Goal: Task Accomplishment & Management: Use online tool/utility

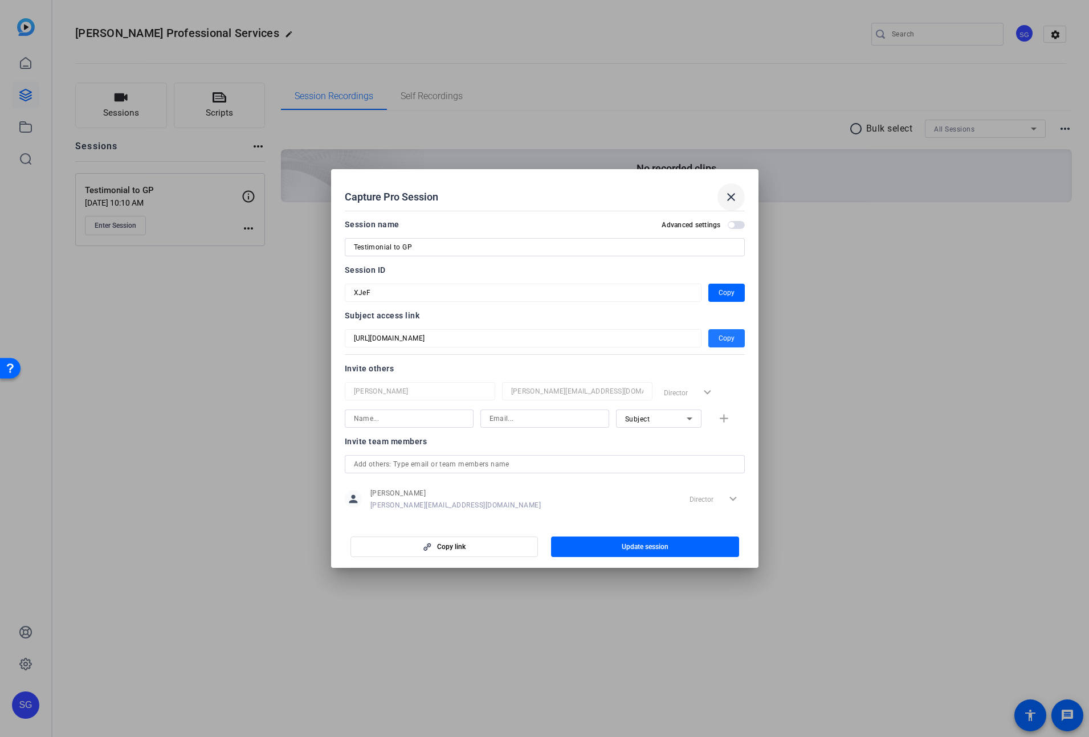
click at [724, 193] on mat-icon "close" at bounding box center [731, 197] width 14 height 14
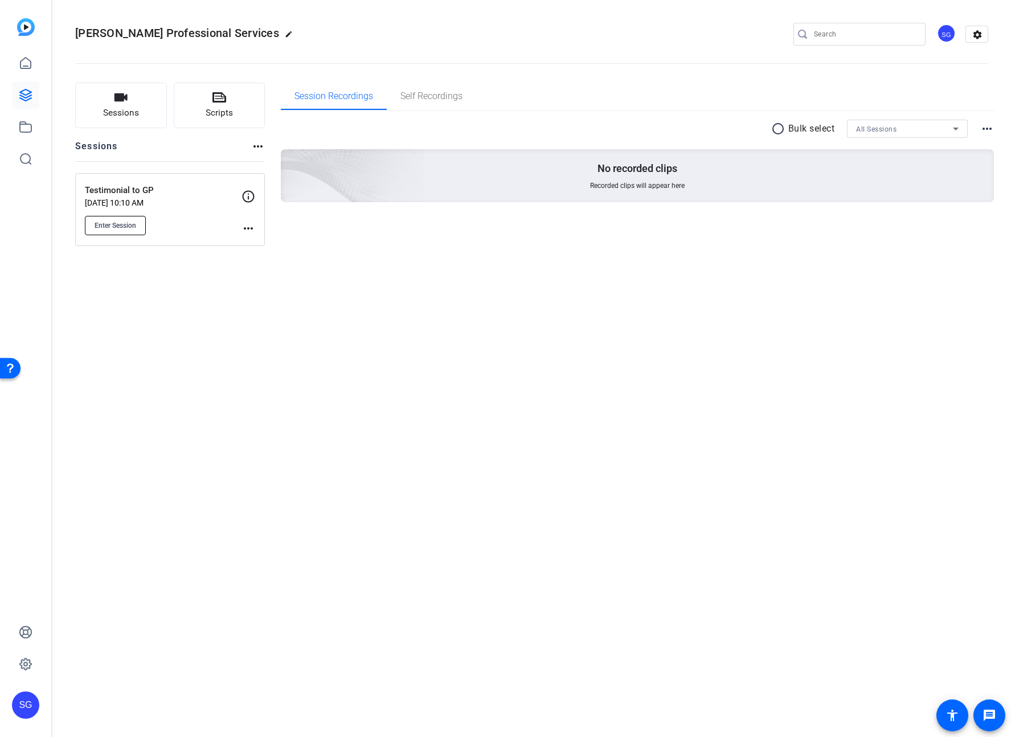
click at [118, 222] on span "Enter Session" at bounding box center [116, 225] width 42 height 9
click at [113, 232] on button "Enter Session" at bounding box center [115, 225] width 61 height 19
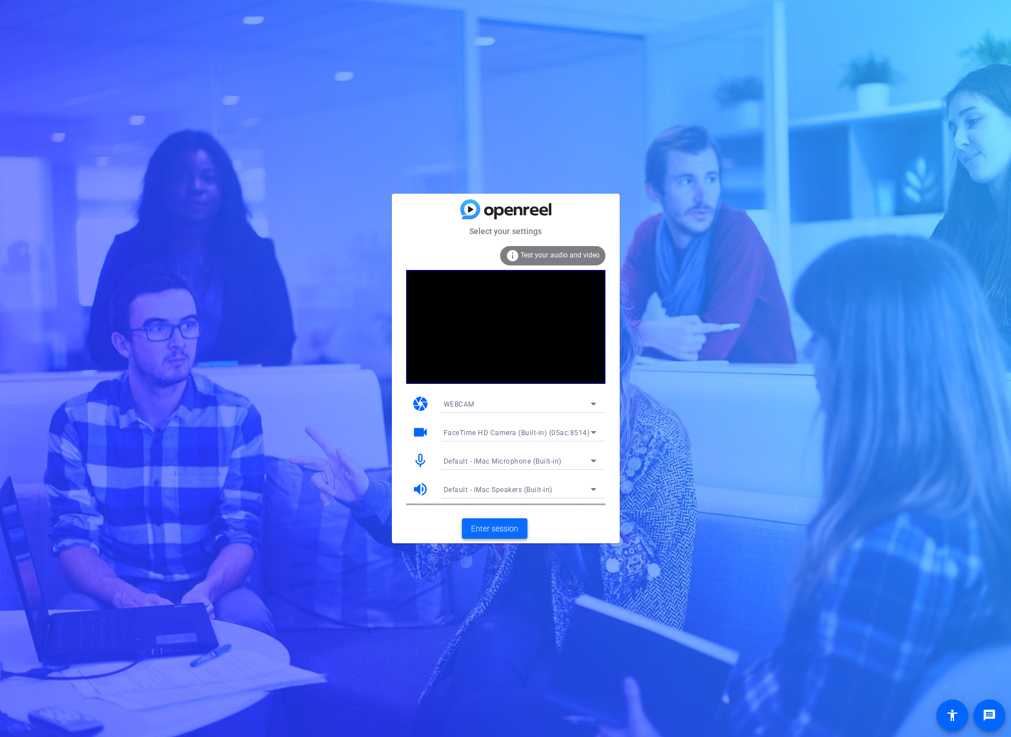
click at [487, 534] on span at bounding box center [495, 528] width 66 height 27
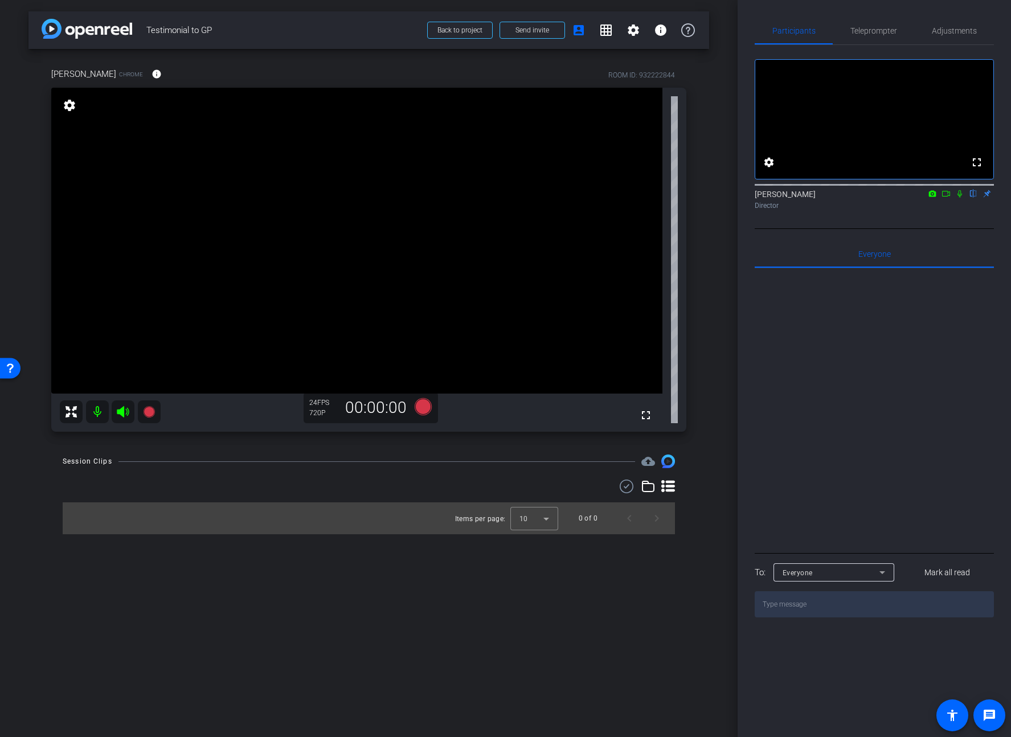
click at [121, 414] on icon at bounding box center [123, 411] width 12 height 11
click at [124, 411] on icon at bounding box center [123, 411] width 12 height 11
click at [876, 34] on span "Teleprompter" at bounding box center [874, 31] width 47 height 8
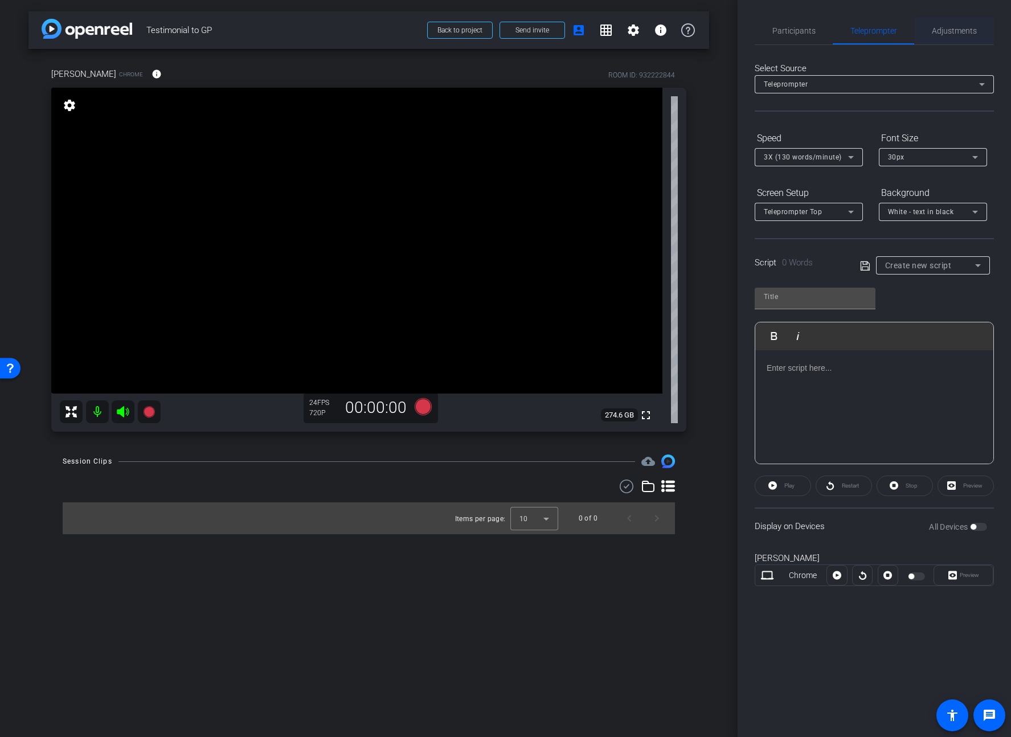
click at [957, 36] on span "Adjustments" at bounding box center [954, 30] width 45 height 27
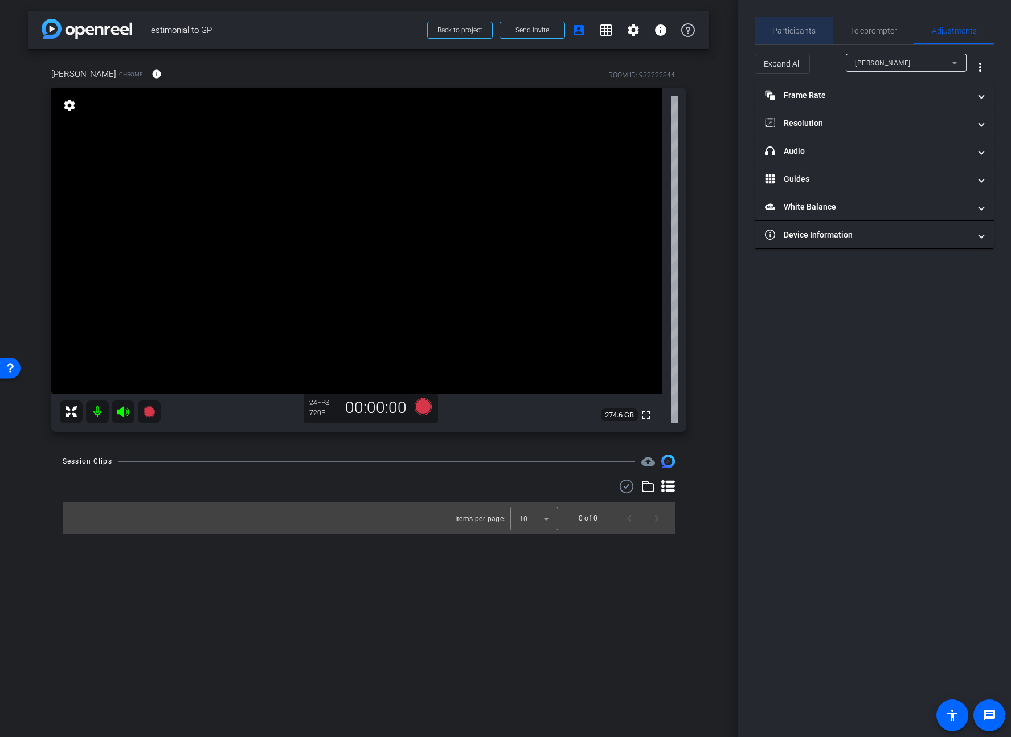
click at [796, 35] on span "Participants" at bounding box center [794, 30] width 43 height 27
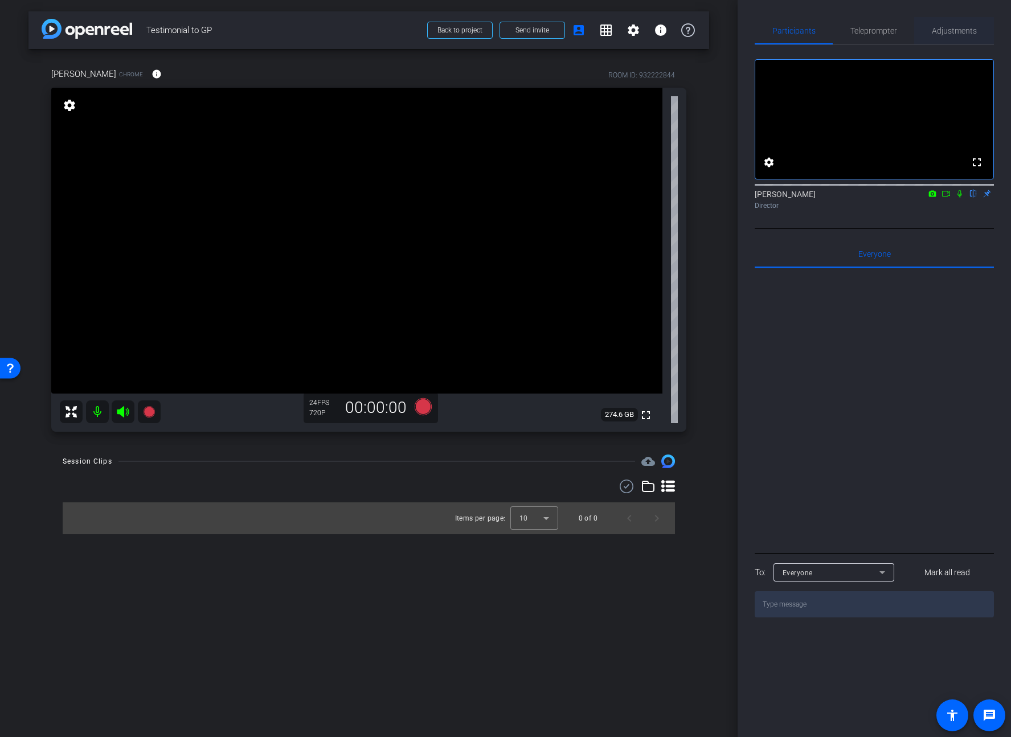
click at [956, 27] on span "Adjustments" at bounding box center [954, 31] width 45 height 8
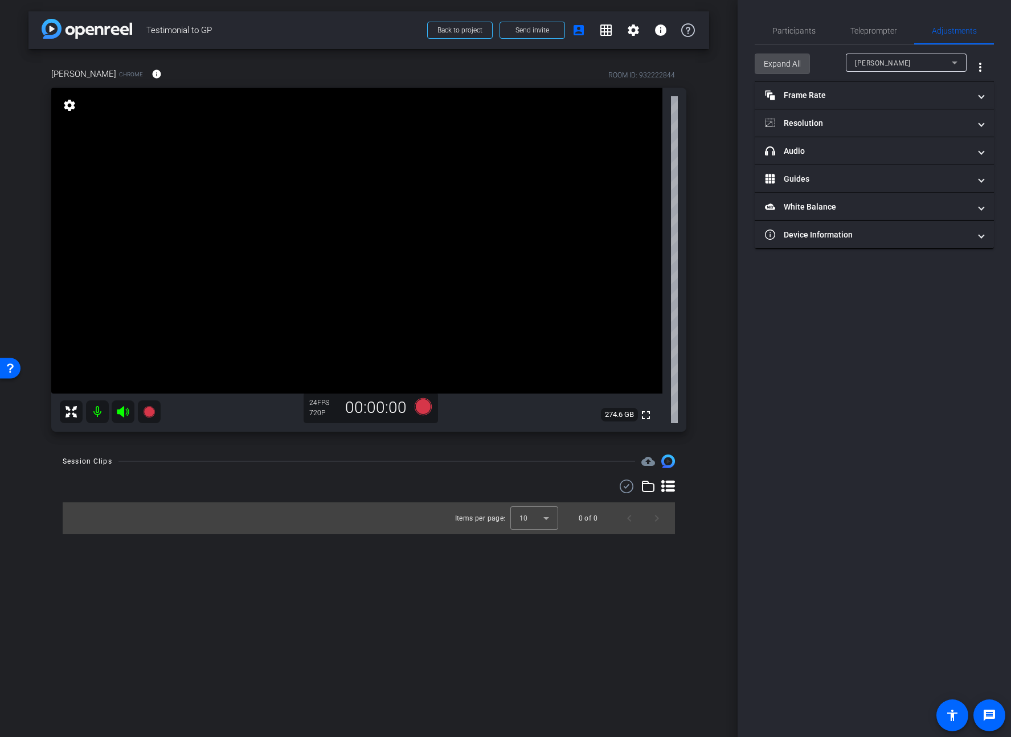
click at [798, 68] on span "Expand All" at bounding box center [782, 64] width 37 height 22
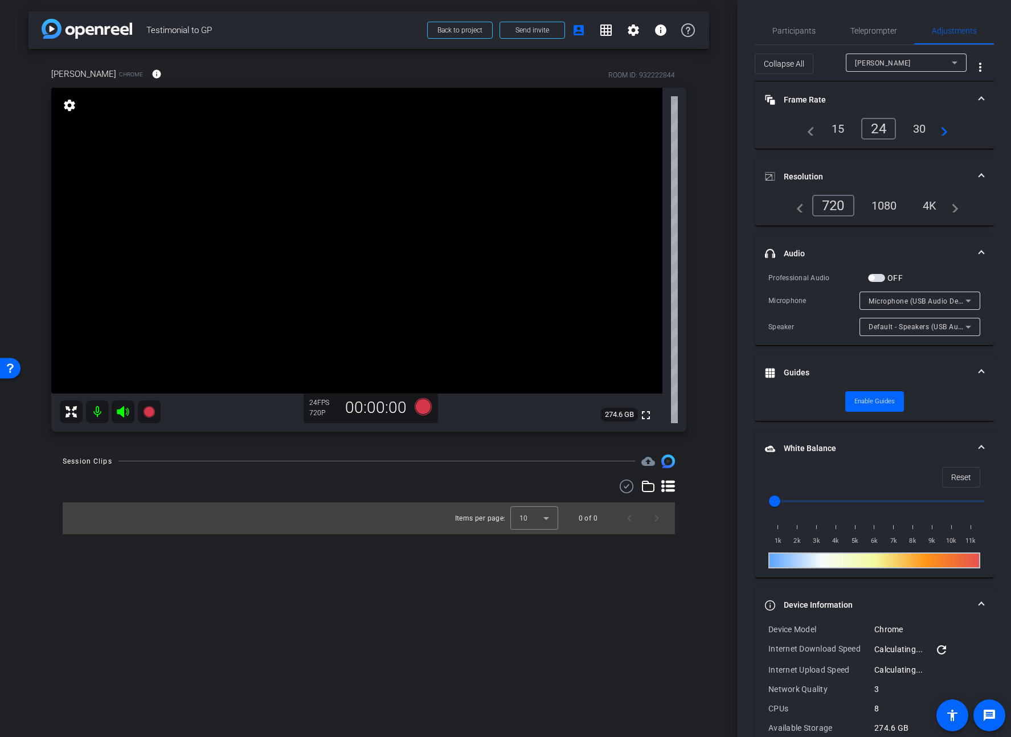
click at [889, 204] on div "1080" at bounding box center [884, 205] width 43 height 19
click at [918, 128] on div "30" at bounding box center [920, 128] width 30 height 19
click at [890, 203] on div "1080" at bounding box center [884, 205] width 43 height 19
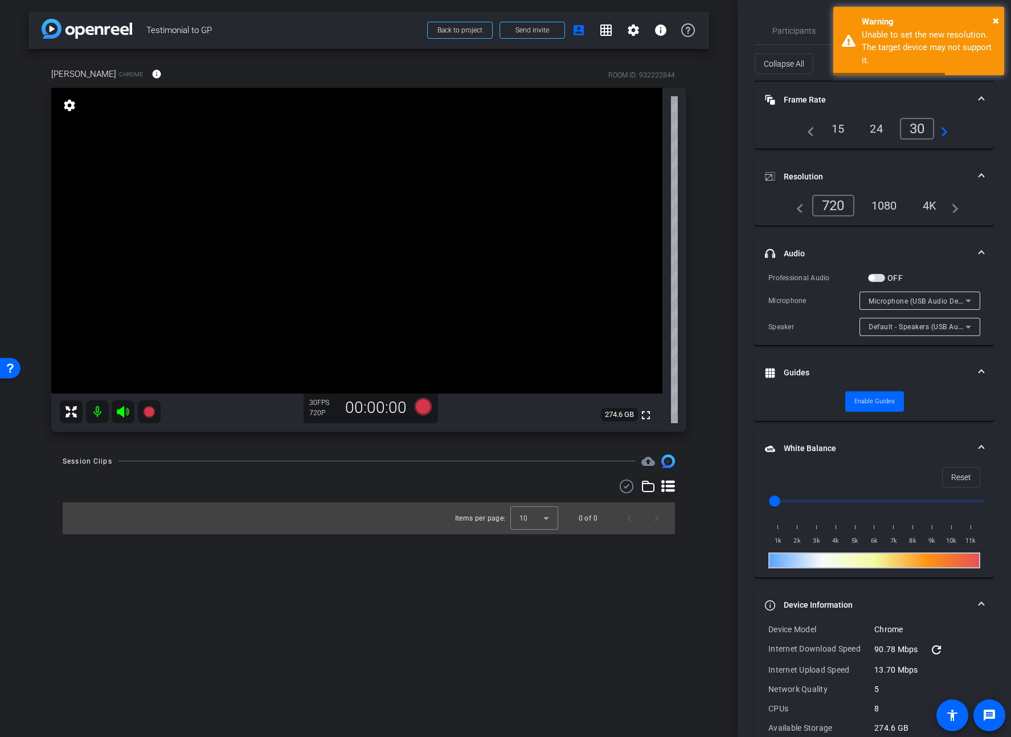
click at [877, 277] on span "button" at bounding box center [876, 278] width 17 height 8
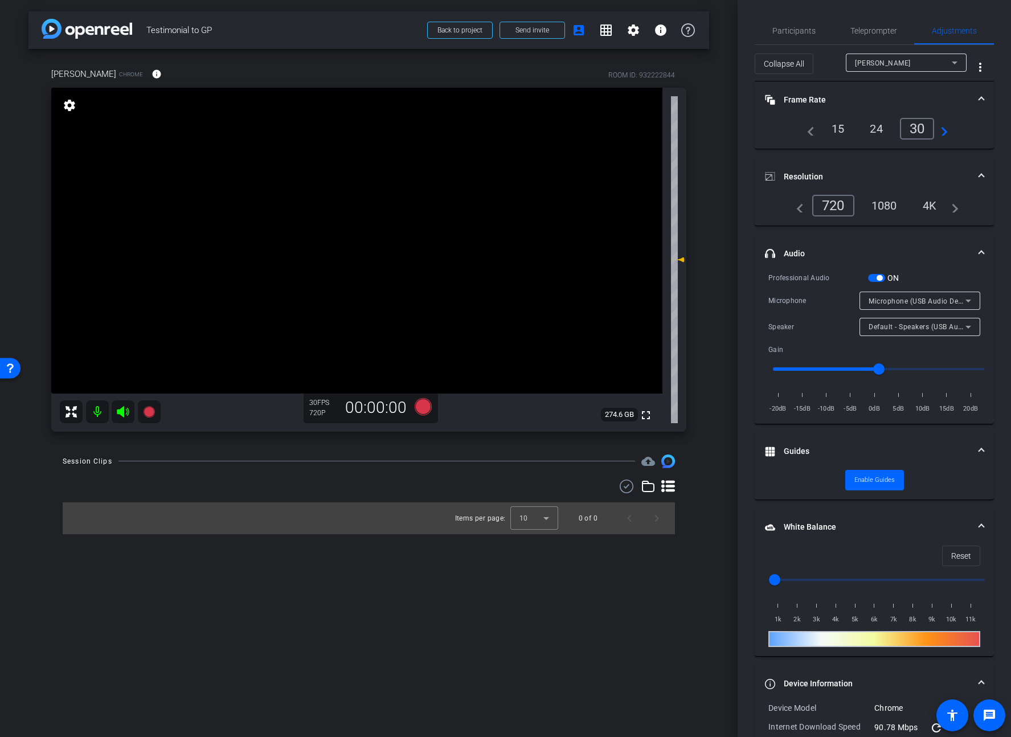
click at [886, 209] on div "1080" at bounding box center [884, 205] width 43 height 19
drag, startPoint x: 779, startPoint y: 581, endPoint x: 797, endPoint y: 579, distance: 17.7
click at [796, 580] on input "range" at bounding box center [879, 579] width 236 height 25
drag, startPoint x: 797, startPoint y: 579, endPoint x: 806, endPoint y: 578, distance: 9.1
click at [806, 578] on input "range" at bounding box center [879, 579] width 236 height 25
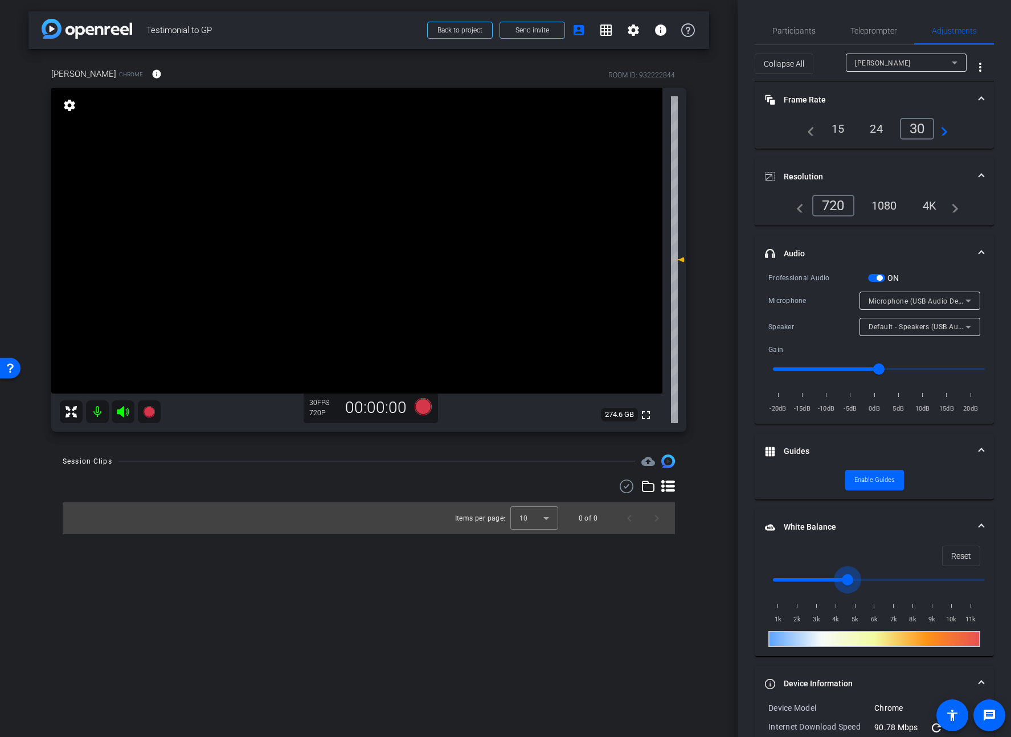
drag, startPoint x: 806, startPoint y: 578, endPoint x: 851, endPoint y: 579, distance: 45.0
click at [851, 579] on input "range" at bounding box center [879, 579] width 236 height 25
drag, startPoint x: 848, startPoint y: 580, endPoint x: 806, endPoint y: 578, distance: 41.6
type input "2500"
click at [806, 578] on input "range" at bounding box center [879, 579] width 236 height 25
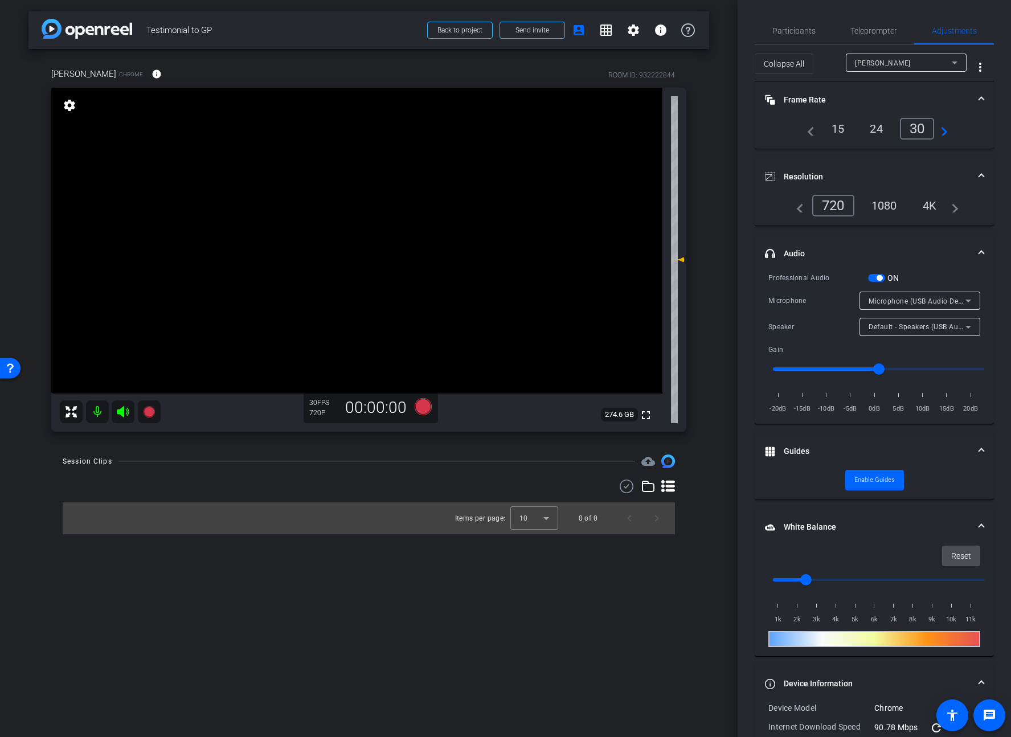
click at [959, 557] on span "Reset" at bounding box center [962, 556] width 20 height 22
click at [852, 32] on span "Teleprompter" at bounding box center [874, 31] width 47 height 8
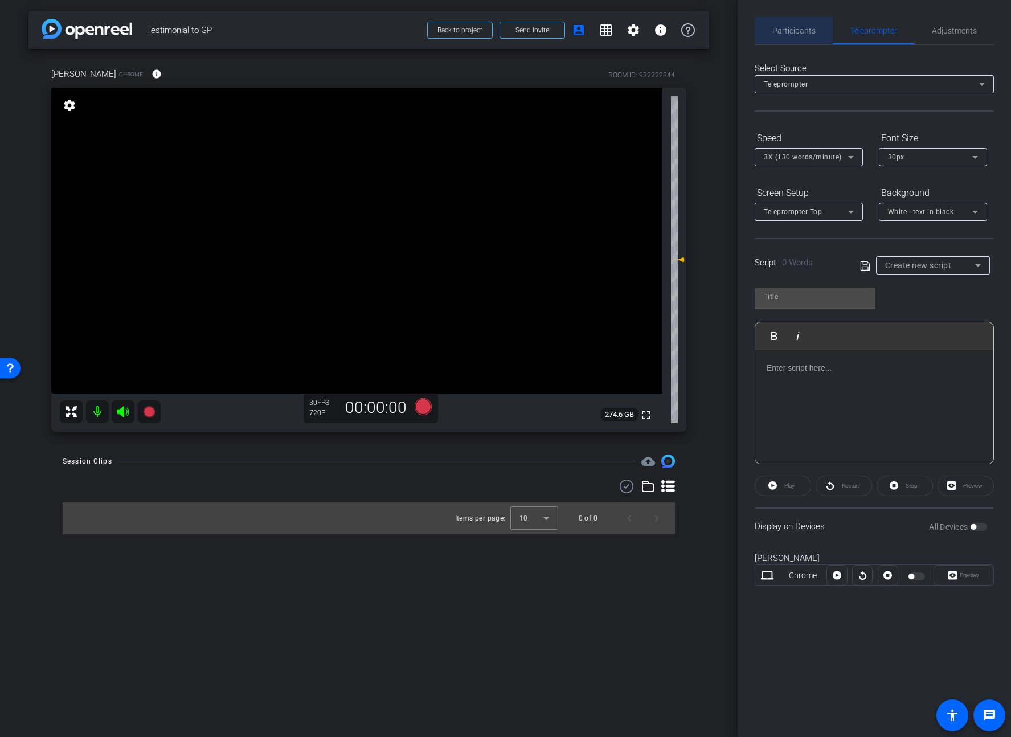
click at [803, 36] on span "Participants" at bounding box center [794, 30] width 43 height 27
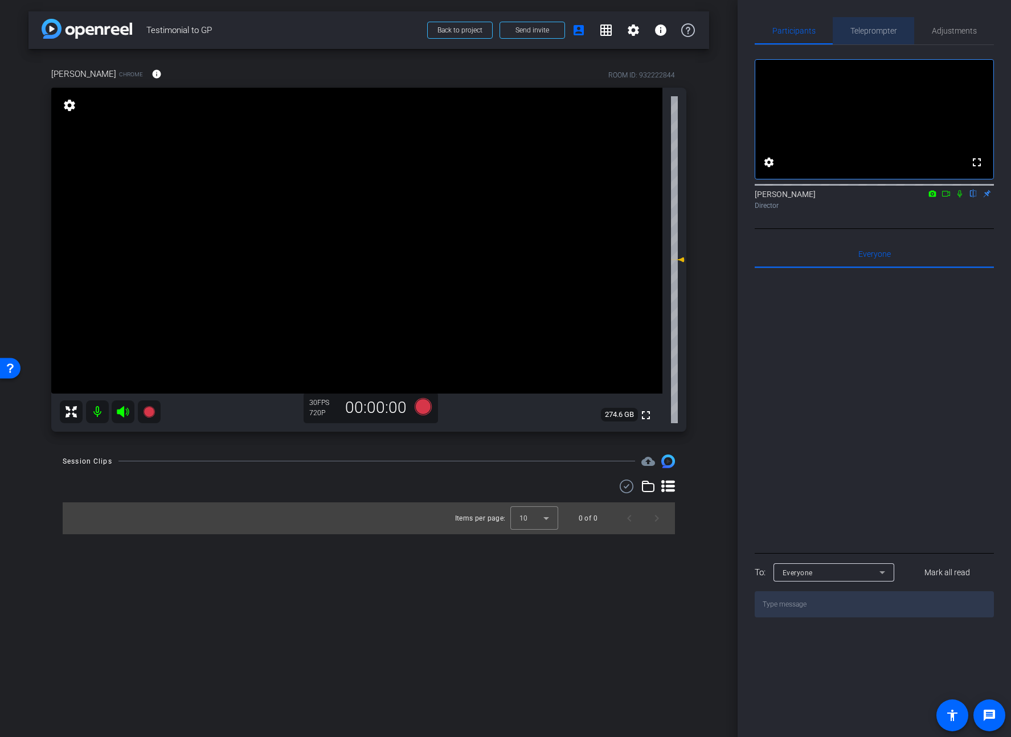
click at [861, 36] on span "Teleprompter" at bounding box center [874, 30] width 47 height 27
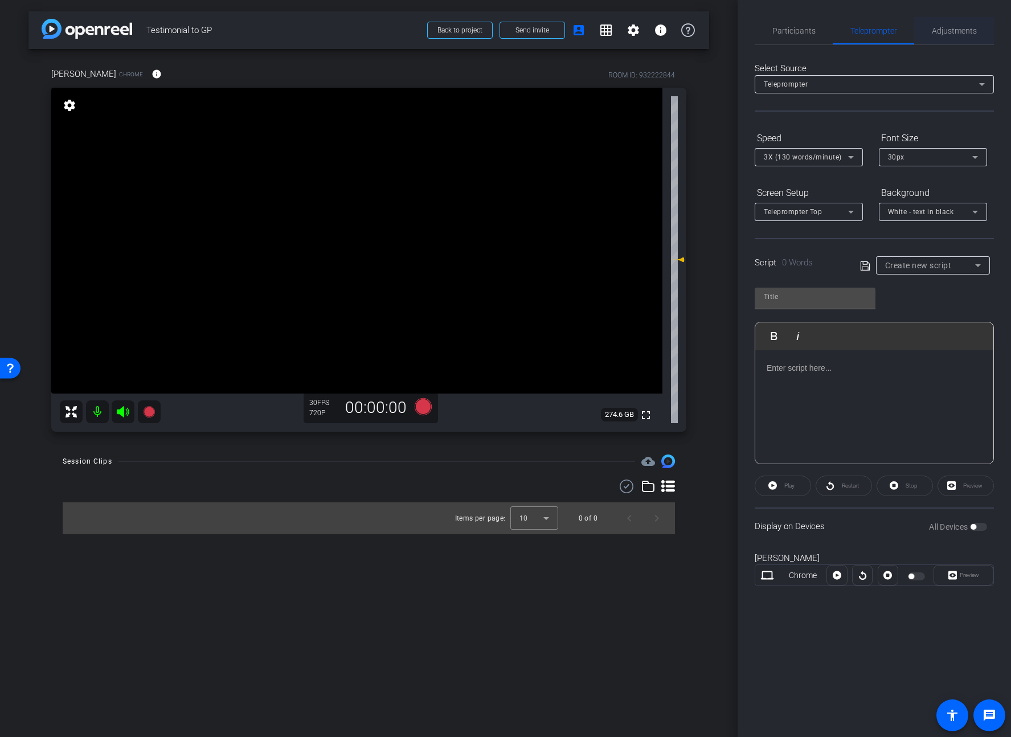
click at [938, 34] on span "Adjustments" at bounding box center [954, 31] width 45 height 8
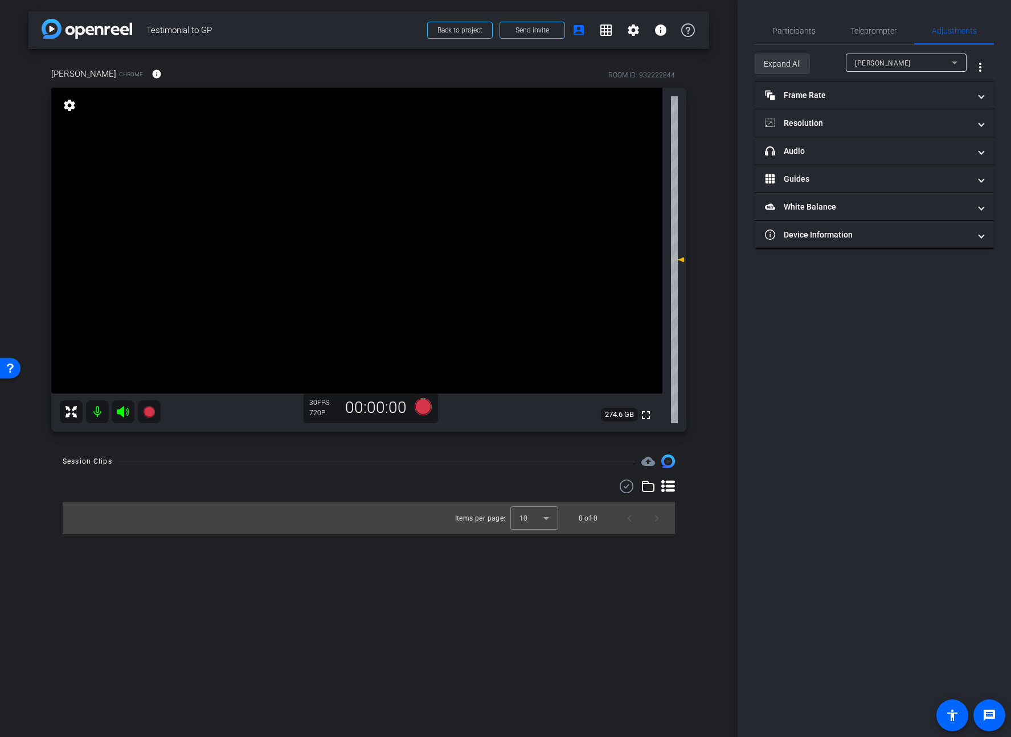
click at [792, 67] on span "Expand All" at bounding box center [782, 64] width 37 height 22
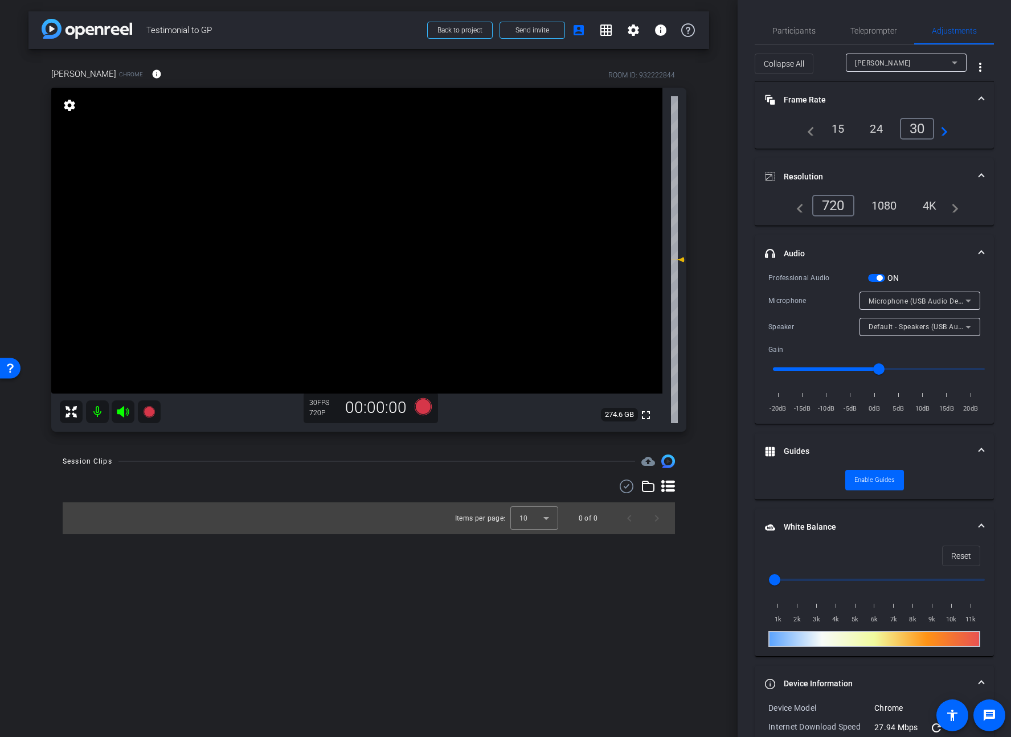
click at [151, 411] on icon at bounding box center [148, 411] width 11 height 11
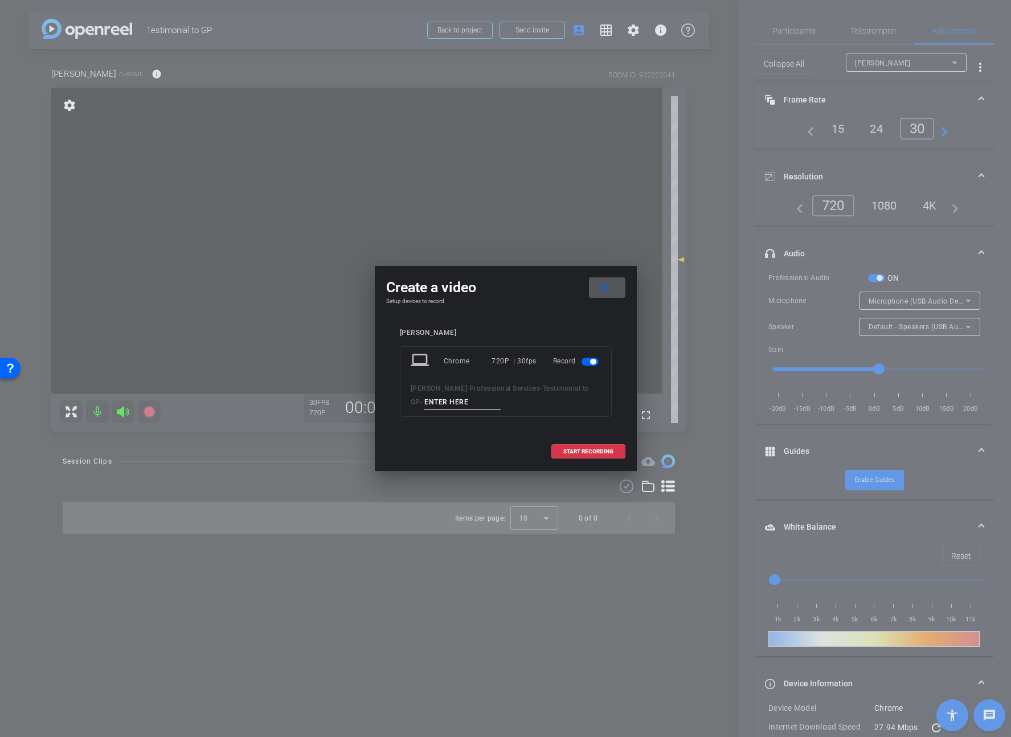
click at [433, 405] on input at bounding box center [462, 402] width 76 height 14
type input "M"
type input "JaysonTestimonial1"
click at [595, 449] on span "START RECORDING" at bounding box center [589, 452] width 50 height 6
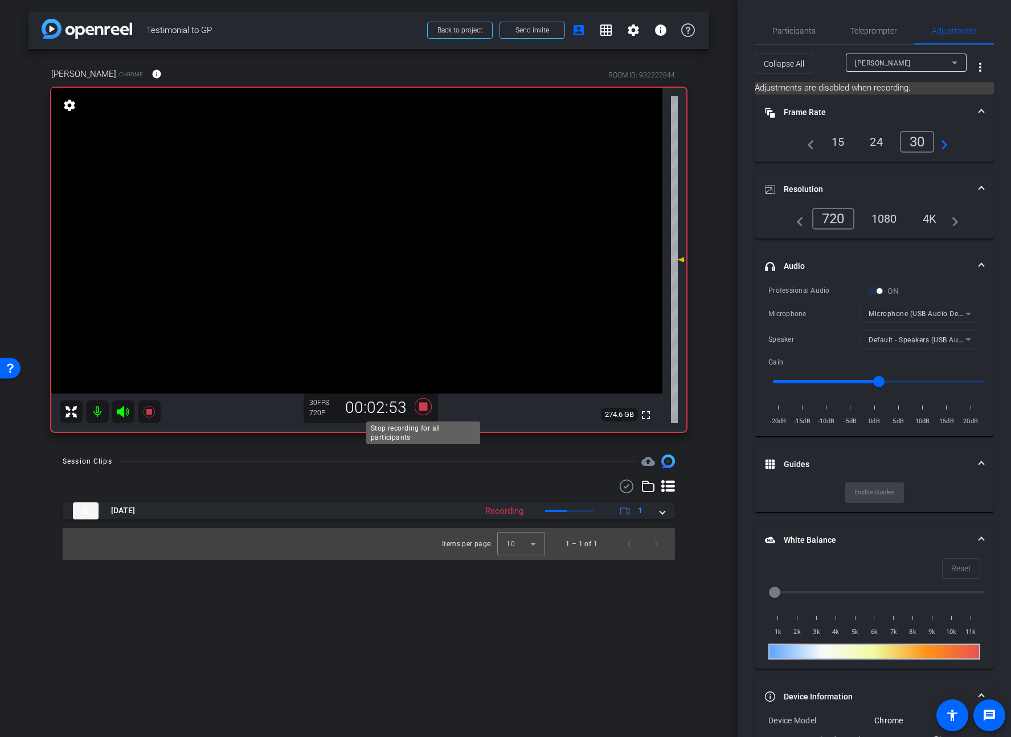
click at [425, 411] on icon at bounding box center [423, 407] width 27 height 21
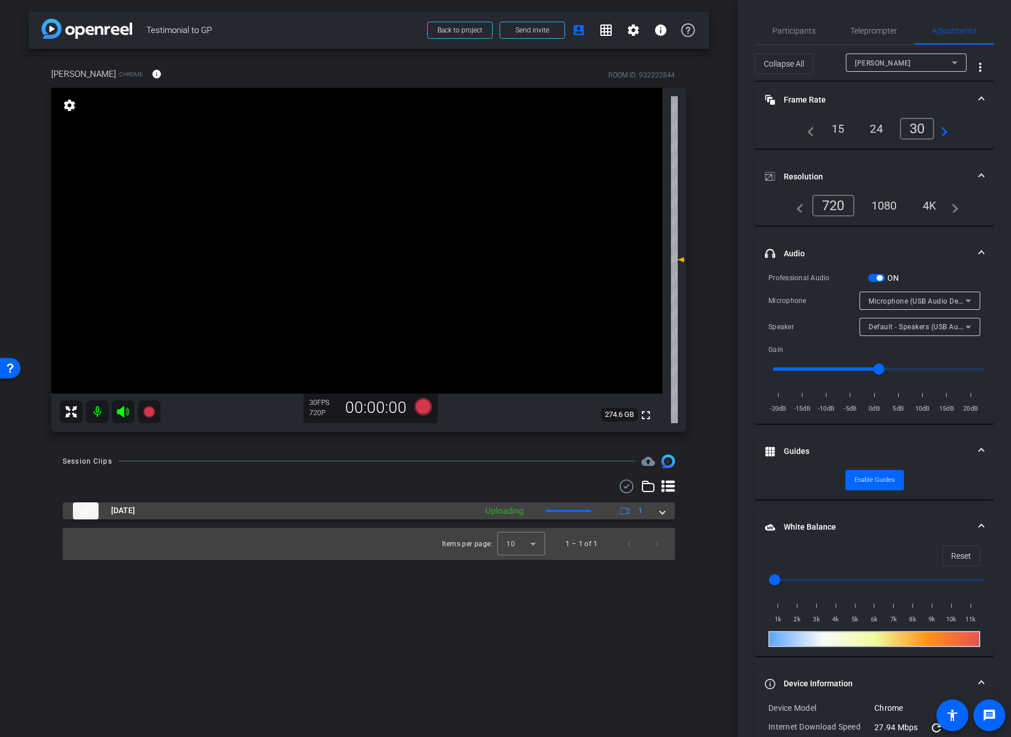
click at [661, 512] on span at bounding box center [662, 511] width 5 height 12
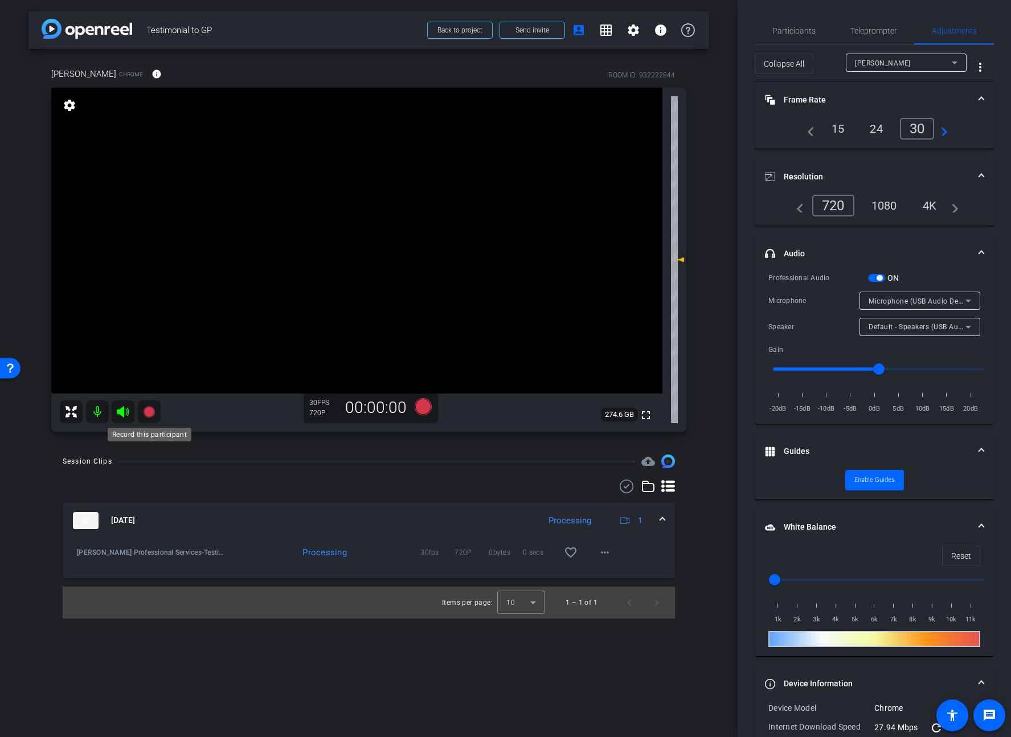
click at [150, 415] on icon at bounding box center [148, 411] width 11 height 11
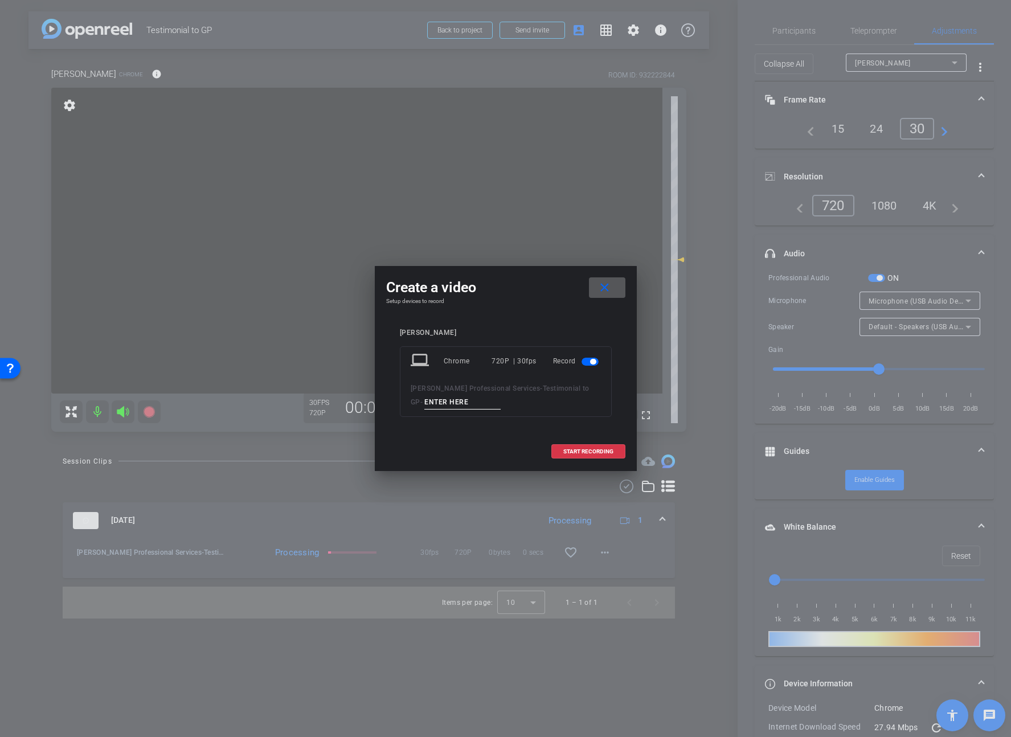
click at [451, 402] on input at bounding box center [462, 402] width 76 height 14
paste input "JaysonTestimonial"
type input "JaysonTestimonial2"
click at [575, 451] on span "START RECORDING" at bounding box center [589, 452] width 50 height 6
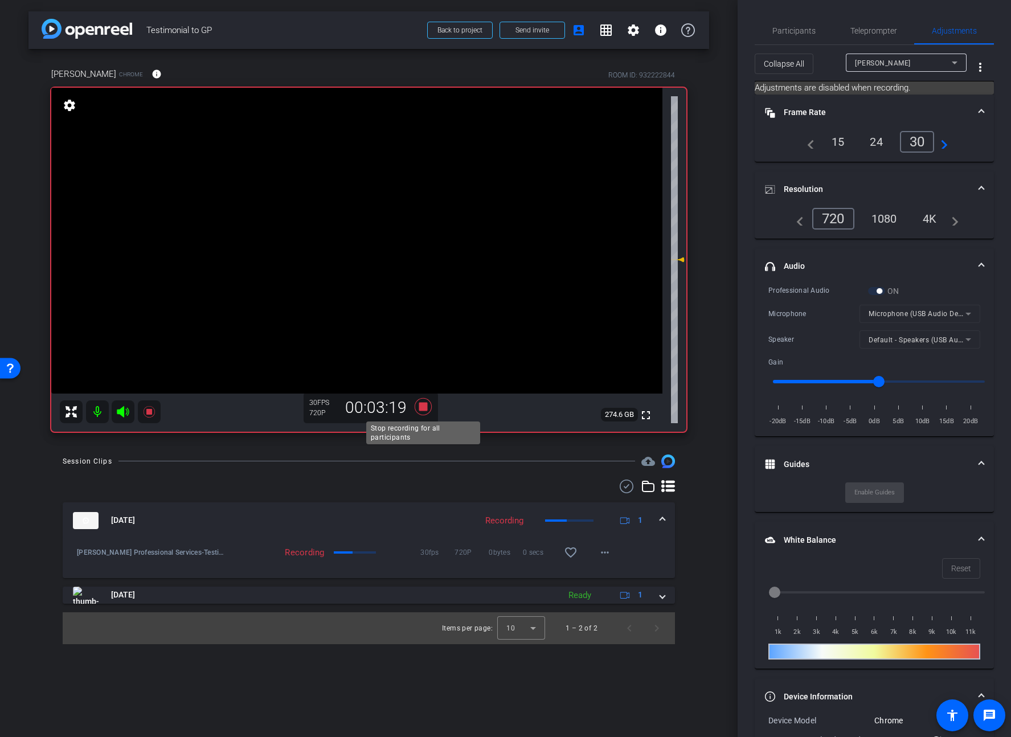
click at [423, 409] on icon at bounding box center [422, 406] width 17 height 17
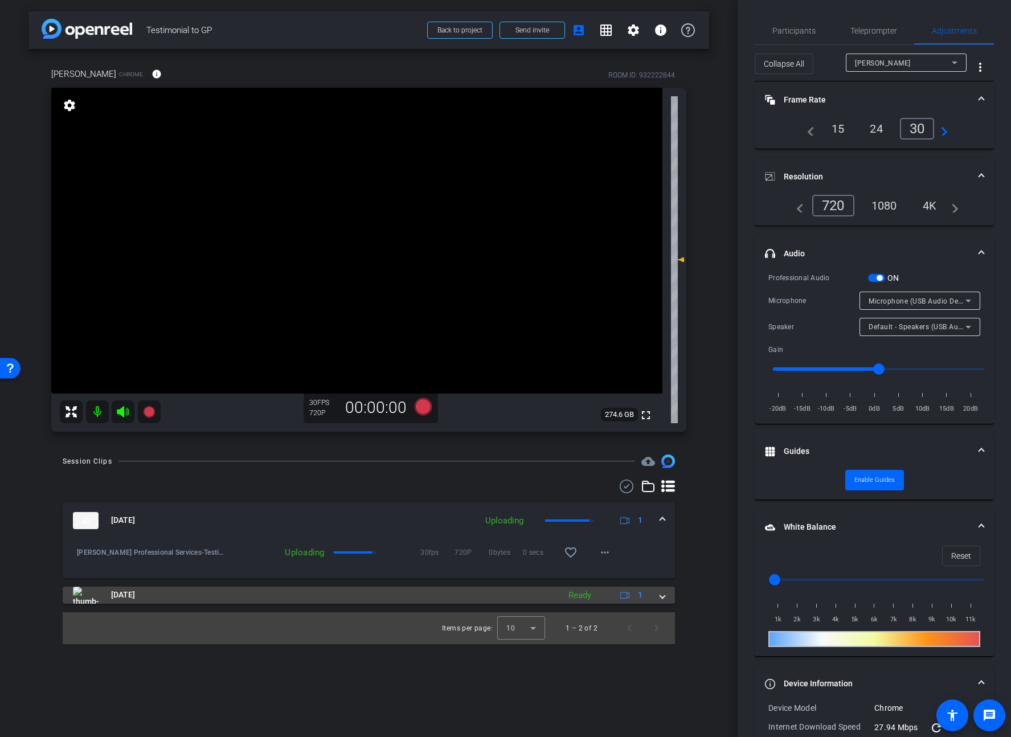
click at [661, 596] on span at bounding box center [662, 595] width 5 height 12
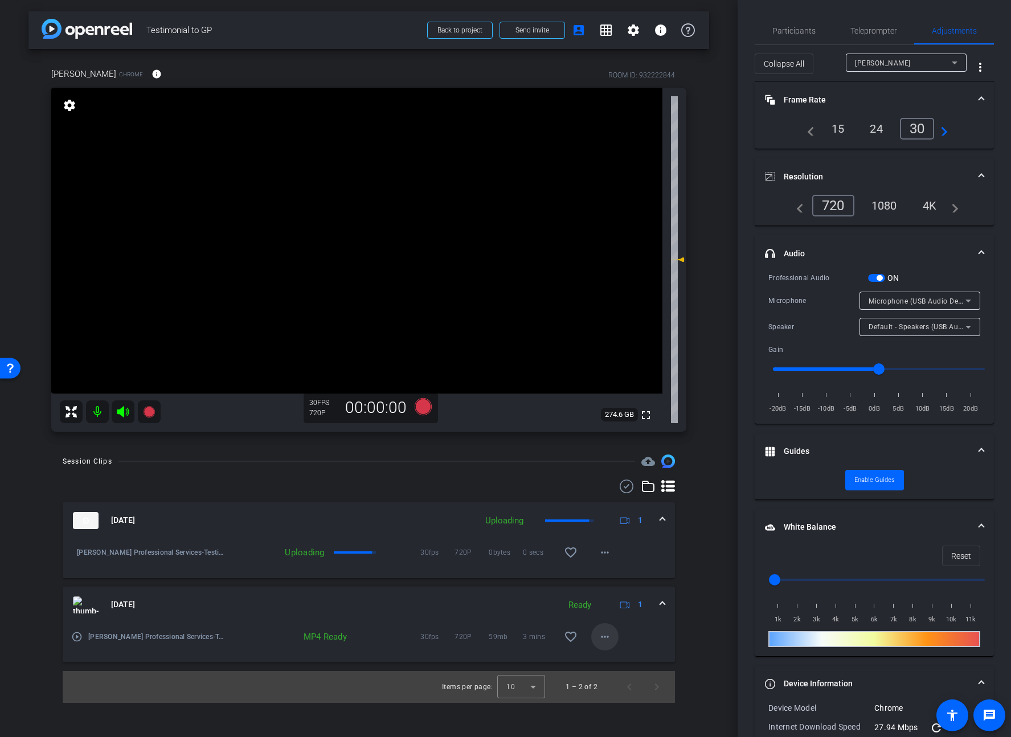
click at [606, 638] on mat-icon "more_horiz" at bounding box center [605, 637] width 14 height 14
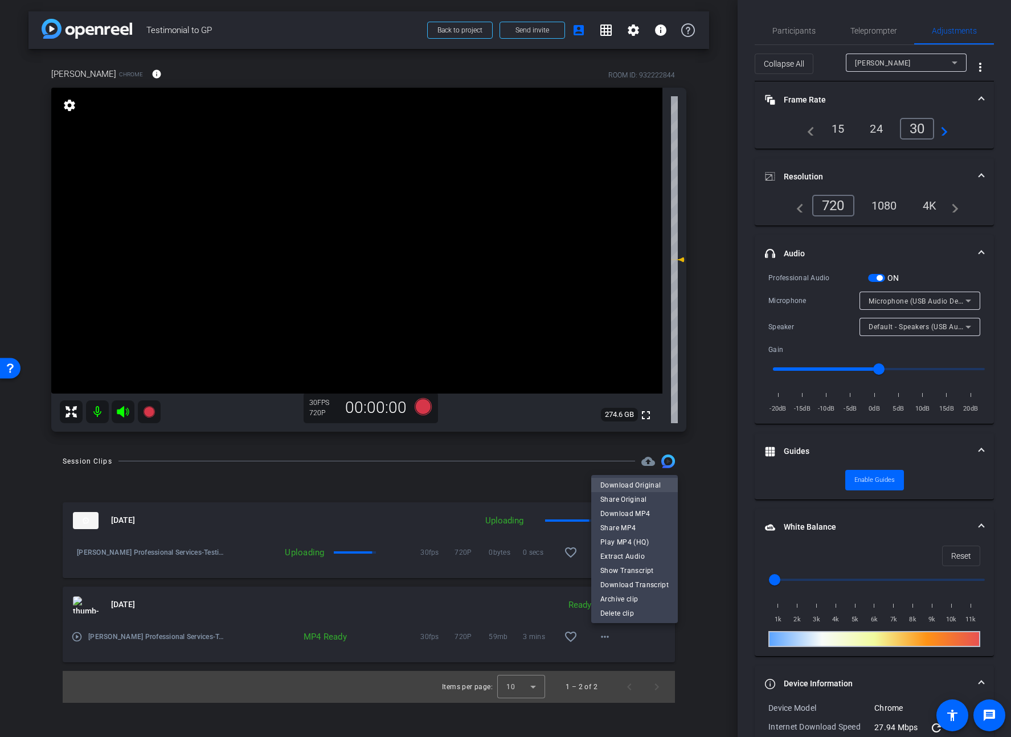
click at [626, 485] on span "Download Original" at bounding box center [635, 486] width 68 height 14
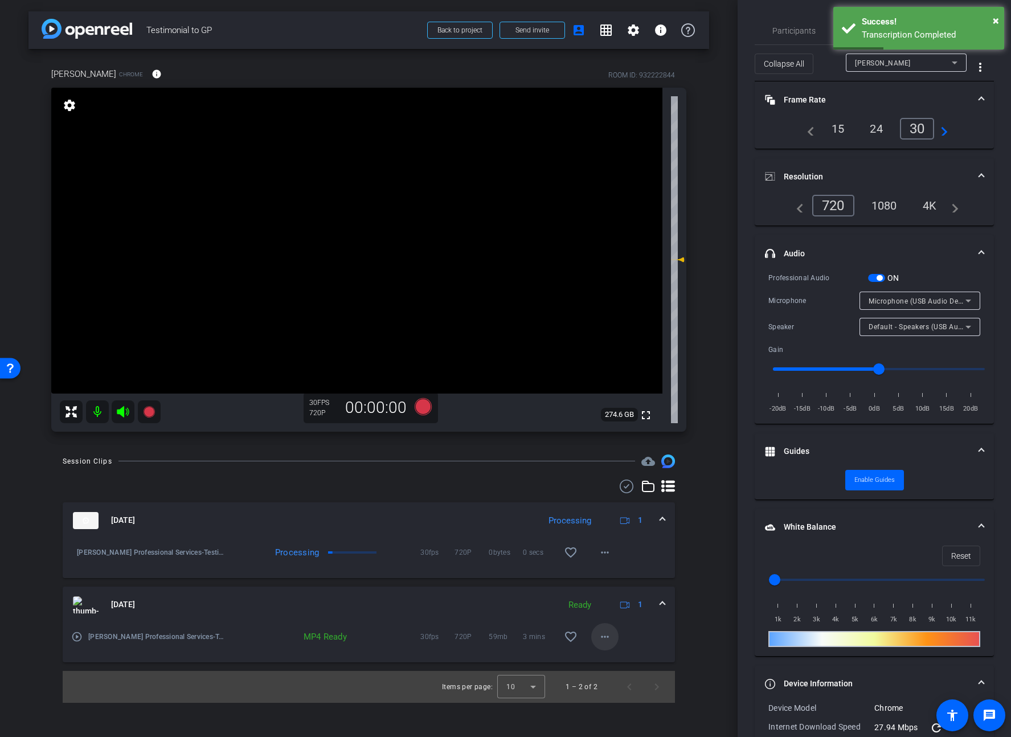
click at [609, 638] on mat-icon "more_horiz" at bounding box center [605, 637] width 14 height 14
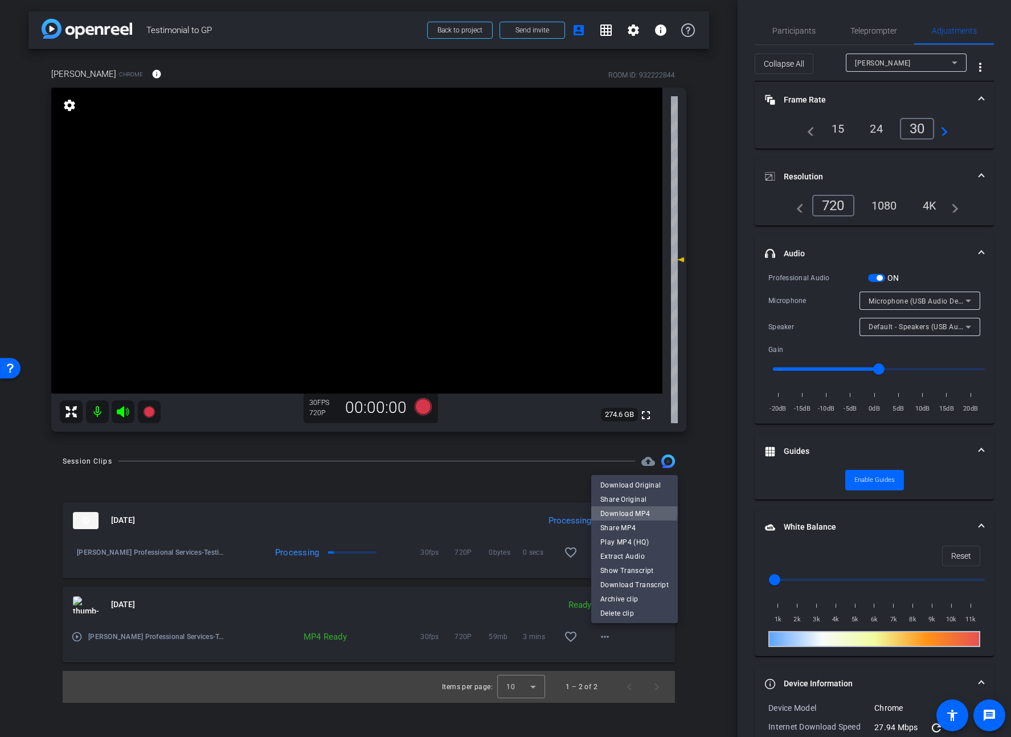
click at [633, 511] on span "Download MP4" at bounding box center [635, 514] width 68 height 14
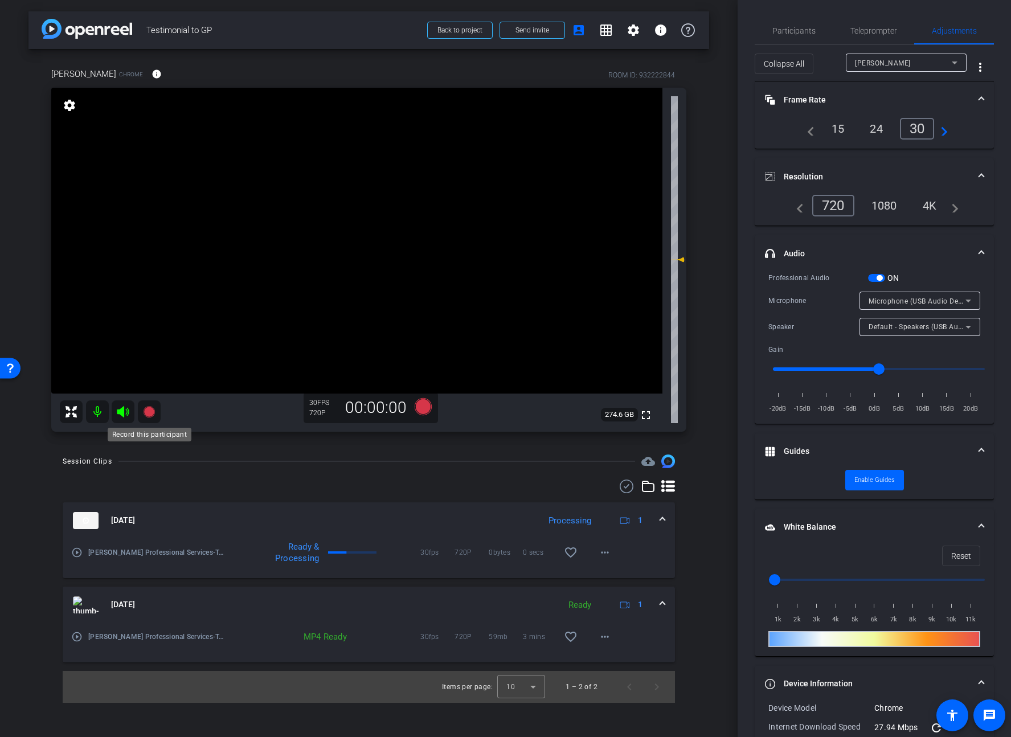
click at [149, 411] on icon at bounding box center [148, 411] width 11 height 11
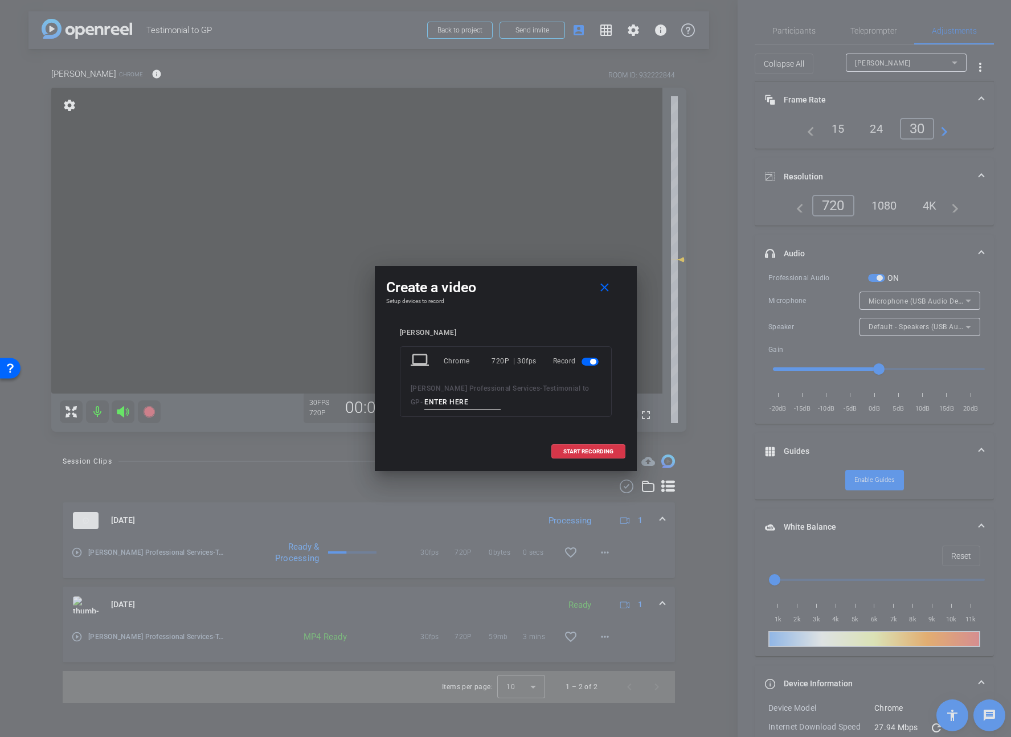
click at [456, 399] on input at bounding box center [462, 402] width 76 height 14
paste input "JaysonTestimonial"
type input "JaysonTestimonial3"
click at [570, 449] on span "START RECORDING" at bounding box center [589, 452] width 50 height 6
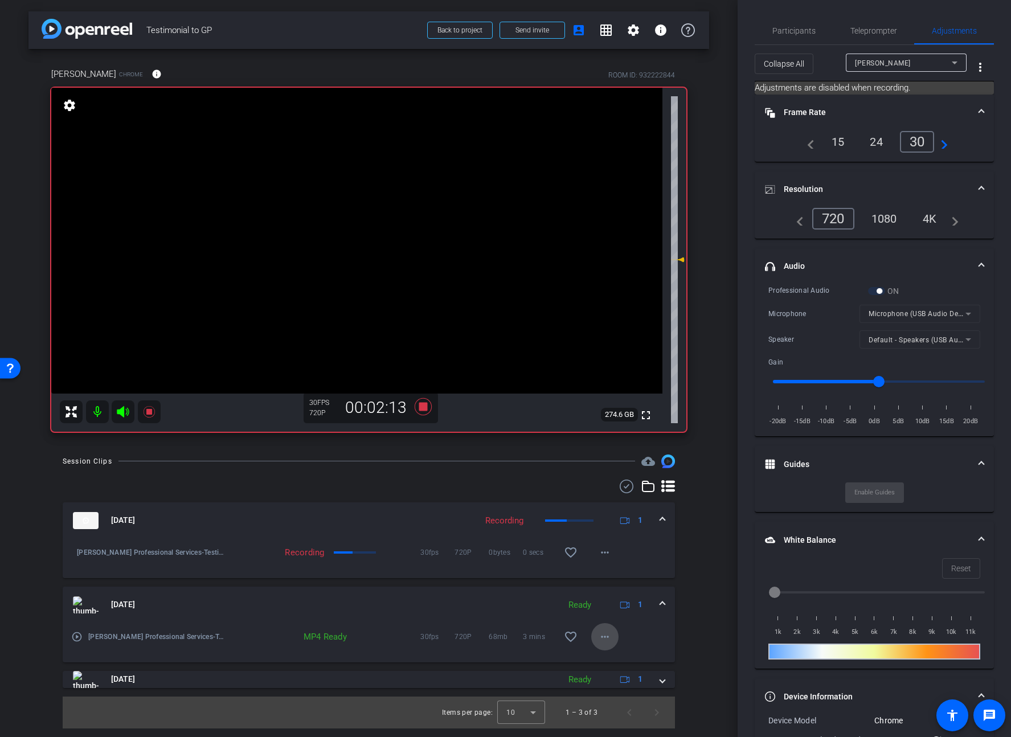
click at [612, 640] on mat-icon "more_horiz" at bounding box center [605, 637] width 14 height 14
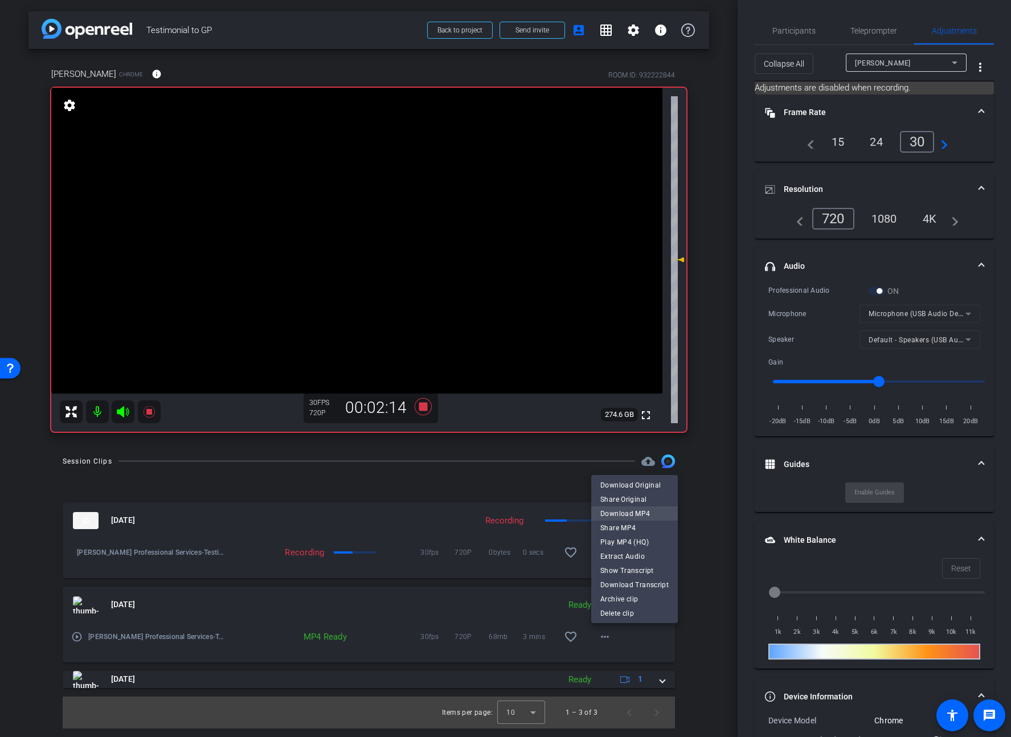
click at [632, 512] on span "Download MP4" at bounding box center [635, 514] width 68 height 14
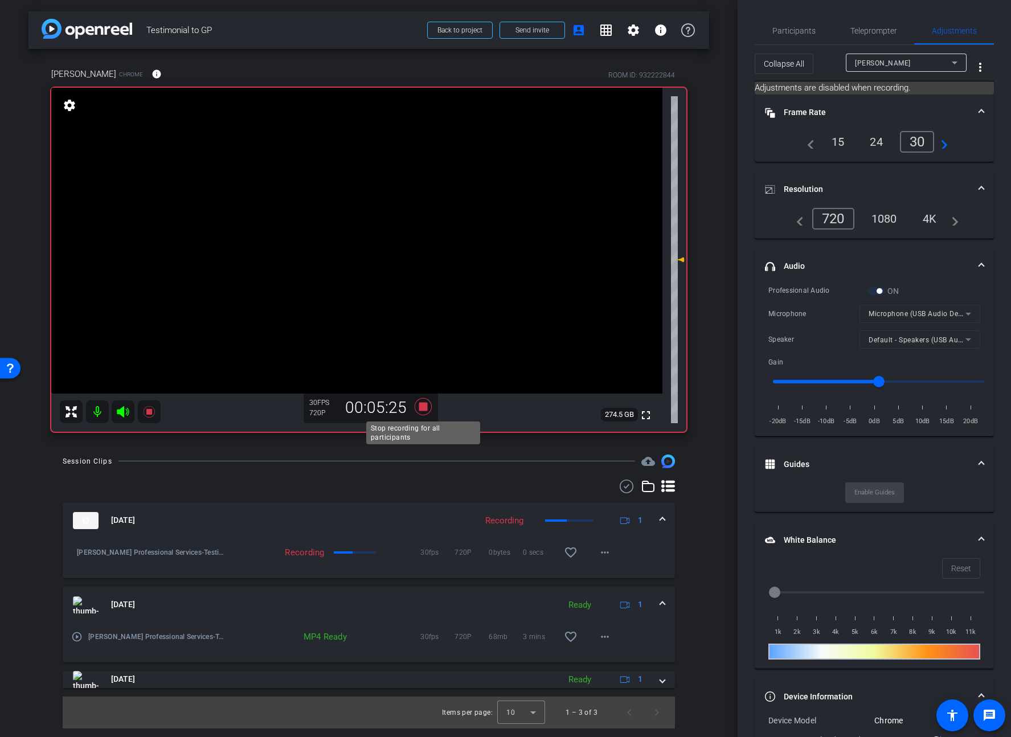
click at [428, 410] on icon at bounding box center [423, 407] width 27 height 21
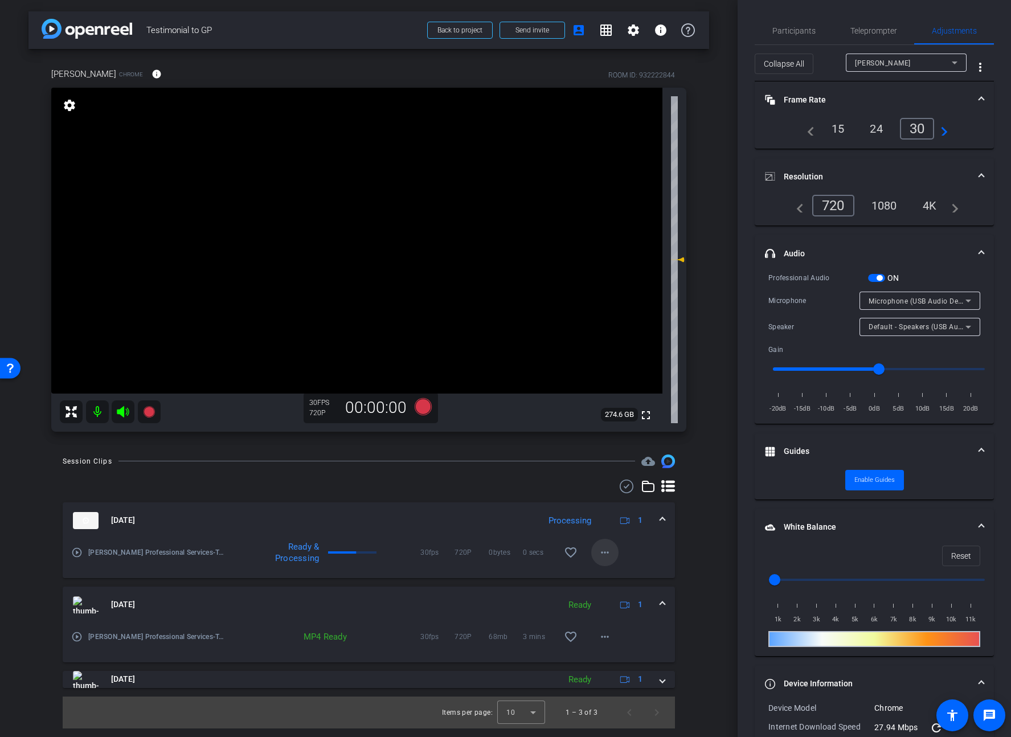
click at [603, 553] on mat-icon "more_horiz" at bounding box center [605, 553] width 14 height 14
click at [508, 499] on div at bounding box center [505, 368] width 1011 height 737
click at [604, 552] on mat-icon "more_horiz" at bounding box center [605, 553] width 14 height 14
click at [537, 485] on div at bounding box center [505, 368] width 1011 height 737
click at [613, 554] on span at bounding box center [604, 552] width 27 height 27
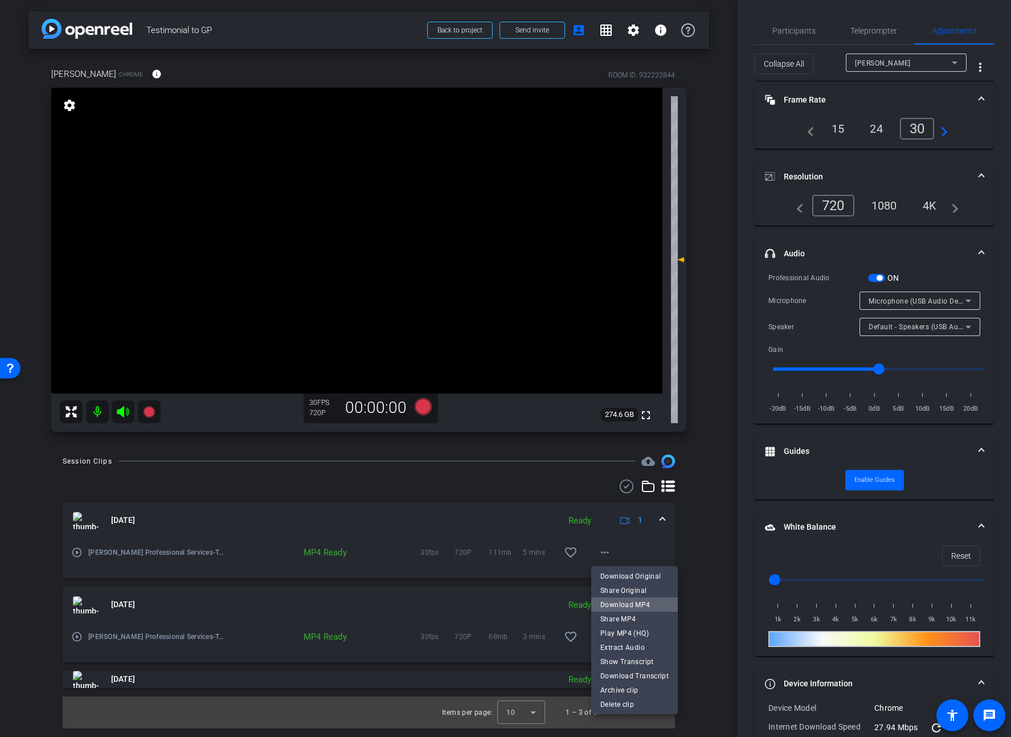
click at [640, 606] on span "Download MP4" at bounding box center [635, 605] width 68 height 14
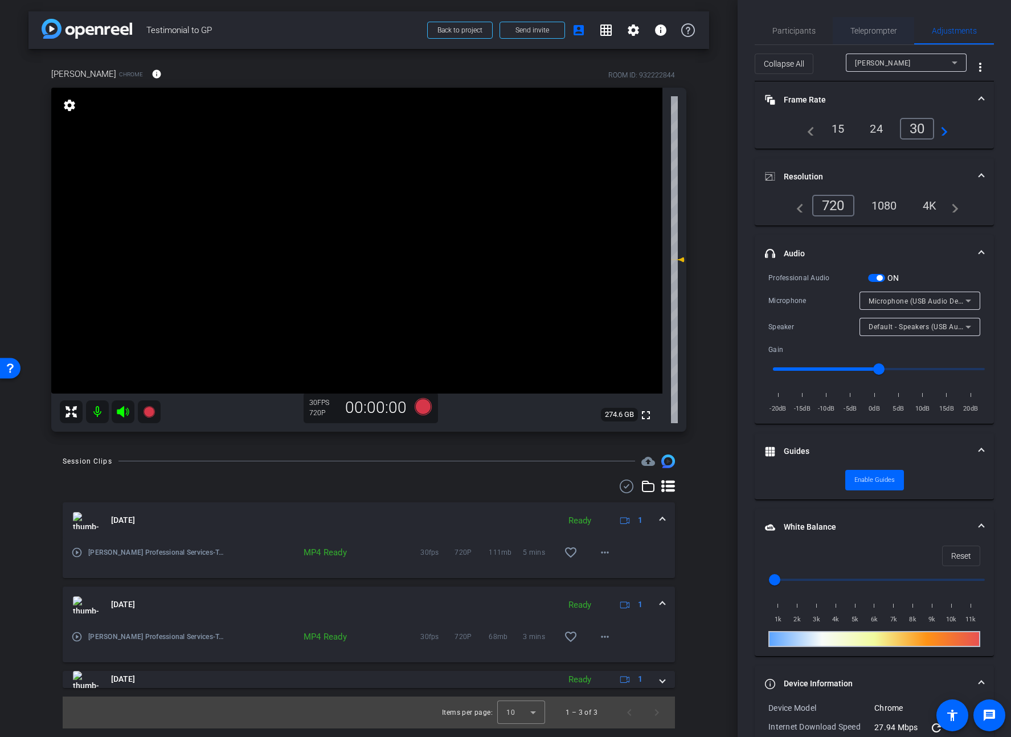
click at [882, 37] on span "Teleprompter" at bounding box center [874, 30] width 47 height 27
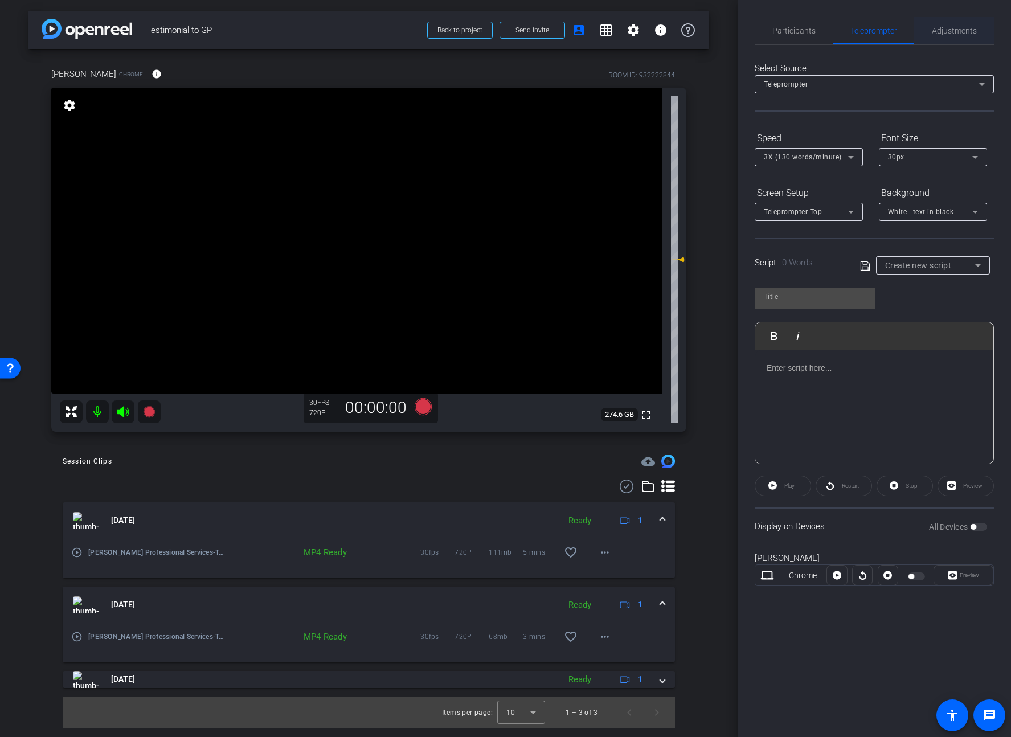
click at [919, 23] on div "Adjustments" at bounding box center [954, 30] width 80 height 27
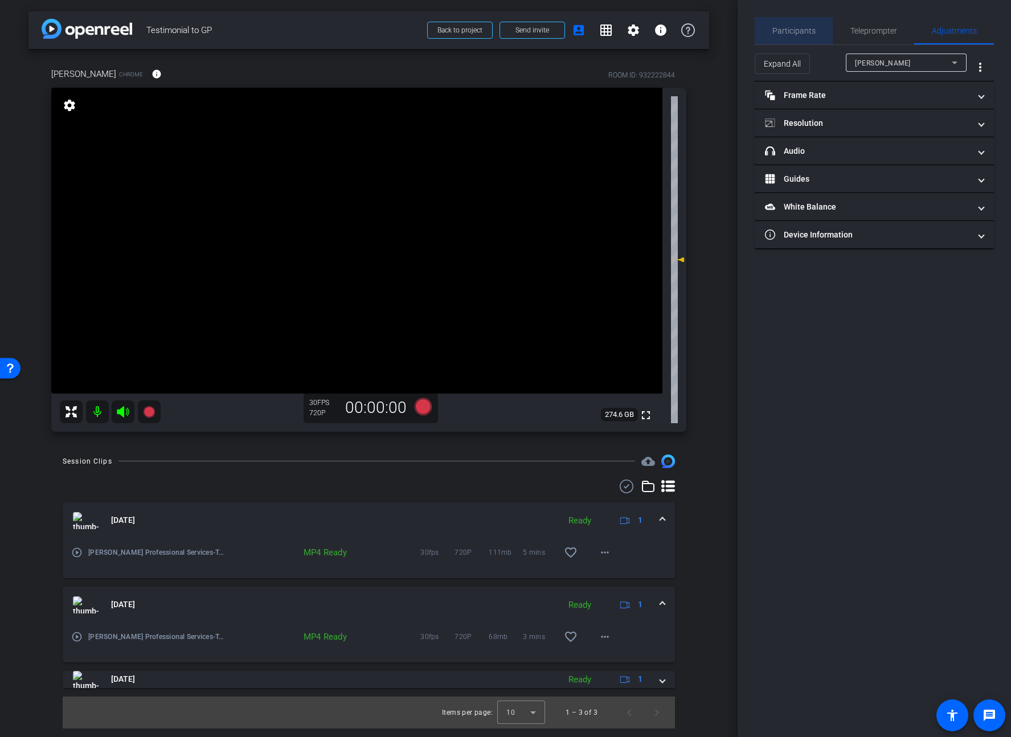
click at [816, 32] on div "Participants" at bounding box center [794, 30] width 78 height 27
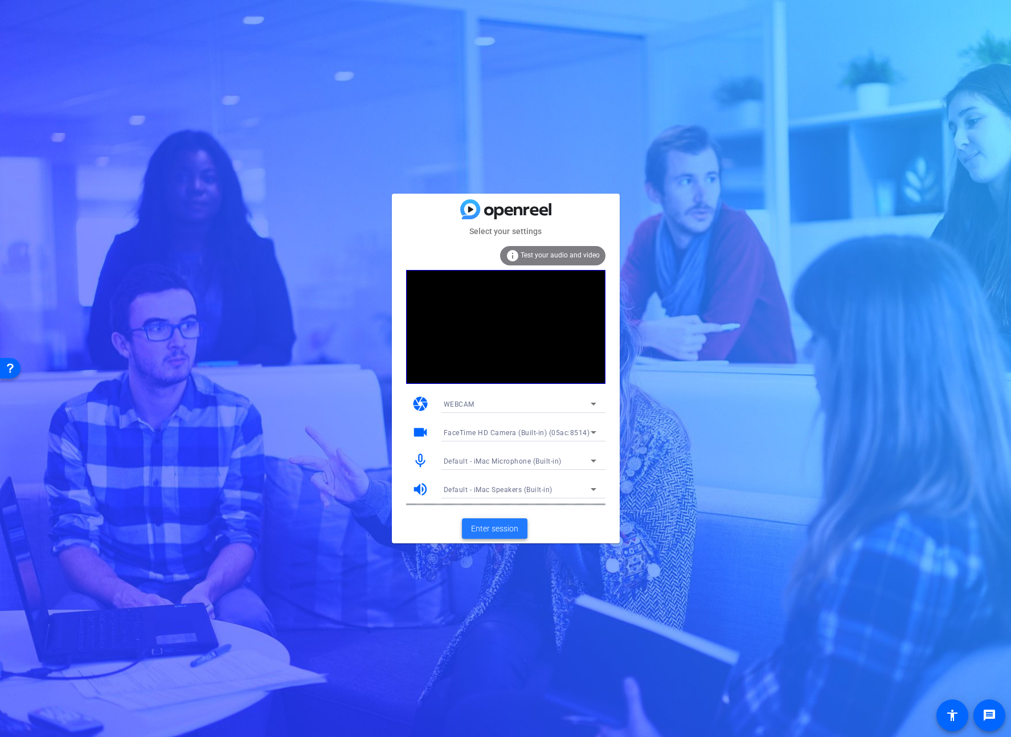
click at [496, 523] on span "Enter session" at bounding box center [494, 529] width 47 height 12
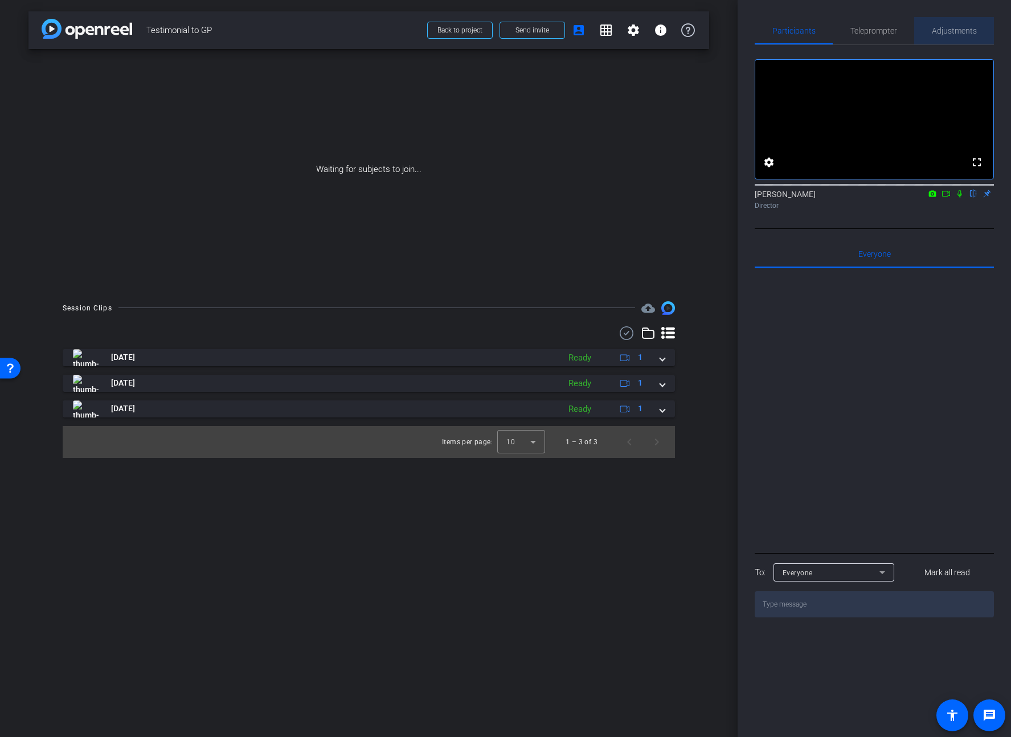
click at [944, 30] on span "Adjustments" at bounding box center [954, 31] width 45 height 8
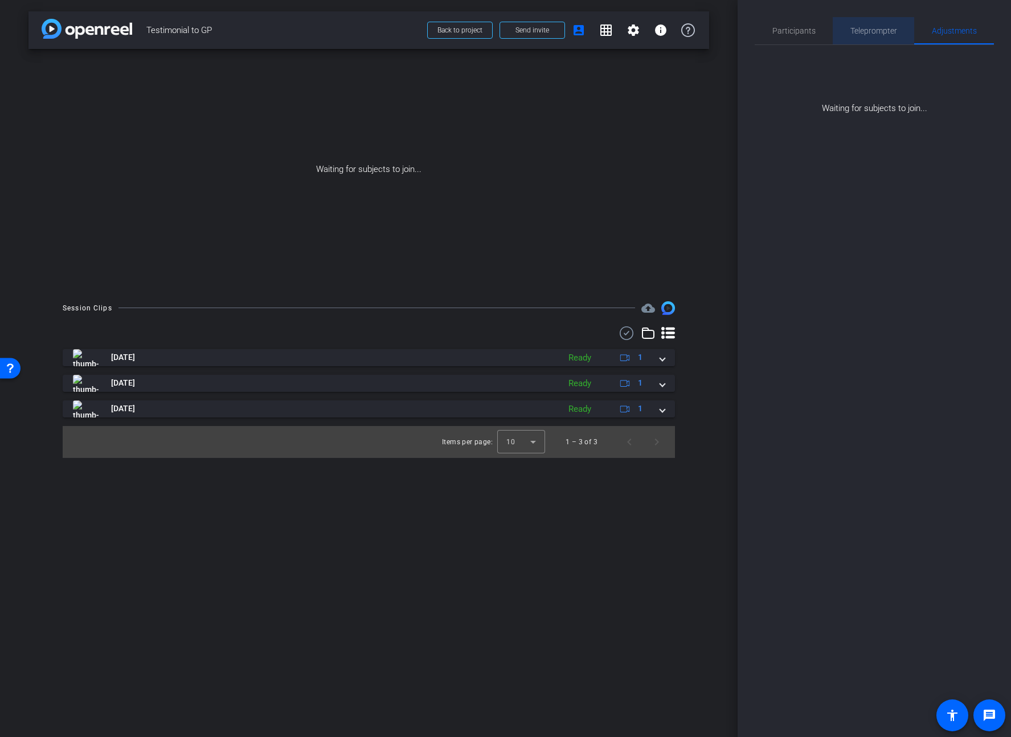
click at [870, 29] on span "Teleprompter" at bounding box center [874, 31] width 47 height 8
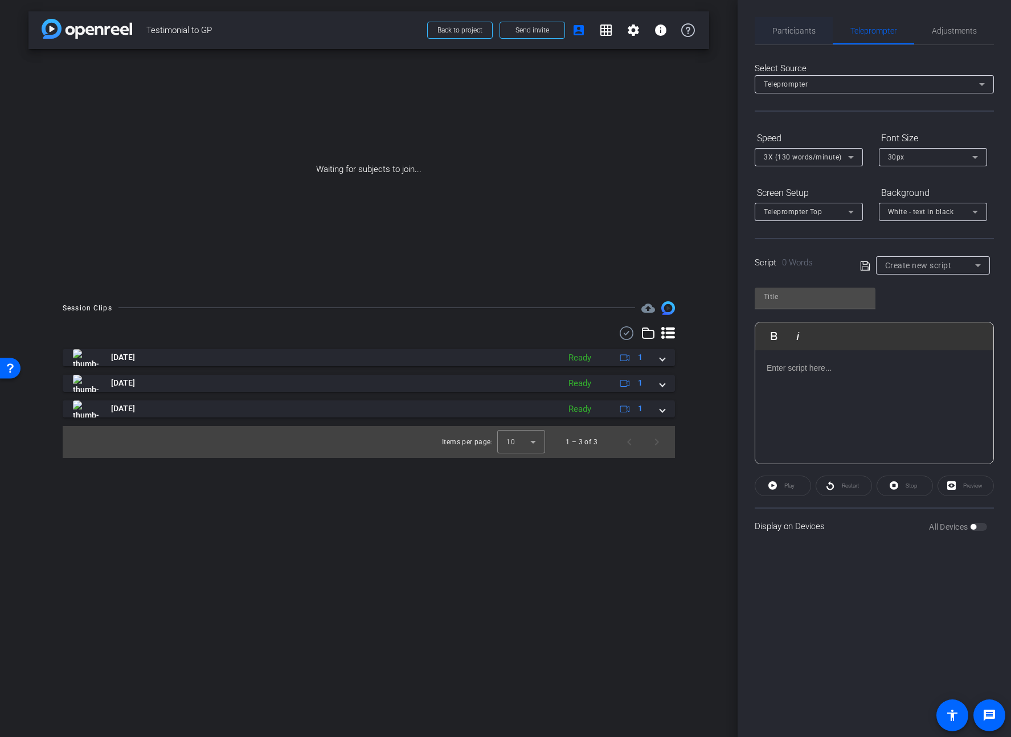
click at [798, 31] on span "Participants" at bounding box center [794, 31] width 43 height 8
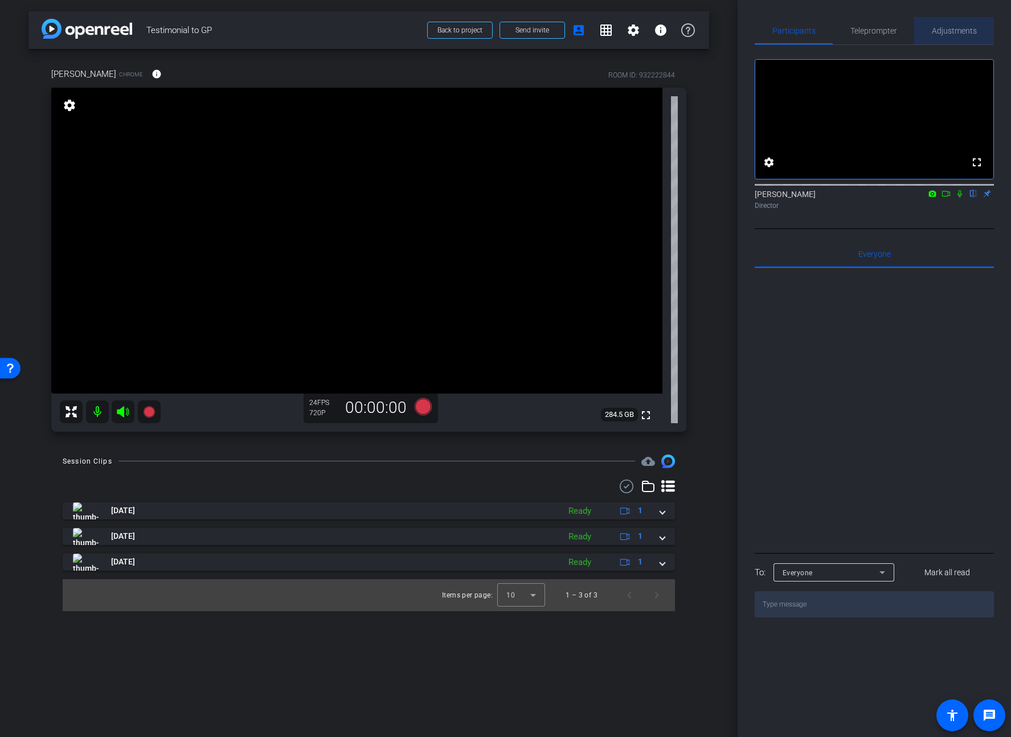
click at [958, 32] on span "Adjustments" at bounding box center [954, 31] width 45 height 8
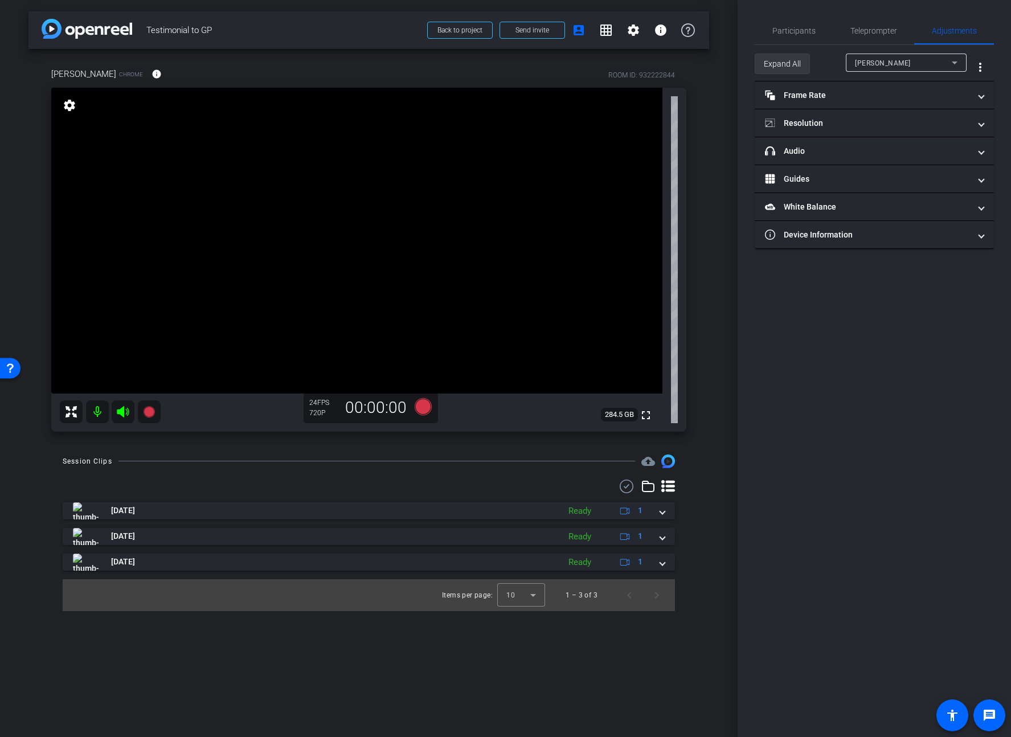
click at [790, 64] on span "Expand All" at bounding box center [782, 64] width 37 height 22
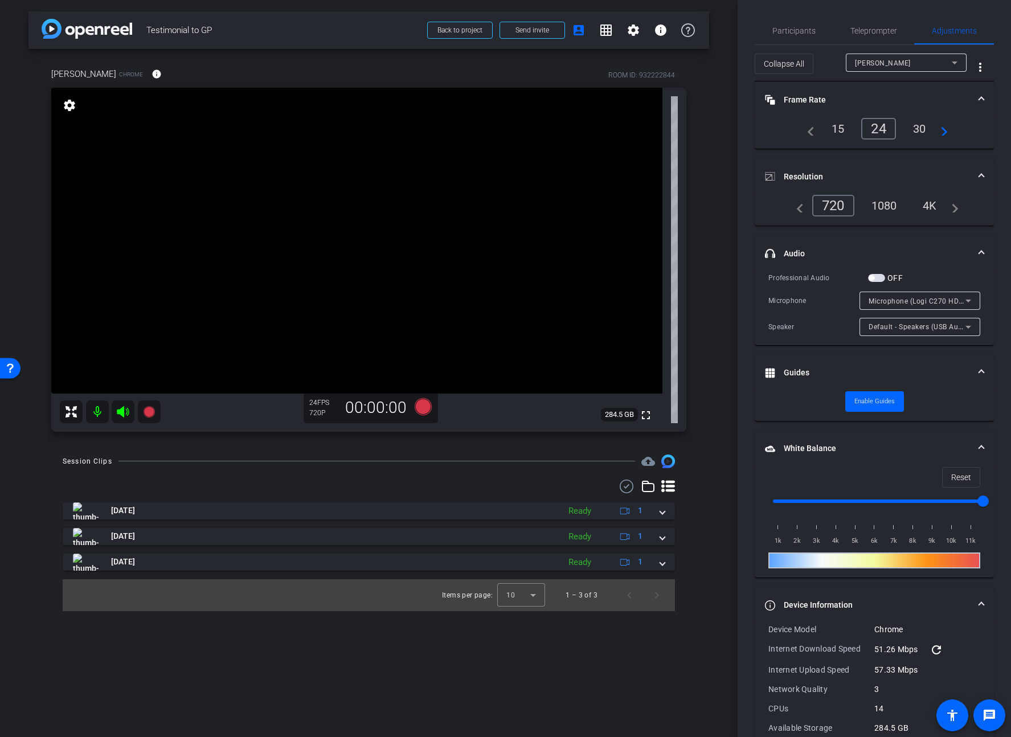
click at [879, 278] on span "button" at bounding box center [876, 278] width 17 height 8
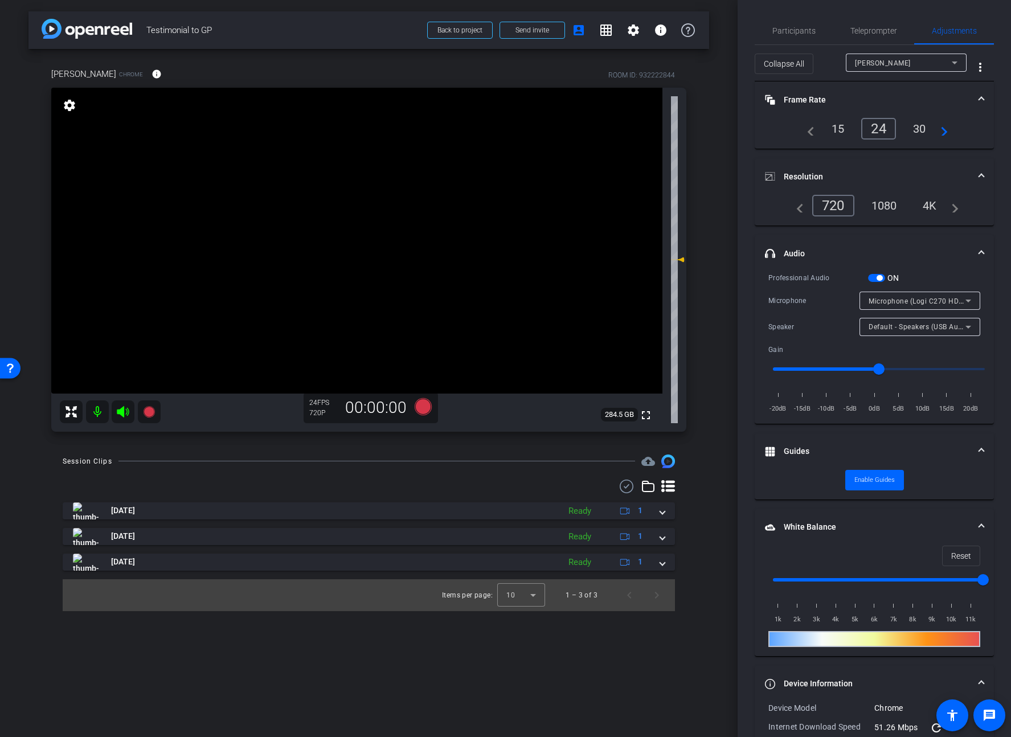
click at [928, 130] on div "30" at bounding box center [920, 128] width 30 height 19
click at [885, 211] on div "1080" at bounding box center [884, 205] width 43 height 19
click at [145, 413] on icon at bounding box center [148, 411] width 11 height 11
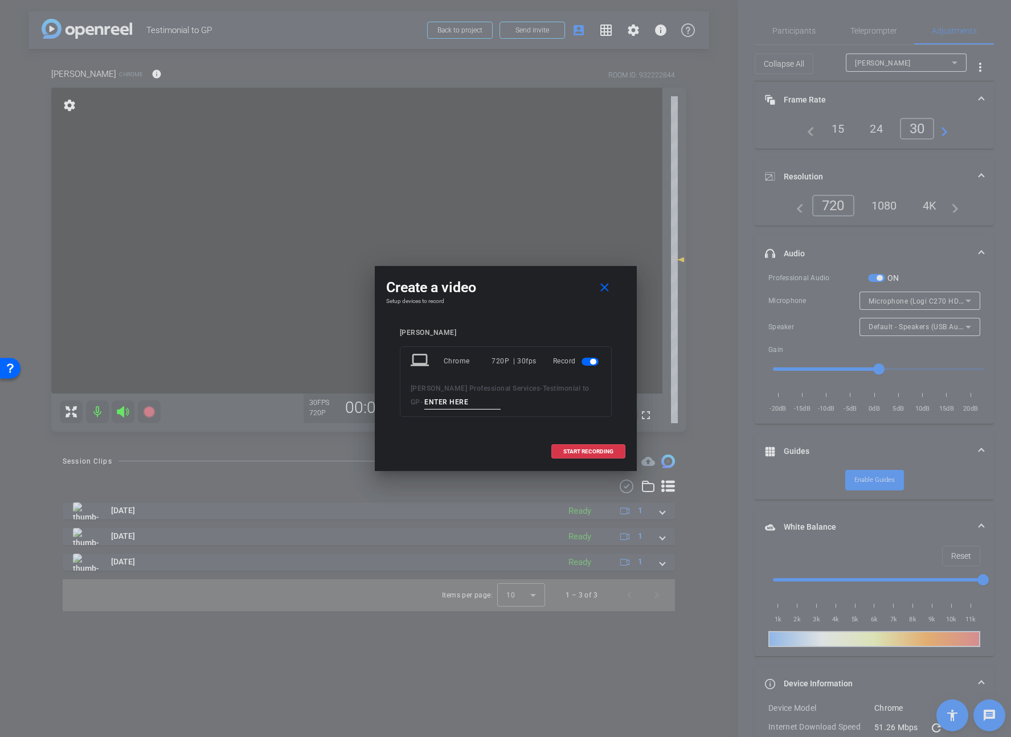
click at [424, 403] on input at bounding box center [462, 402] width 76 height 14
type input "WalterTestimonial1"
click at [577, 451] on span "START RECORDING" at bounding box center [589, 452] width 50 height 6
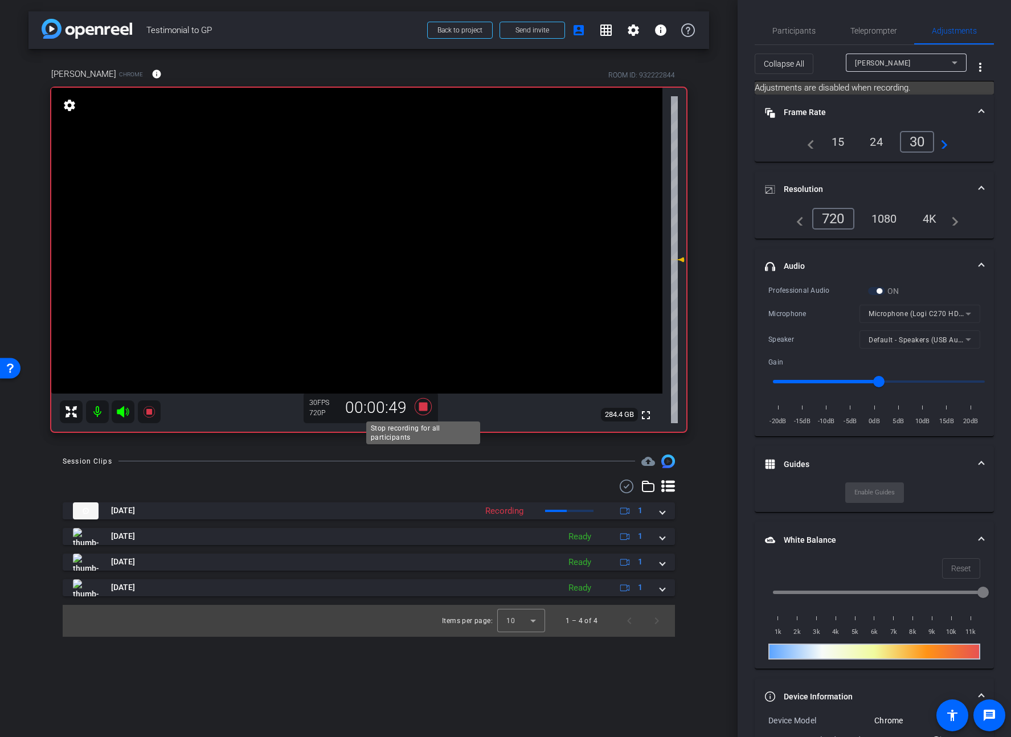
click at [427, 409] on icon at bounding box center [422, 406] width 17 height 17
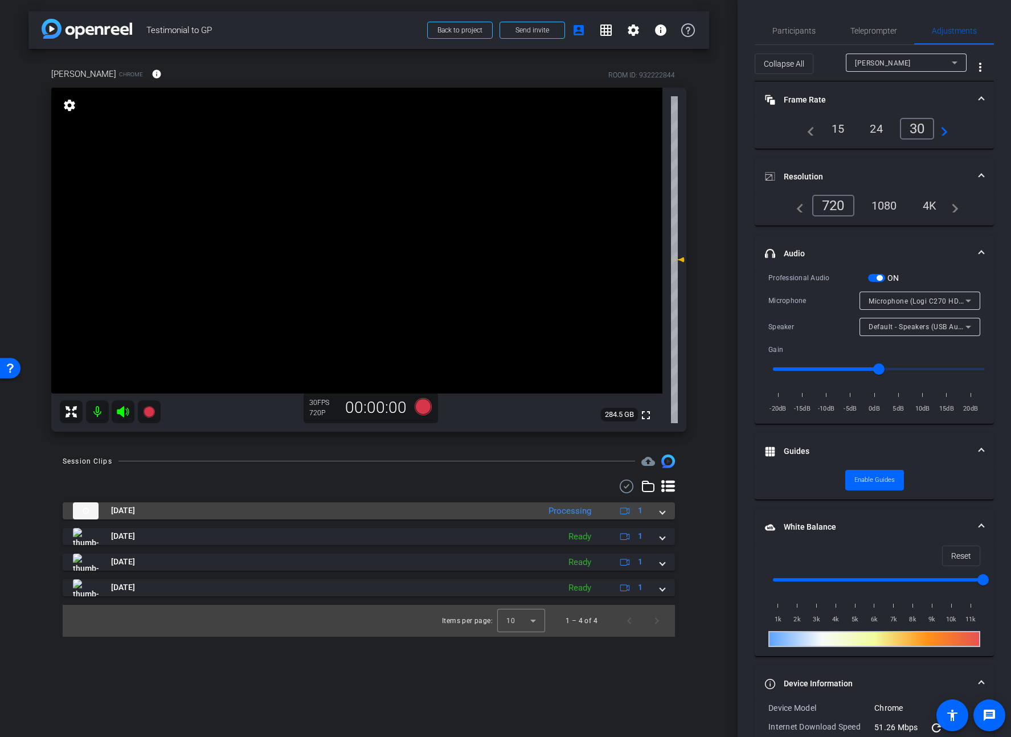
click at [662, 514] on span at bounding box center [662, 511] width 5 height 12
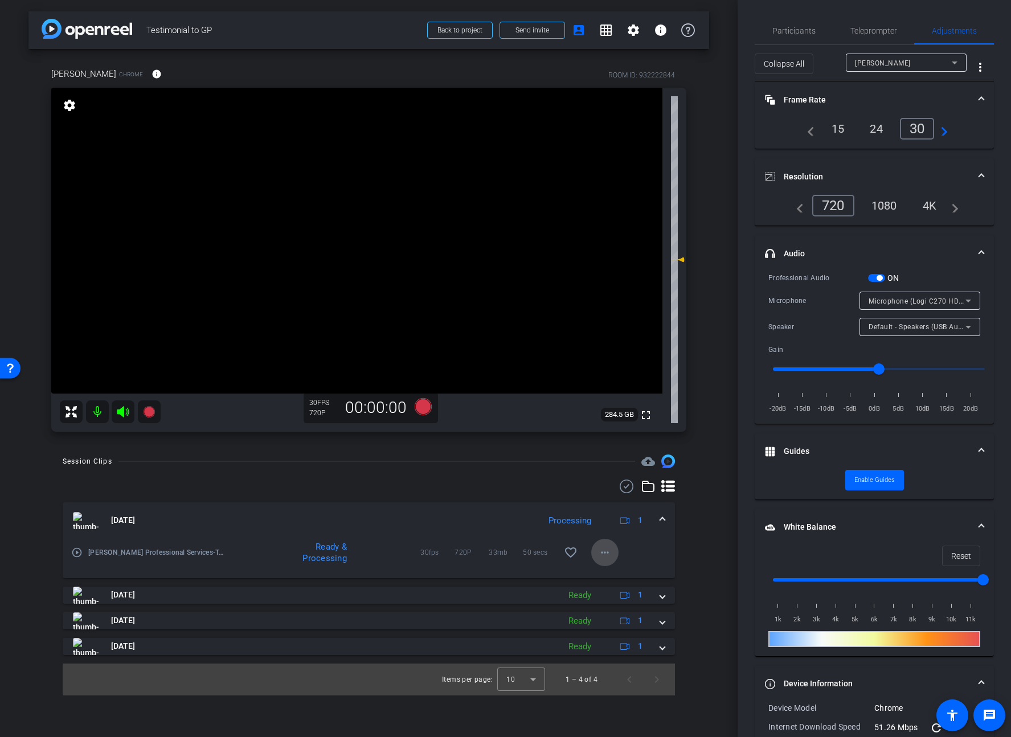
click at [604, 553] on mat-icon "more_horiz" at bounding box center [605, 553] width 14 height 14
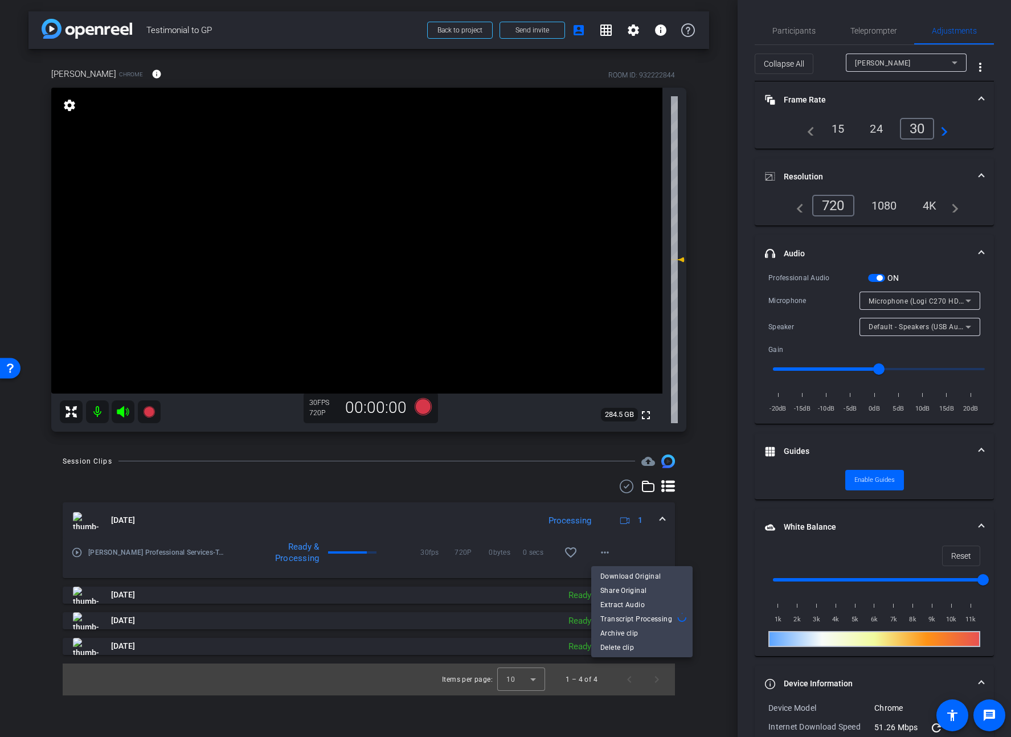
click at [524, 481] on div at bounding box center [505, 368] width 1011 height 737
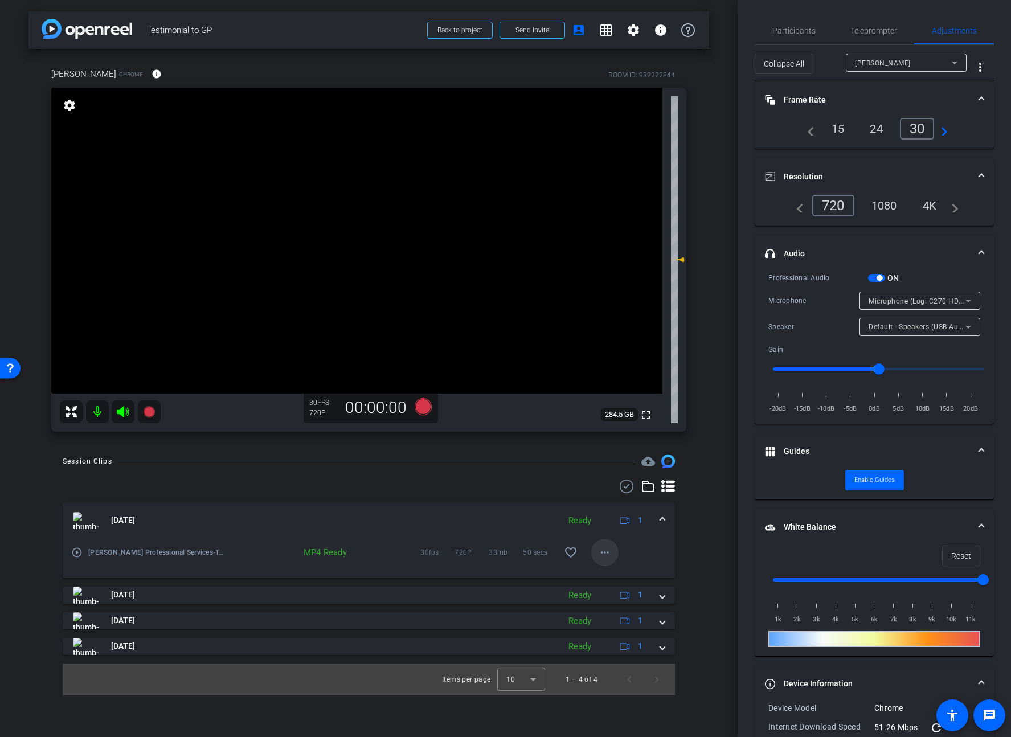
click at [607, 552] on mat-icon "more_horiz" at bounding box center [605, 553] width 14 height 14
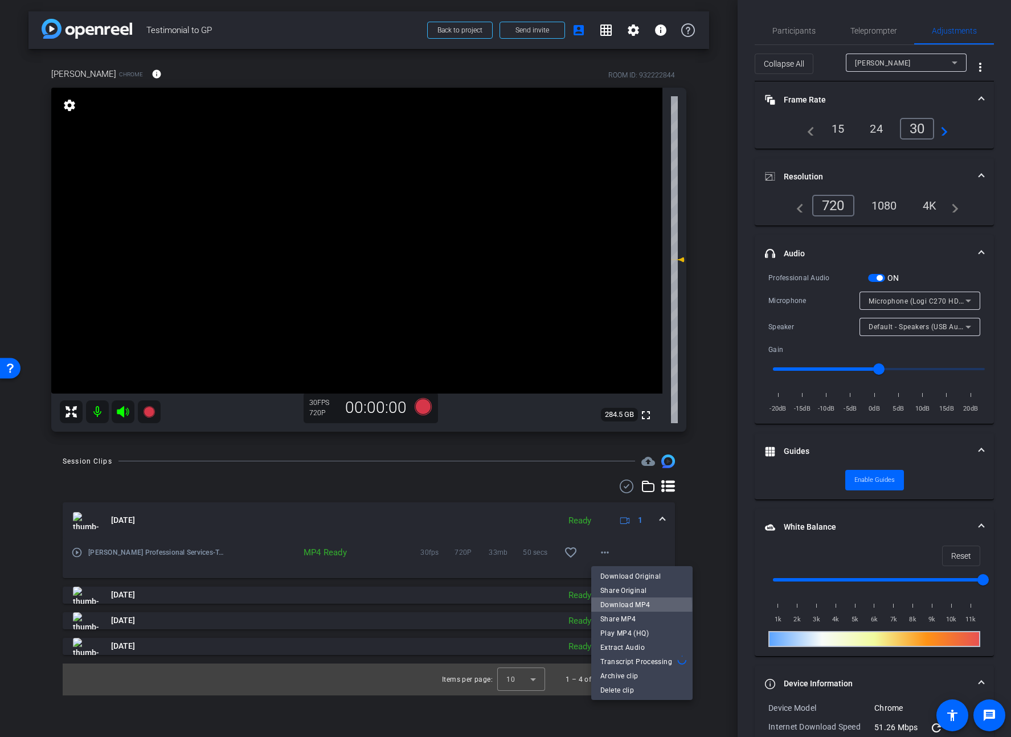
click at [632, 606] on span "Download MP4" at bounding box center [642, 605] width 83 height 14
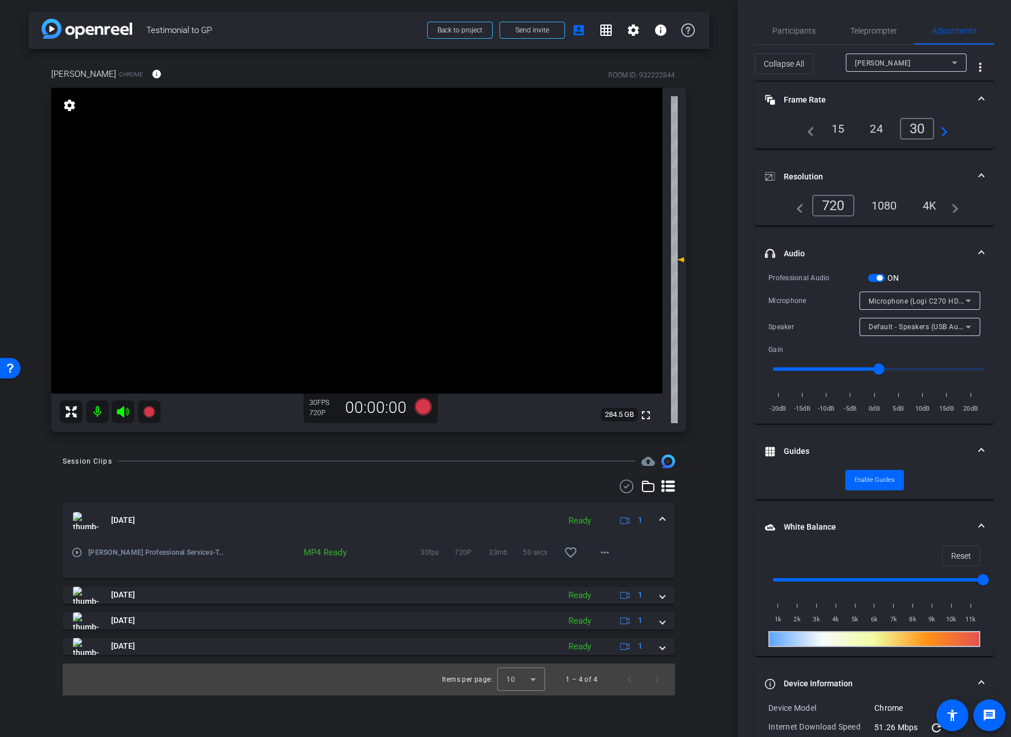
click at [879, 277] on span "button" at bounding box center [880, 278] width 6 height 6
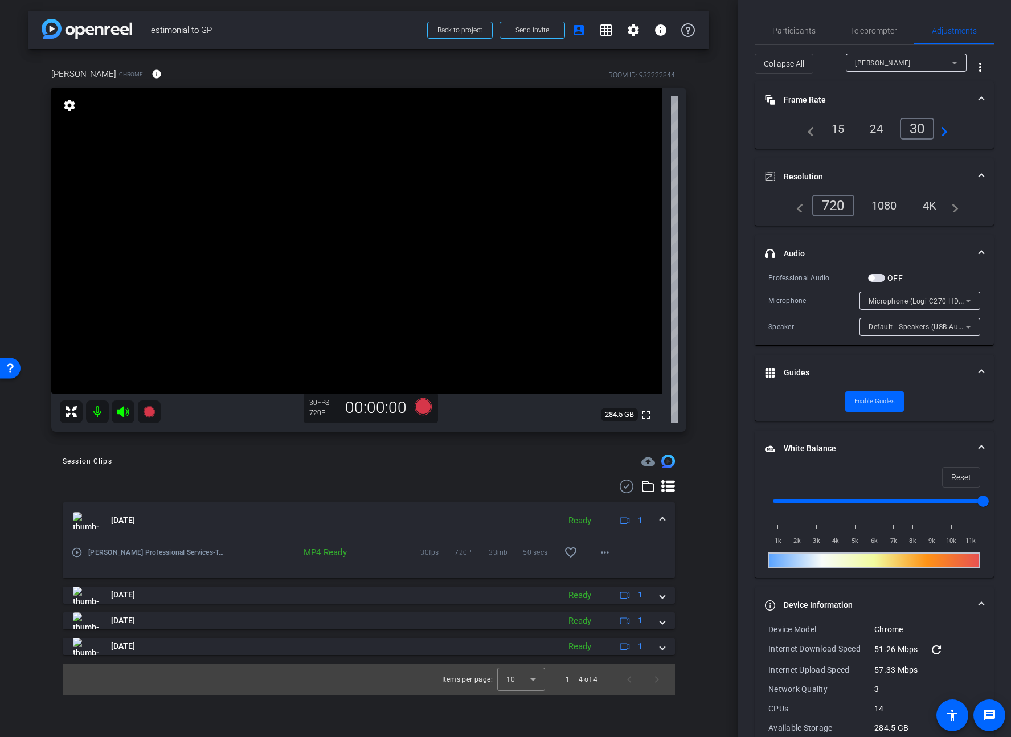
click at [388, 469] on div "Session Clips cloud_upload Aug 11, 2025 Ready 1 play_circle_outline Norman Prof…" at bounding box center [368, 575] width 681 height 241
click at [150, 411] on icon at bounding box center [148, 411] width 11 height 11
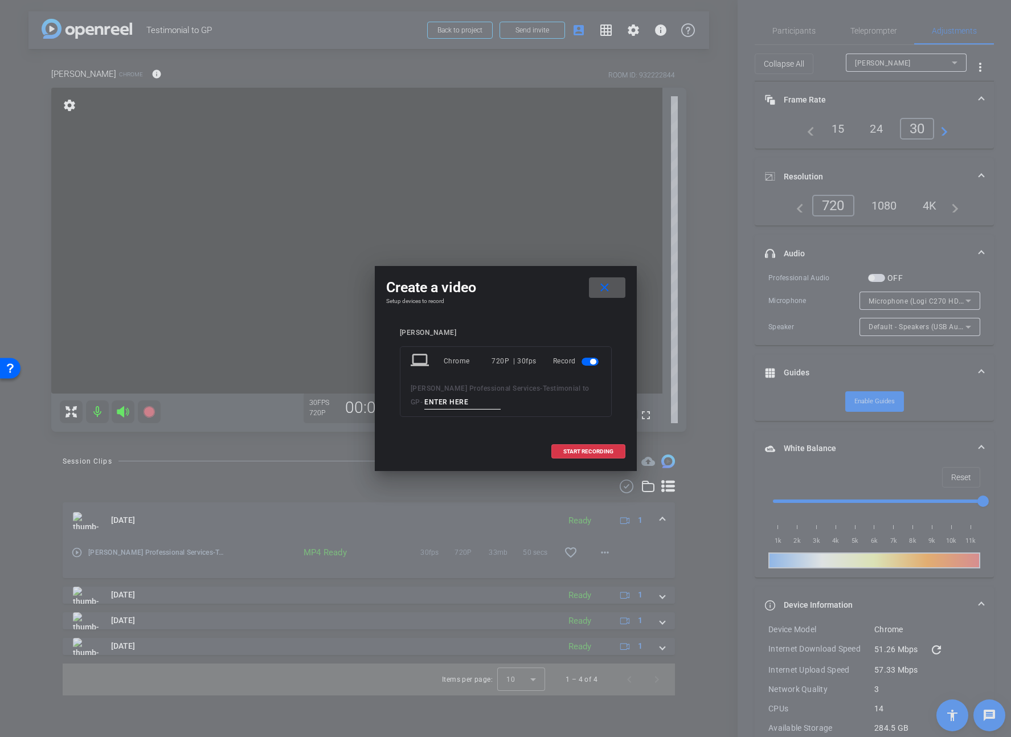
click at [454, 403] on input at bounding box center [462, 402] width 76 height 14
paste input "WalterTestimonial"
type input "WalterTestimonial2"
click at [582, 447] on span at bounding box center [588, 451] width 73 height 27
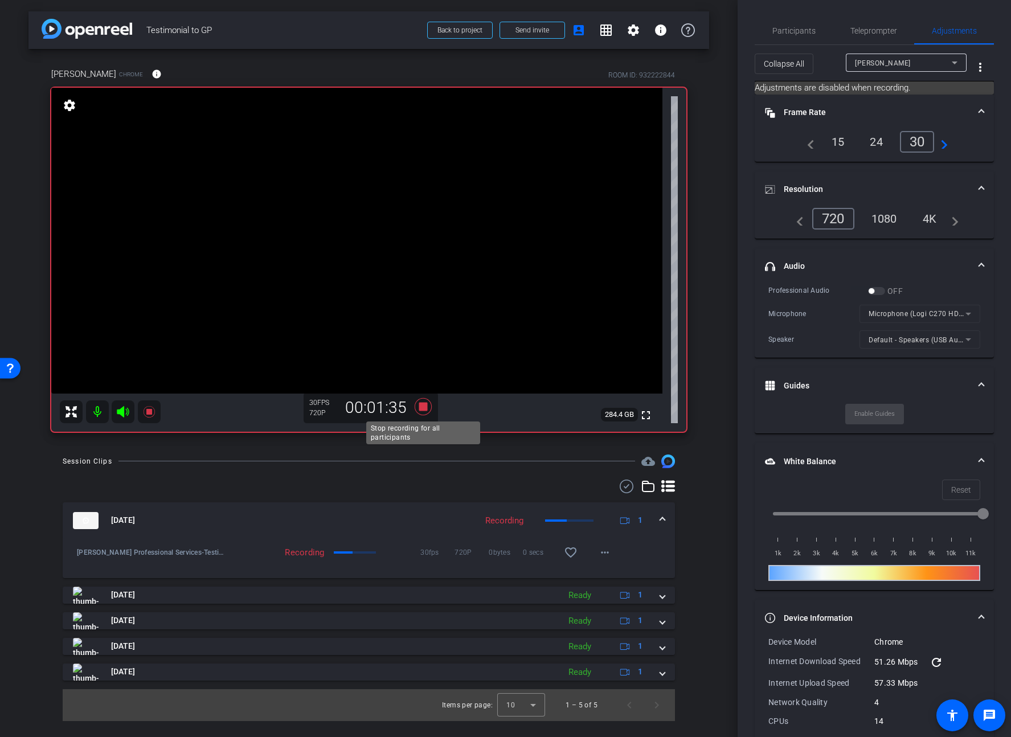
click at [426, 411] on icon at bounding box center [423, 407] width 27 height 21
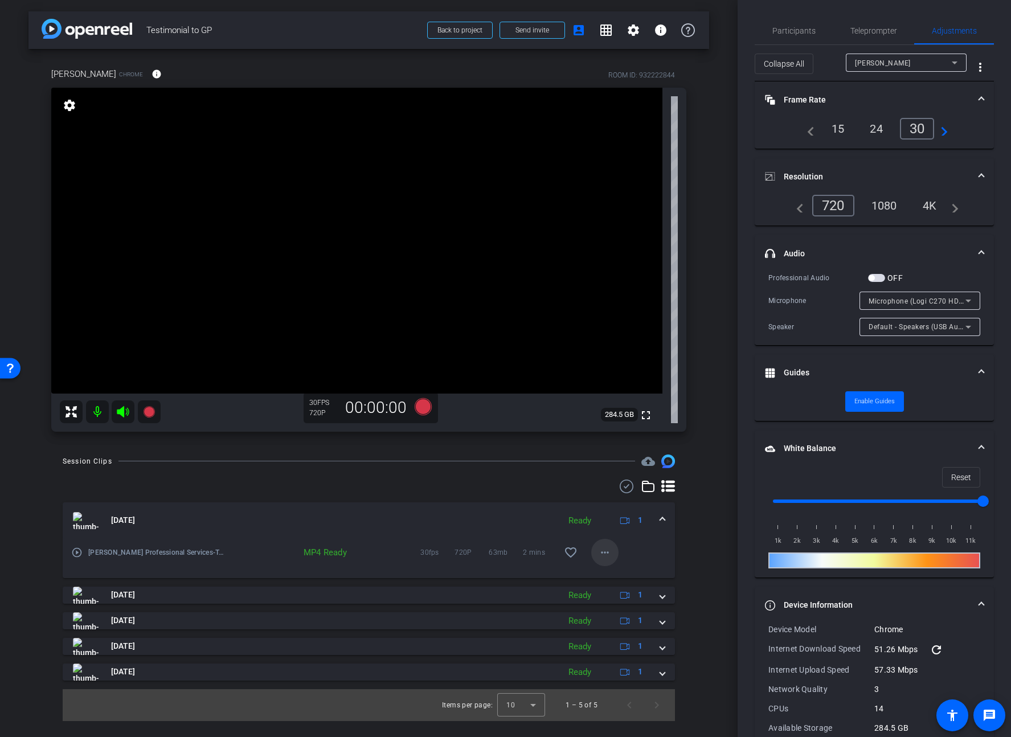
click at [603, 554] on mat-icon "more_horiz" at bounding box center [605, 553] width 14 height 14
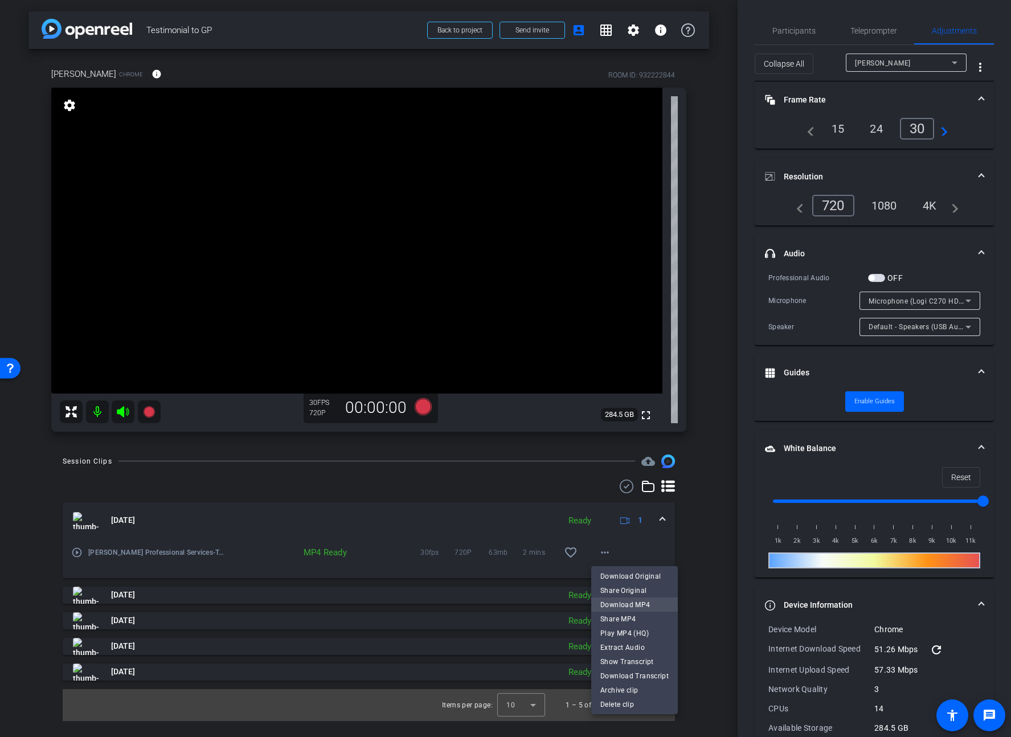
click at [611, 602] on span "Download MP4" at bounding box center [635, 605] width 68 height 14
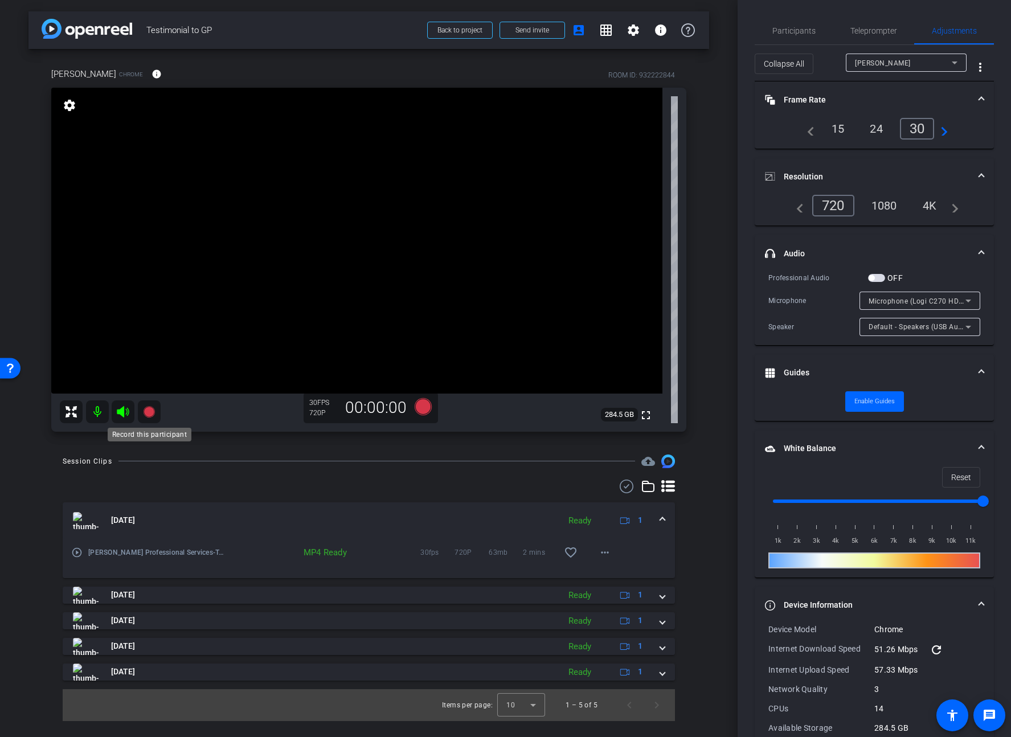
click at [149, 408] on icon at bounding box center [148, 411] width 11 height 11
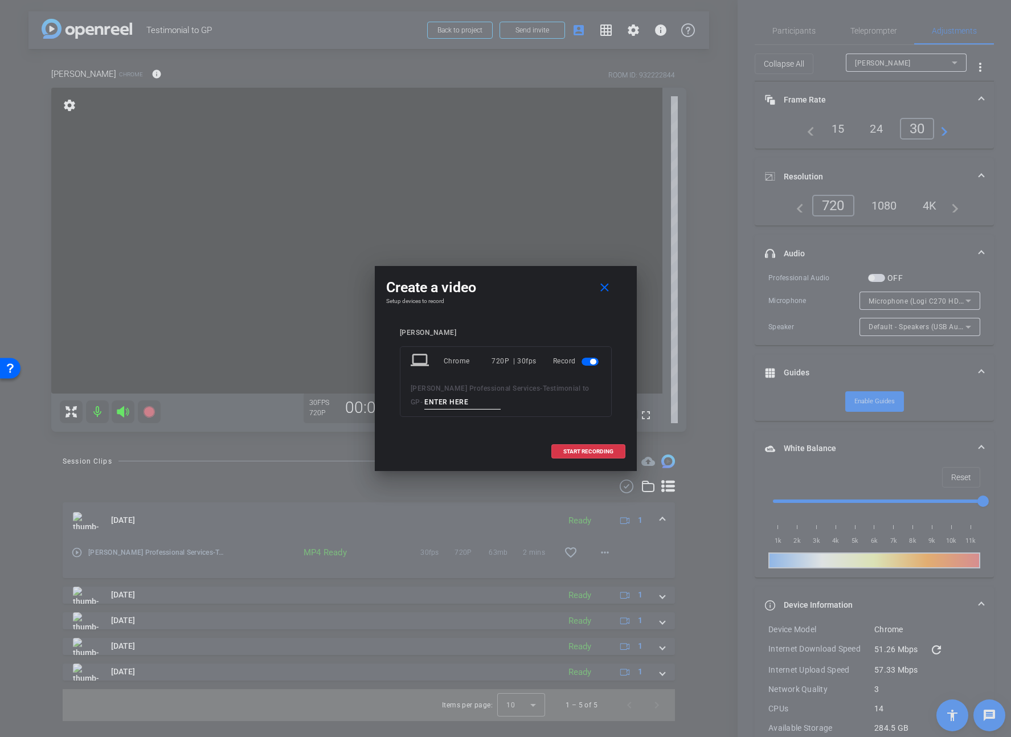
click at [454, 402] on input at bounding box center [462, 402] width 76 height 14
paste input "WalterTestimonial"
type input "WalterTestimonial3"
click at [564, 451] on span "START RECORDING" at bounding box center [589, 452] width 50 height 6
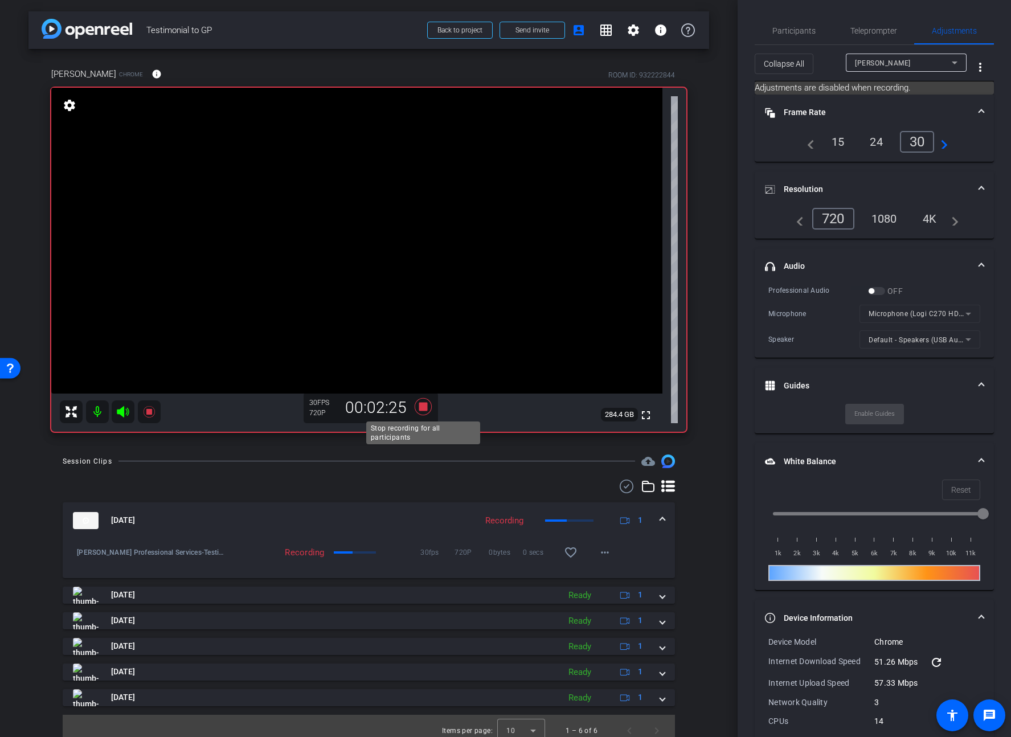
click at [426, 407] on icon at bounding box center [422, 406] width 17 height 17
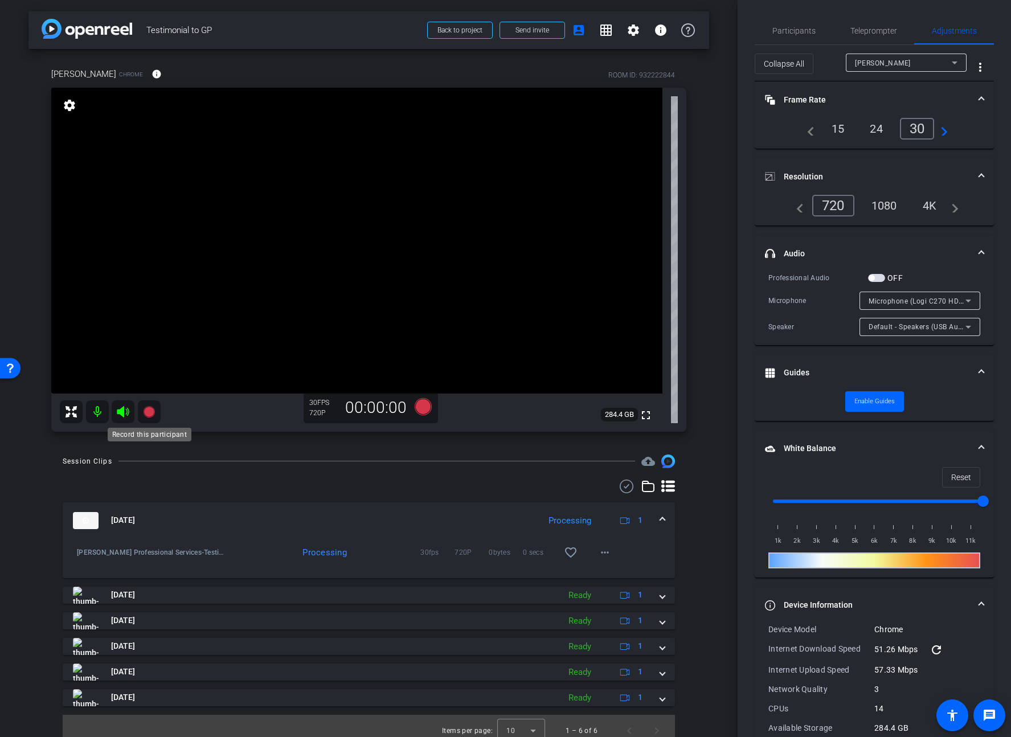
click at [153, 413] on icon at bounding box center [148, 411] width 11 height 11
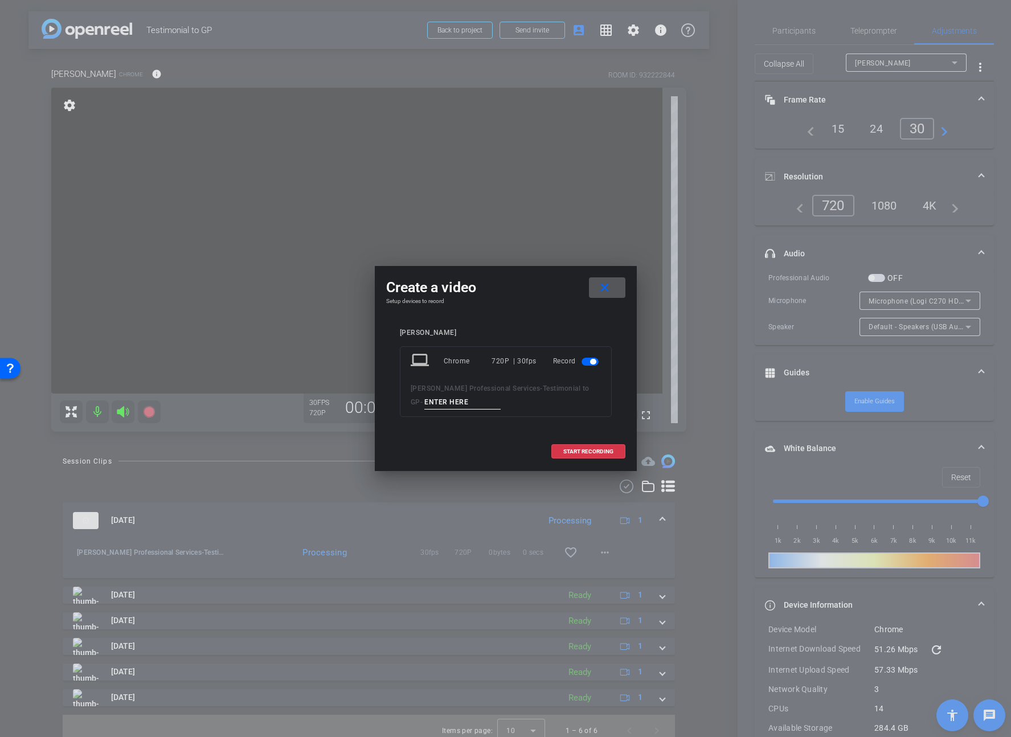
click at [434, 403] on input at bounding box center [462, 402] width 76 height 14
paste input "WalterTestimonial"
type input "WalterTestimonial4"
click at [574, 450] on span "START RECORDING" at bounding box center [589, 452] width 50 height 6
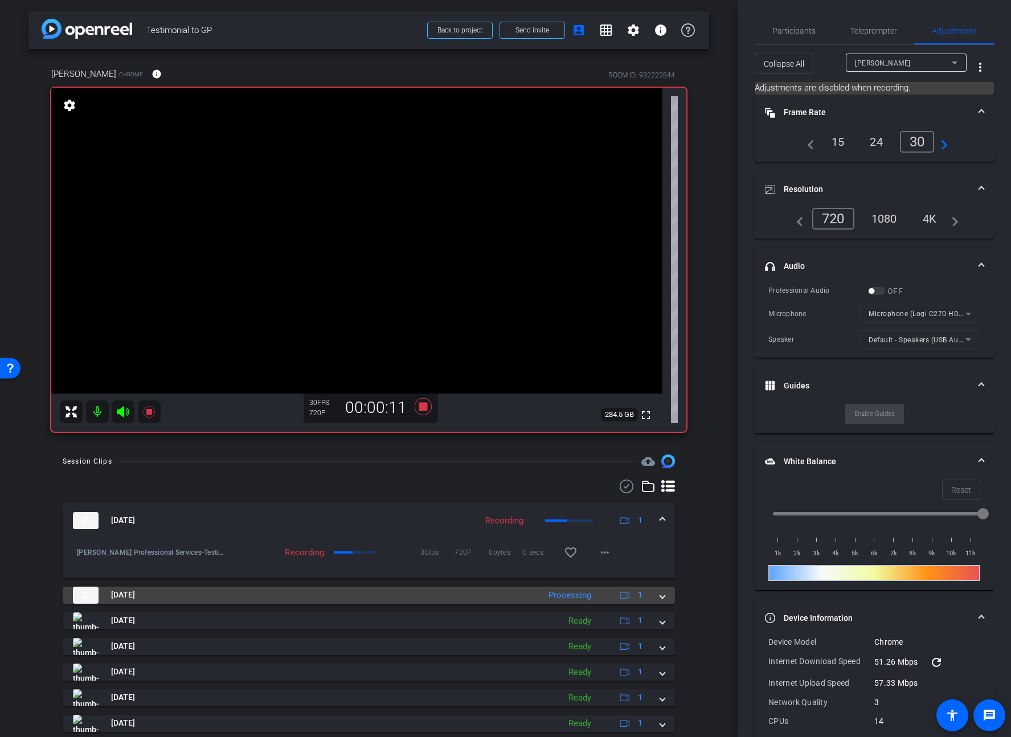
click at [666, 595] on mat-expansion-panel-header "Aug 11, 2025 Processing 1" at bounding box center [369, 595] width 613 height 17
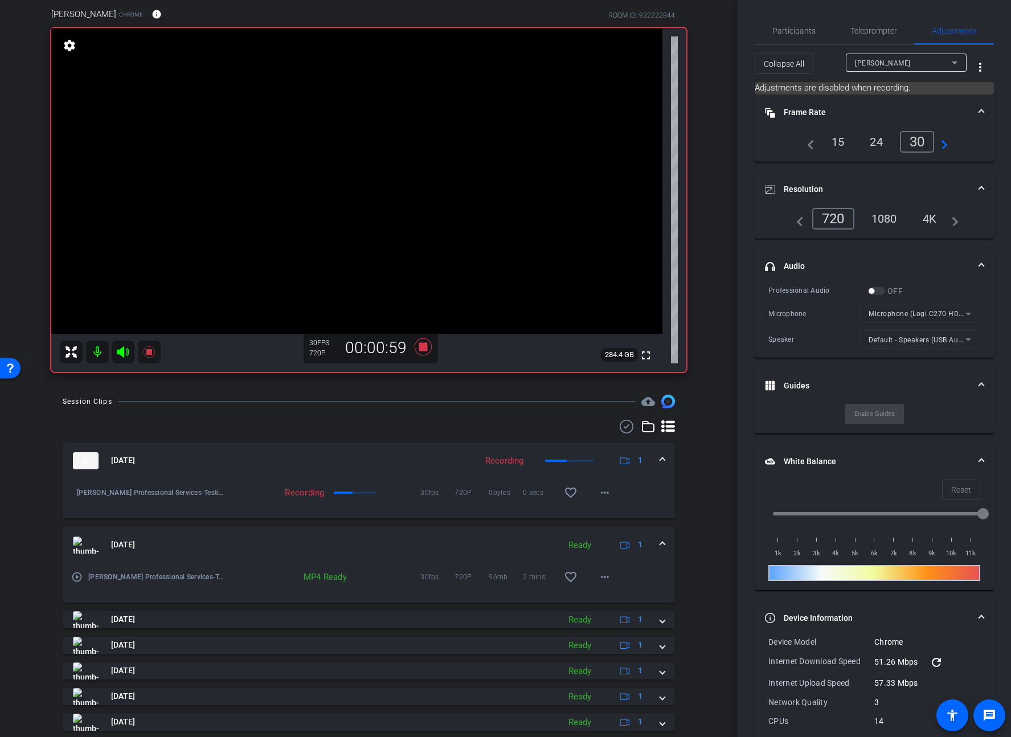
scroll to position [68, 0]
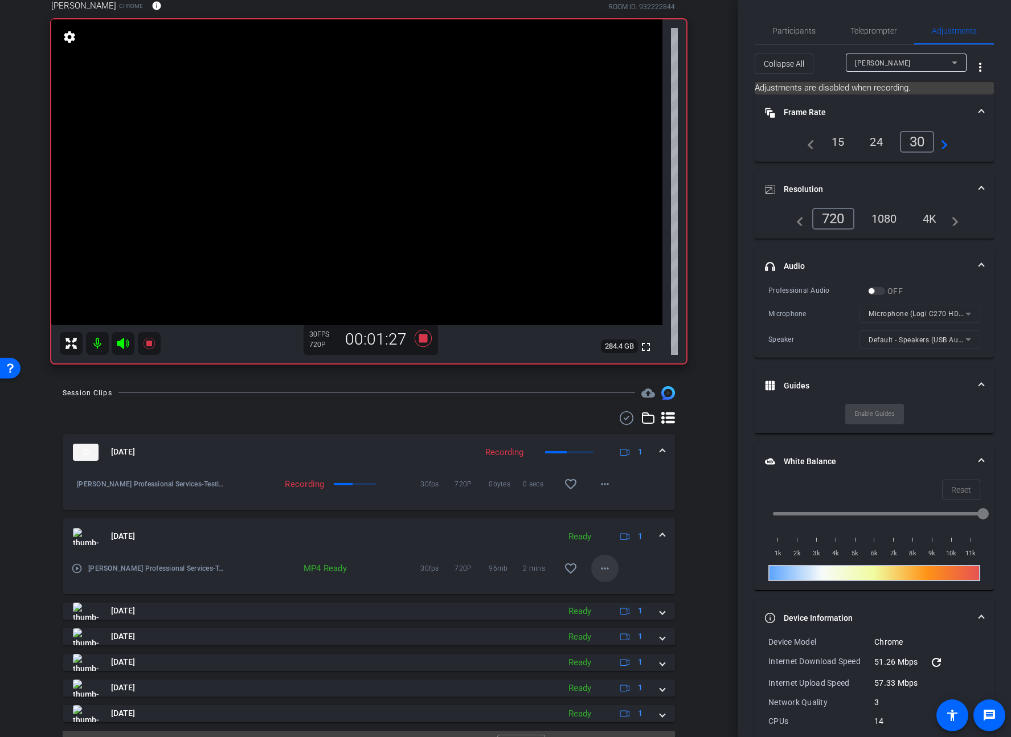
click at [605, 571] on mat-icon "more_horiz" at bounding box center [605, 569] width 14 height 14
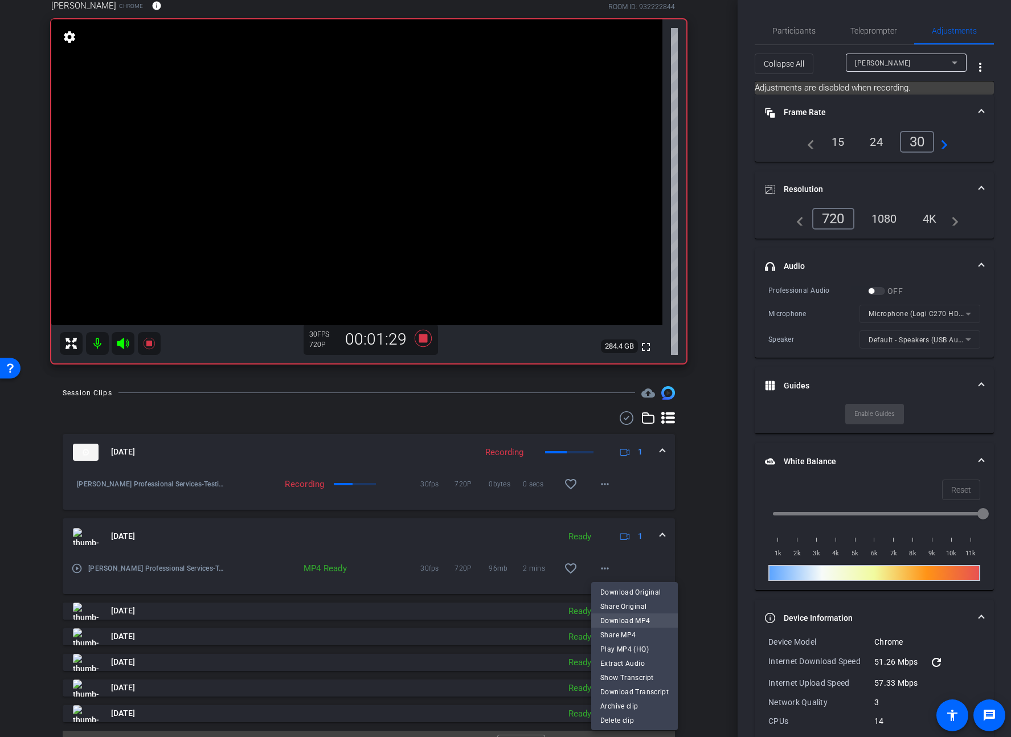
click at [635, 618] on span "Download MP4" at bounding box center [635, 621] width 68 height 14
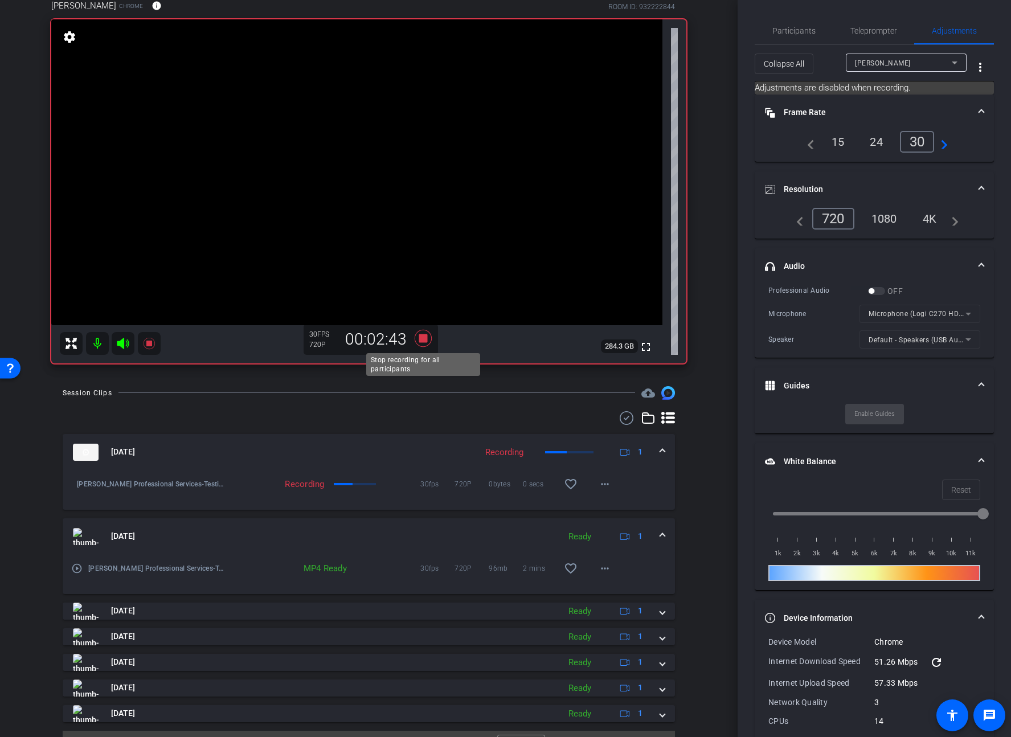
click at [424, 342] on icon at bounding box center [422, 337] width 17 height 17
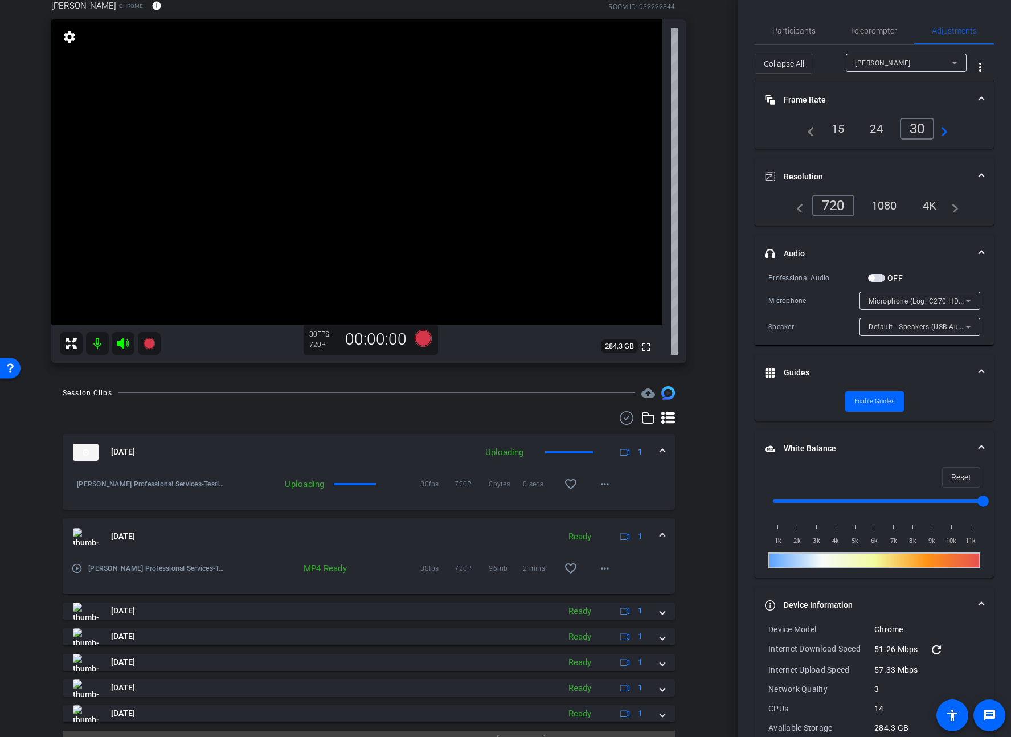
scroll to position [94, 0]
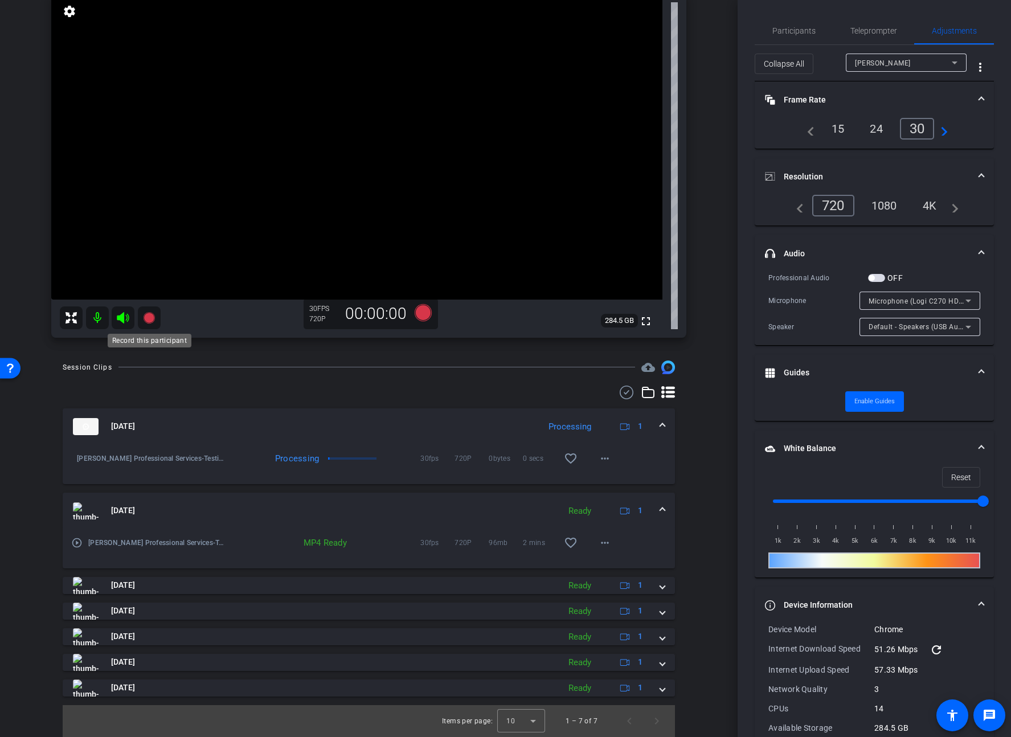
click at [149, 317] on icon at bounding box center [148, 317] width 11 height 11
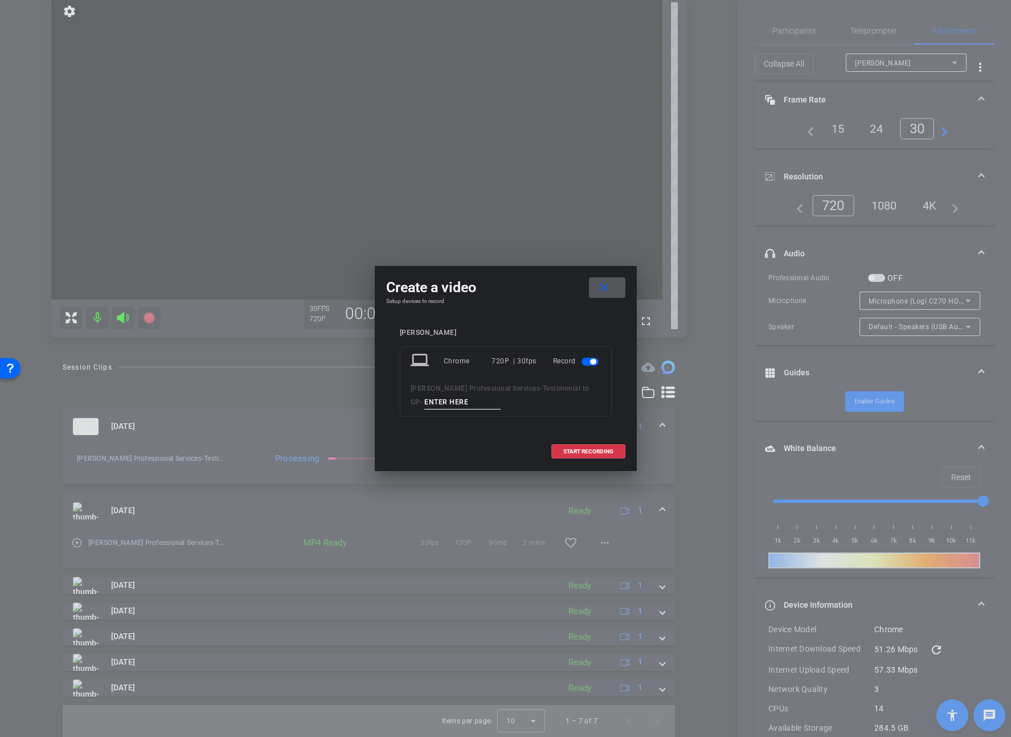
click at [454, 403] on input at bounding box center [462, 402] width 76 height 14
paste input "WalterTestimonial"
type input "WalterTestimonial5"
click at [599, 460] on span at bounding box center [588, 451] width 73 height 27
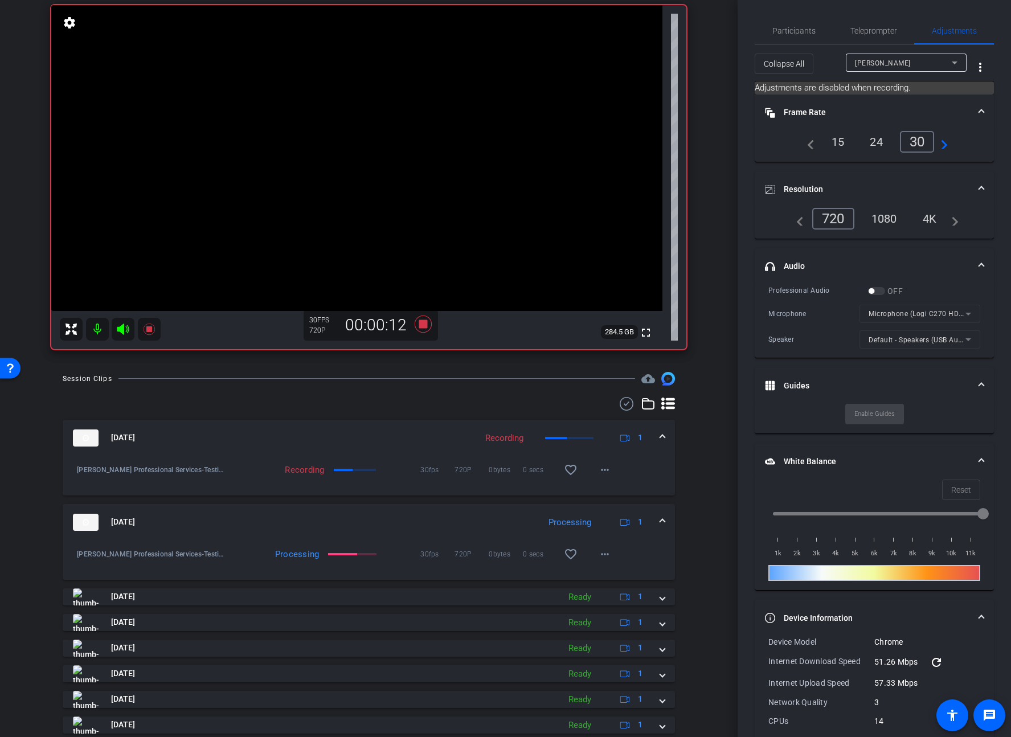
scroll to position [81, 0]
click at [913, 313] on mat-form-field "Microphone (Logi C270 HD WebCam)" at bounding box center [920, 314] width 121 height 18
click at [609, 556] on mat-icon "more_horiz" at bounding box center [605, 556] width 14 height 14
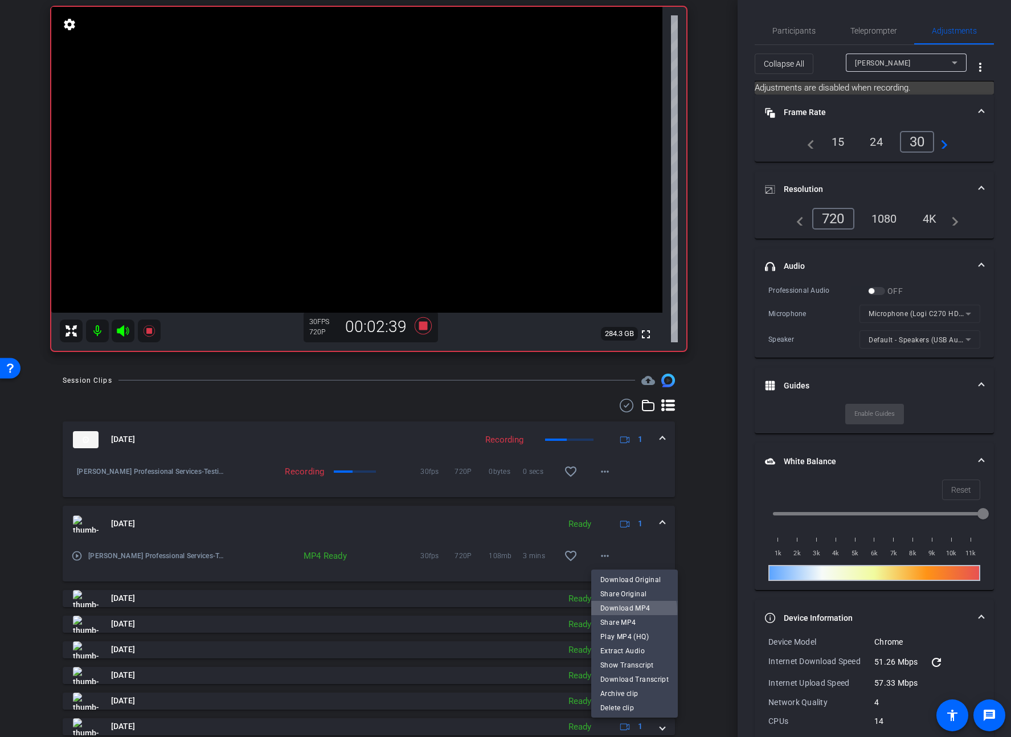
click at [632, 611] on span "Download MP4" at bounding box center [635, 609] width 68 height 14
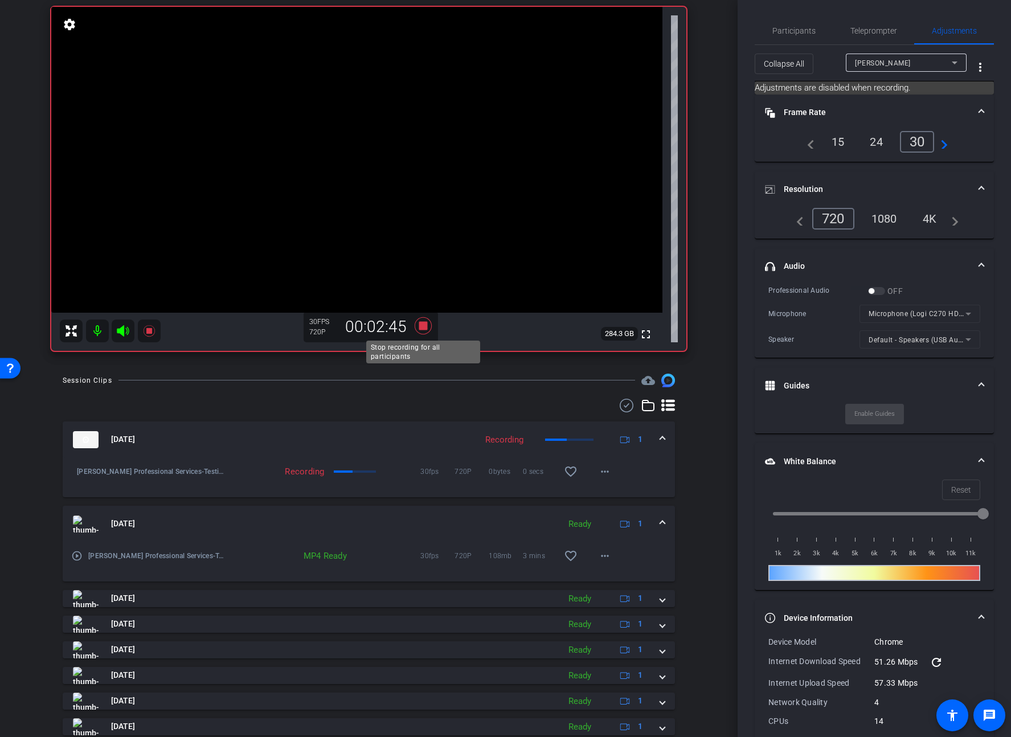
click at [421, 328] on icon at bounding box center [422, 325] width 17 height 17
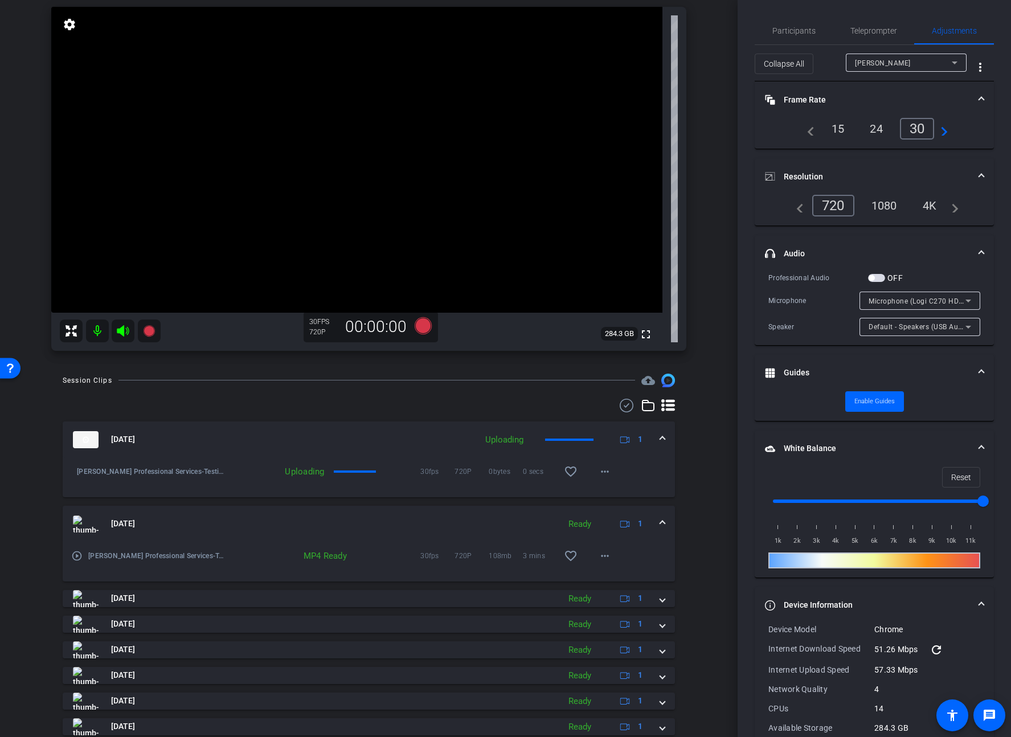
click at [899, 301] on span "Microphone (Logi C270 HD WebCam)" at bounding box center [931, 300] width 125 height 9
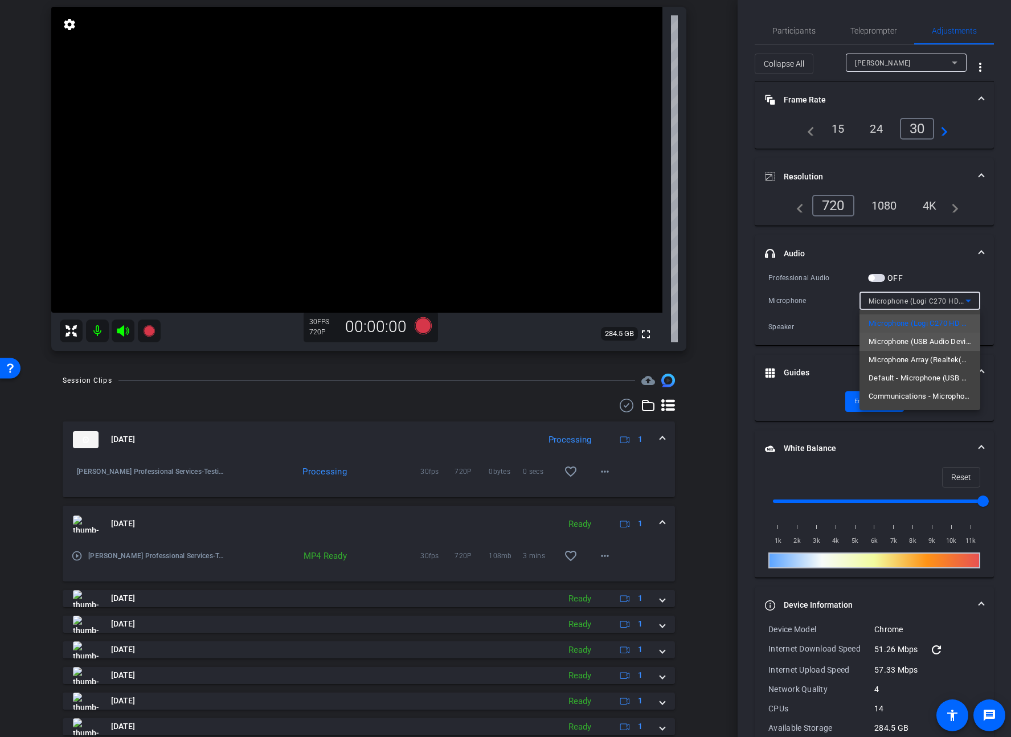
click at [903, 345] on span "Microphone (USB Audio Device)" at bounding box center [920, 342] width 103 height 14
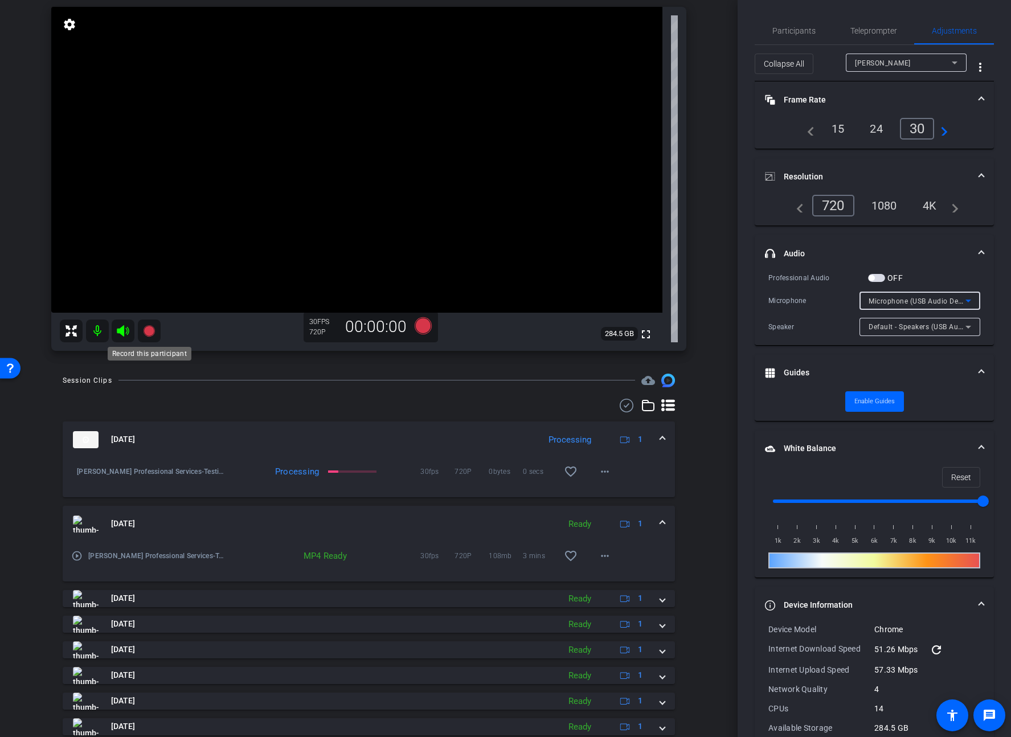
click at [145, 329] on icon at bounding box center [148, 330] width 11 height 11
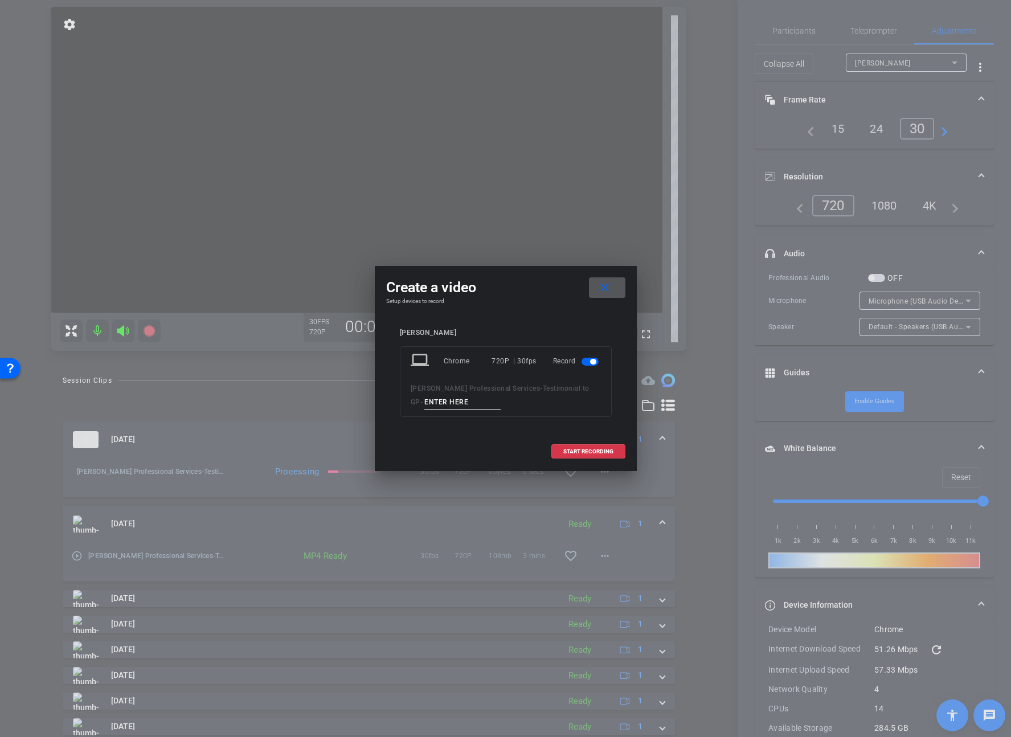
click at [443, 400] on input at bounding box center [462, 402] width 76 height 14
paste input "WalterTestimonial"
type input "WalterTestimonial6"
click at [574, 455] on span at bounding box center [588, 451] width 73 height 27
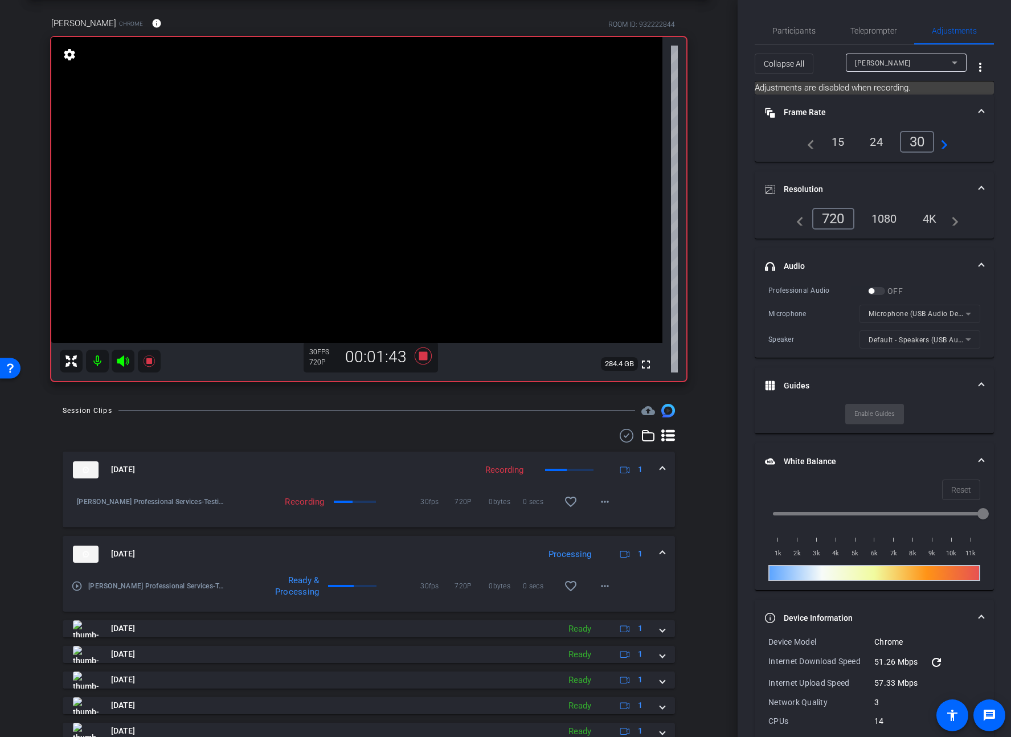
scroll to position [53, 0]
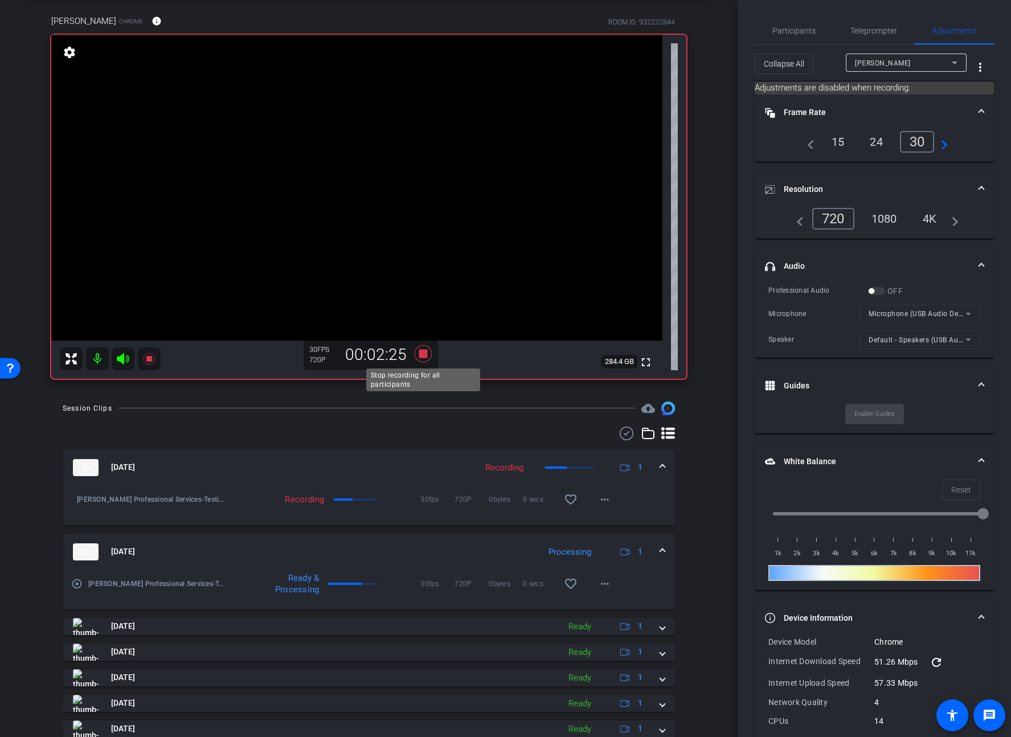
click at [424, 353] on icon at bounding box center [422, 353] width 17 height 17
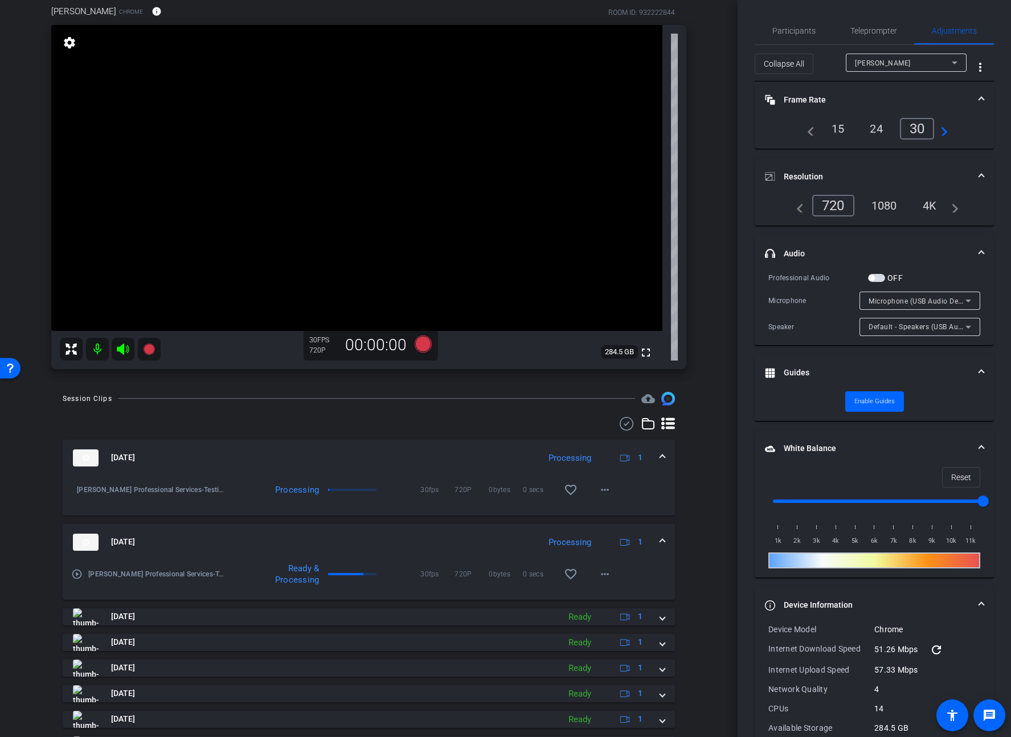
scroll to position [63, 0]
click at [794, 30] on span "Participants" at bounding box center [794, 31] width 43 height 8
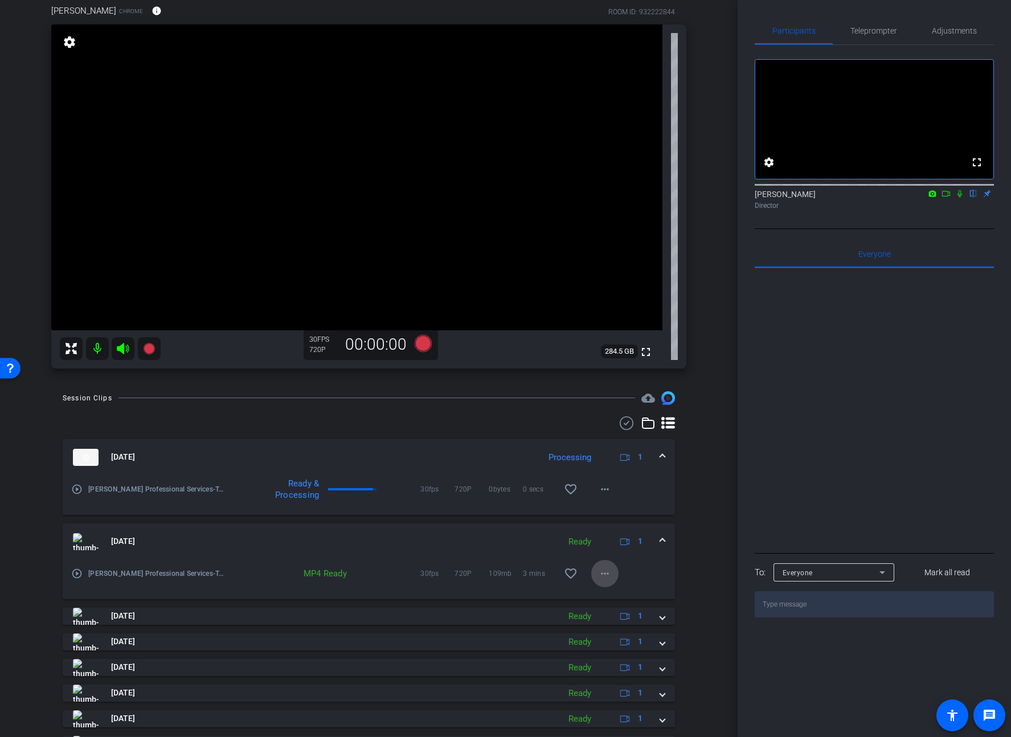
click at [601, 576] on mat-icon "more_horiz" at bounding box center [605, 574] width 14 height 14
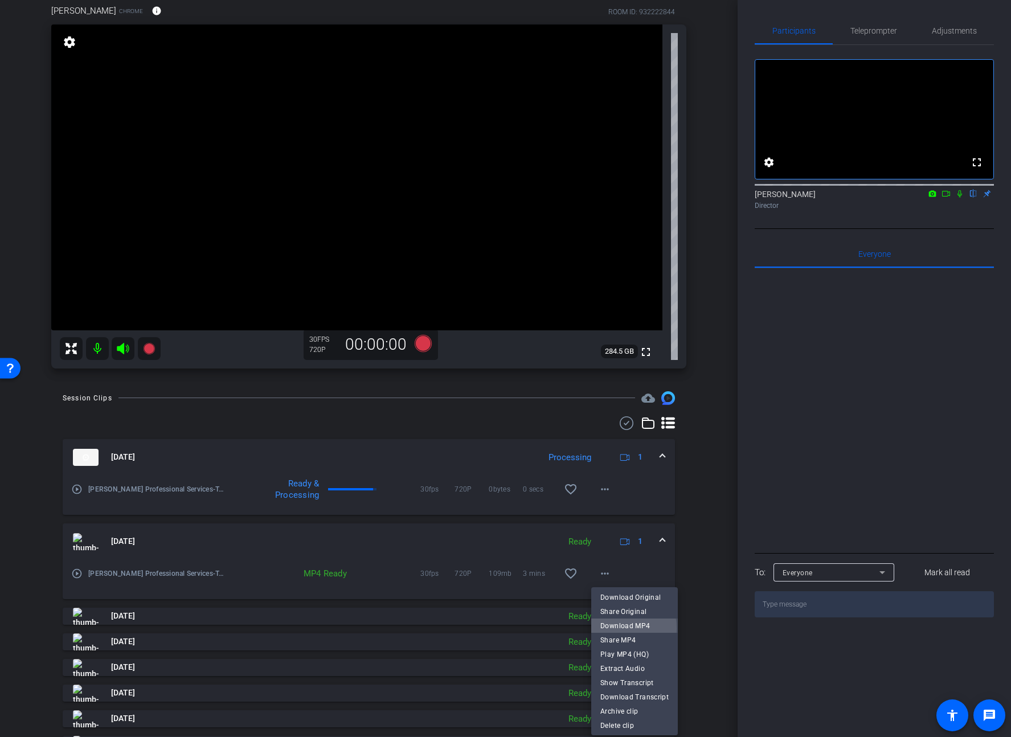
click at [617, 628] on span "Download MP4" at bounding box center [635, 626] width 68 height 14
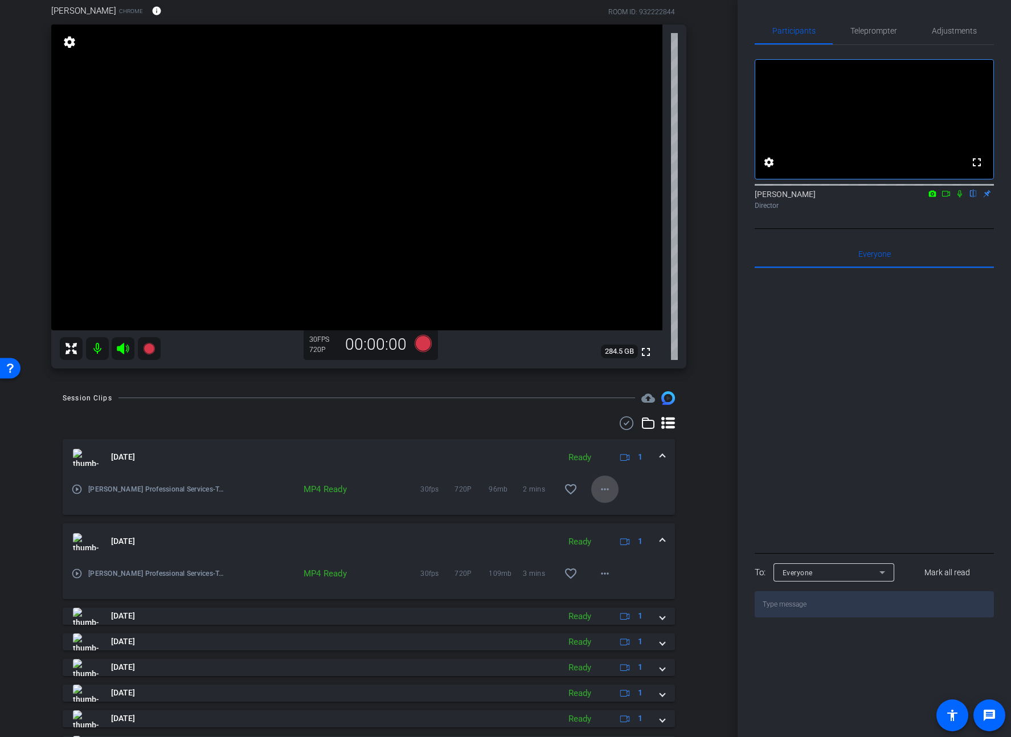
click at [606, 493] on mat-icon "more_horiz" at bounding box center [605, 490] width 14 height 14
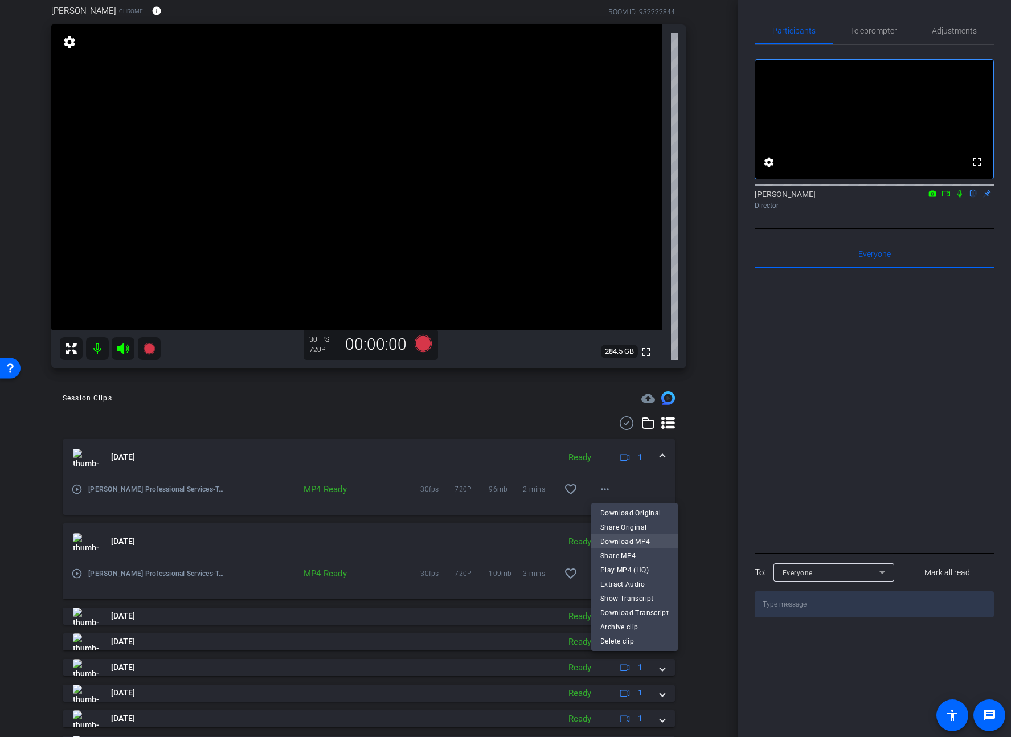
click at [646, 542] on span "Download MP4" at bounding box center [635, 542] width 68 height 14
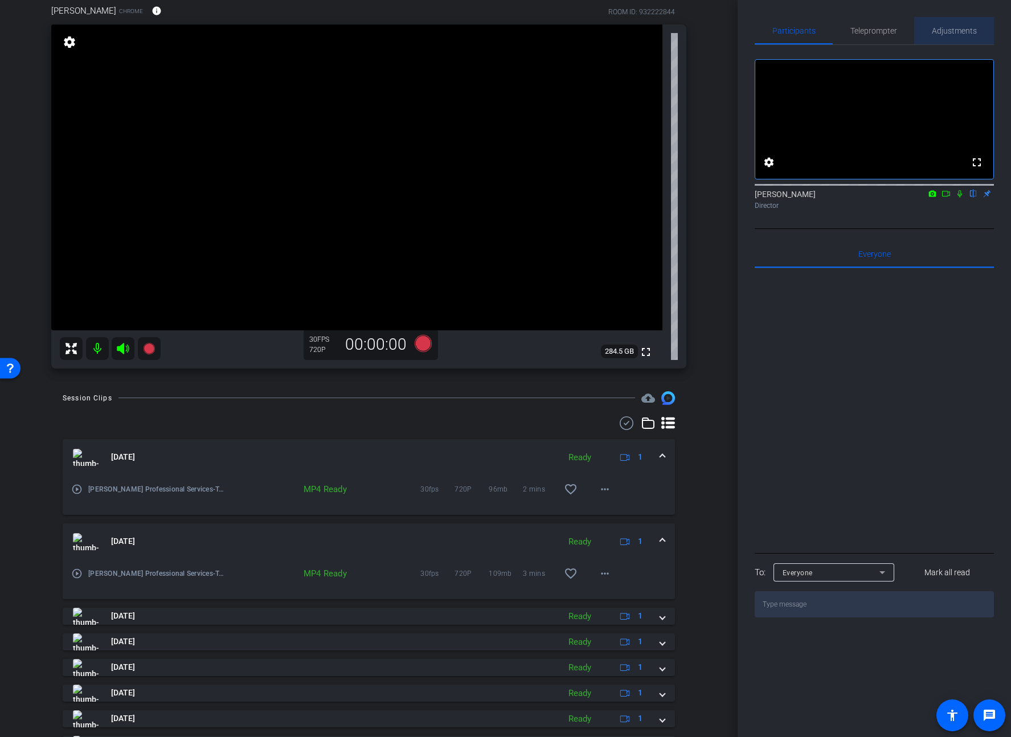
click at [961, 22] on span "Adjustments" at bounding box center [954, 30] width 45 height 27
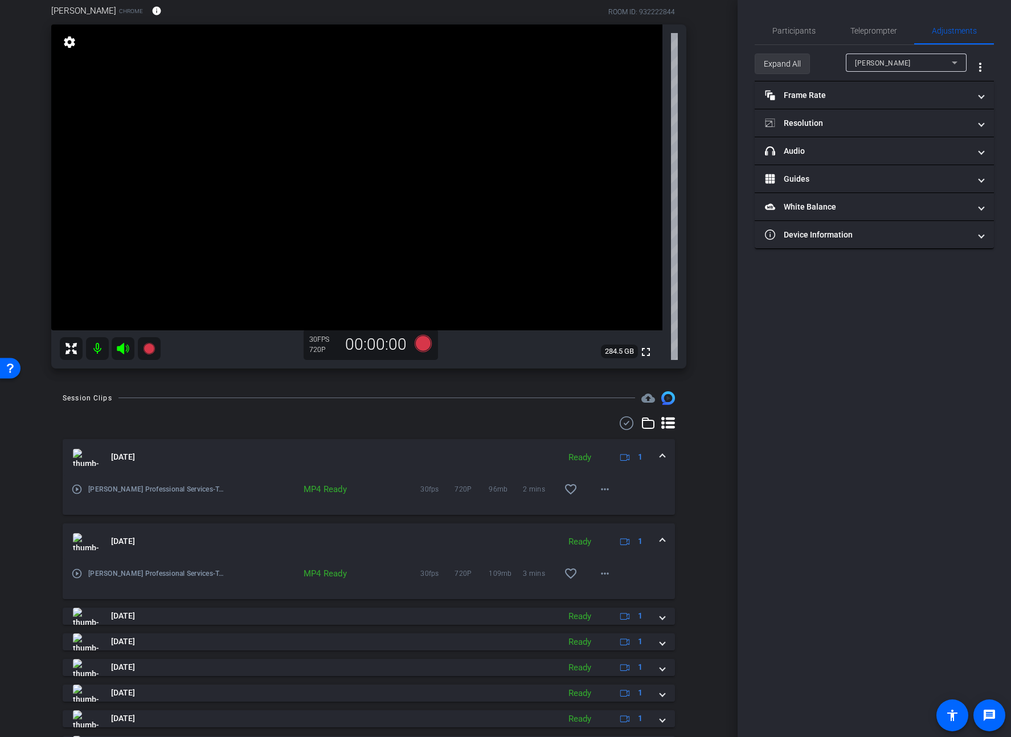
click at [798, 58] on span "Expand All" at bounding box center [782, 64] width 37 height 22
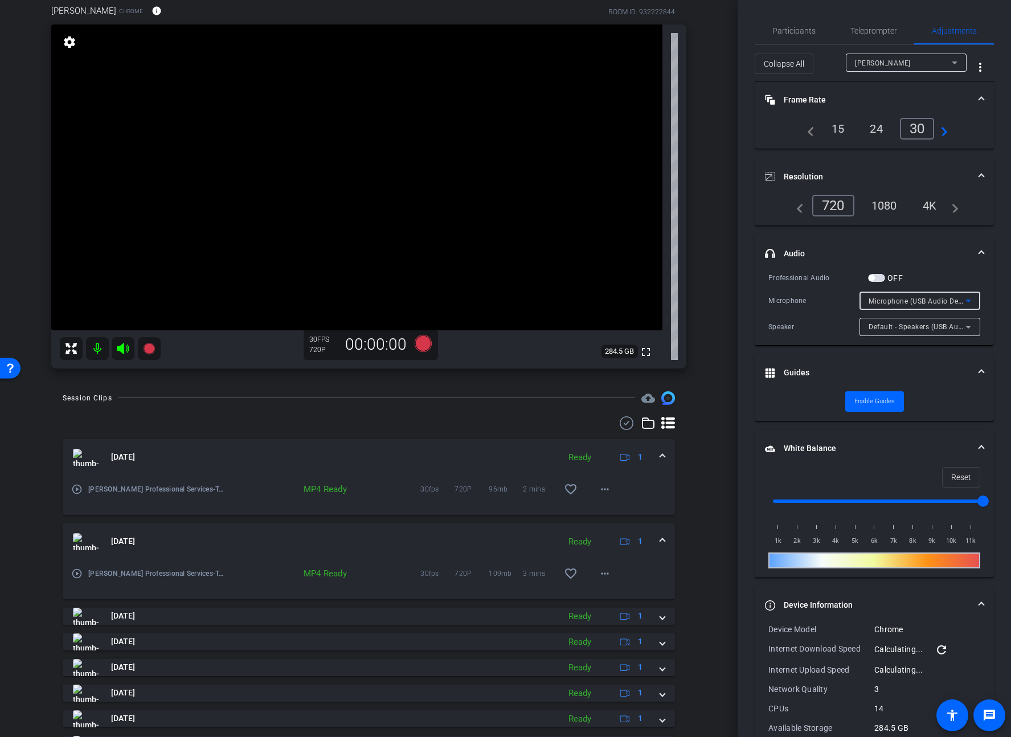
click at [885, 295] on div "Microphone (USB Audio Device)" at bounding box center [917, 301] width 97 height 14
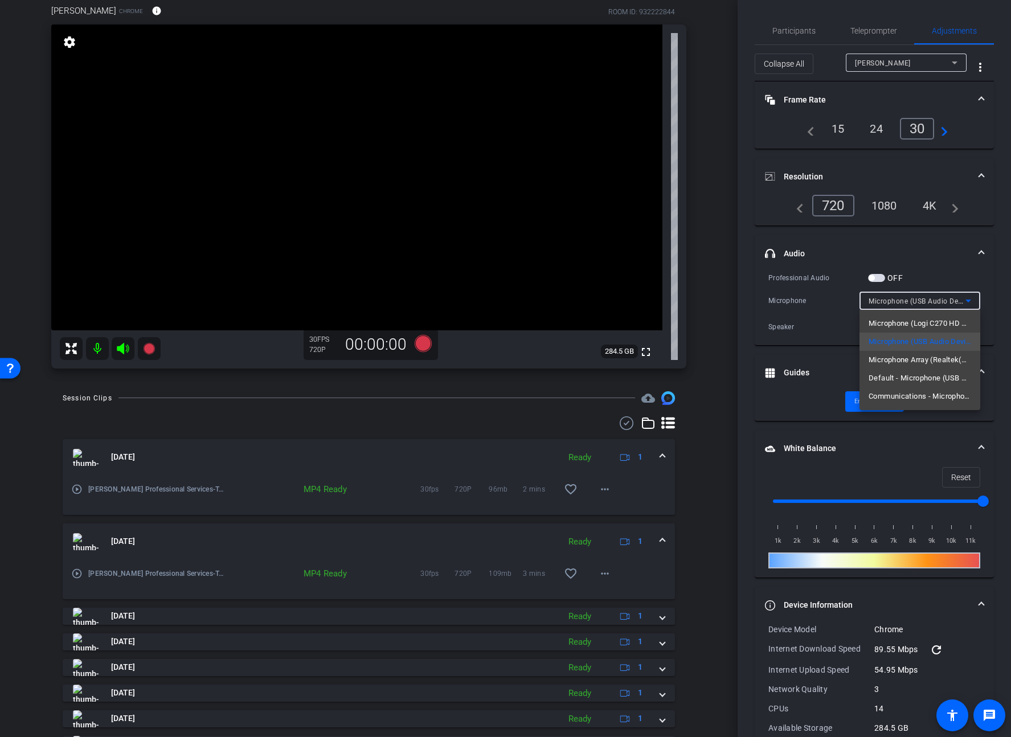
click at [811, 272] on div at bounding box center [505, 368] width 1011 height 737
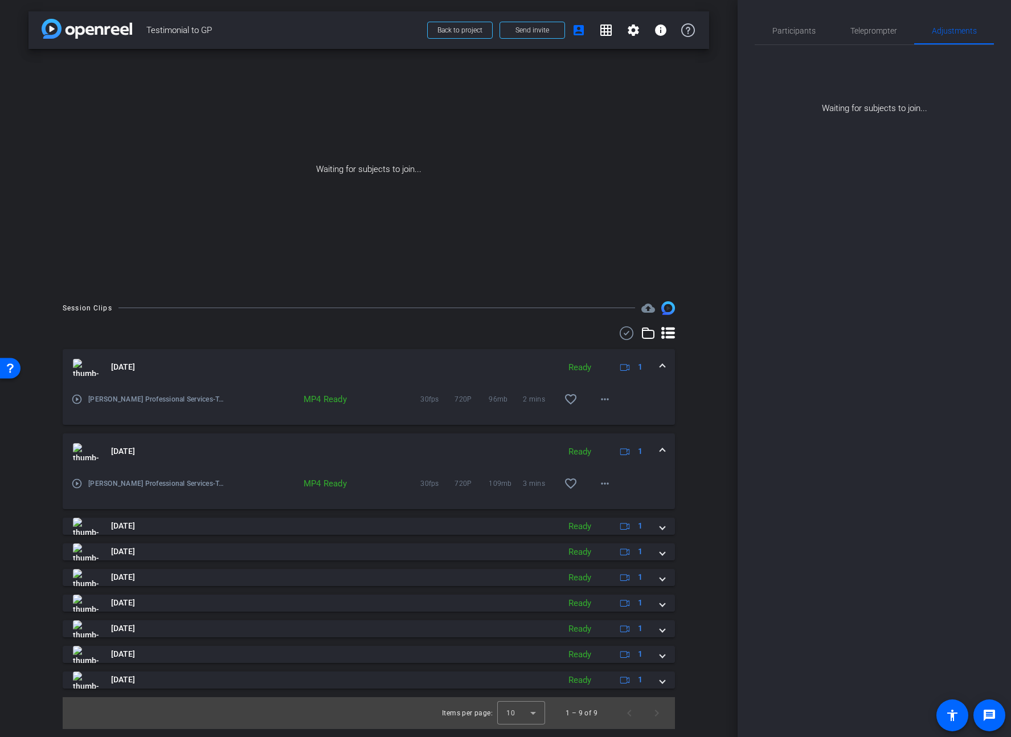
scroll to position [0, 0]
